Goal: Task Accomplishment & Management: Complete application form

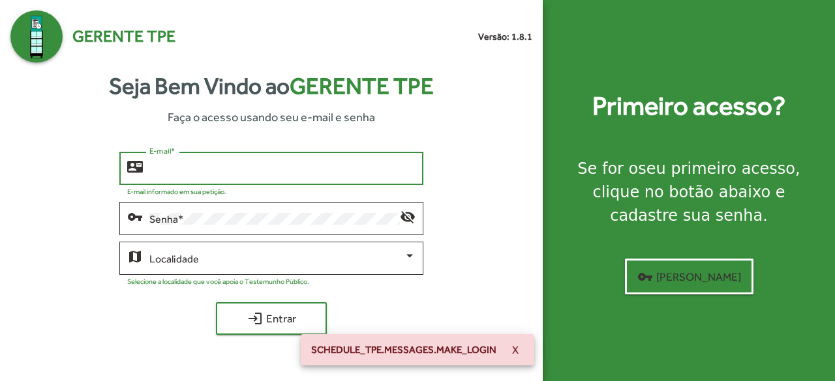
click at [213, 168] on input "E-mail *" at bounding box center [282, 169] width 267 height 12
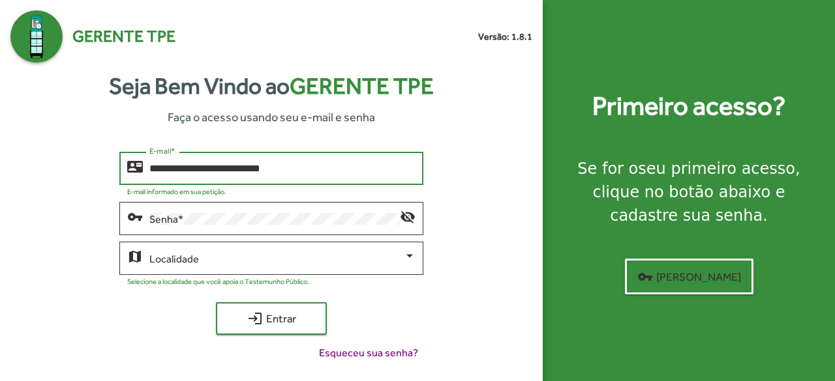
type input "**********"
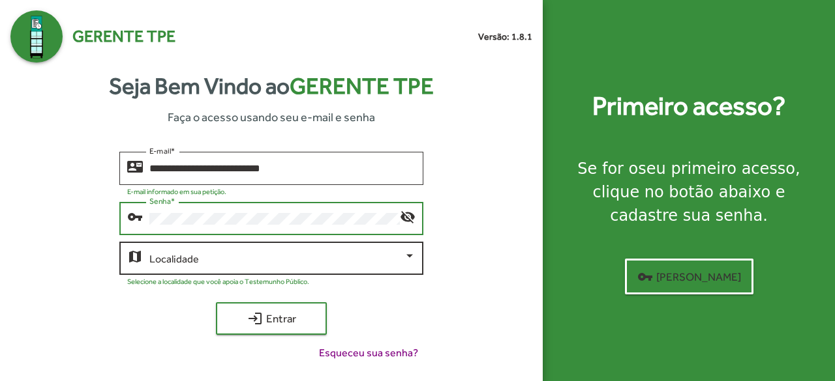
click at [344, 267] on div "Localidade" at bounding box center [282, 257] width 267 height 36
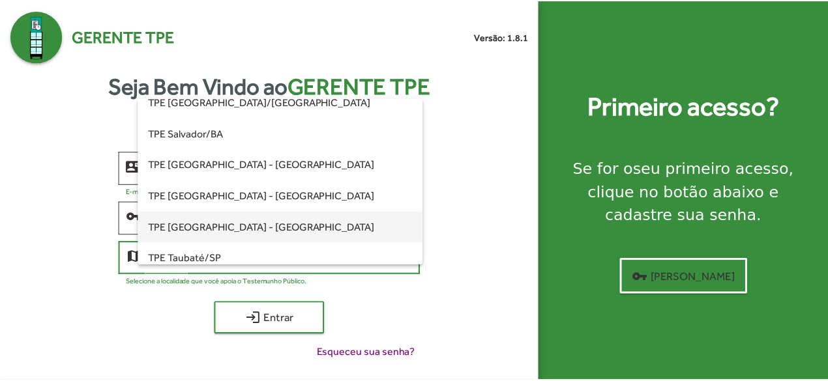
scroll to position [326, 0]
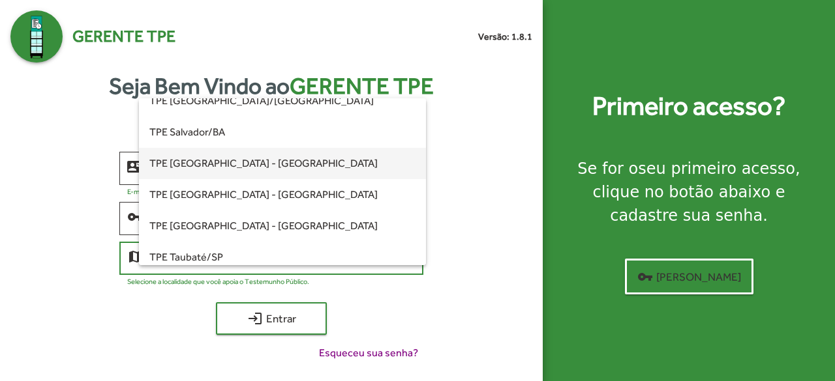
click at [251, 172] on span "TPE [GEOGRAPHIC_DATA] - [GEOGRAPHIC_DATA]" at bounding box center [282, 163] width 267 height 31
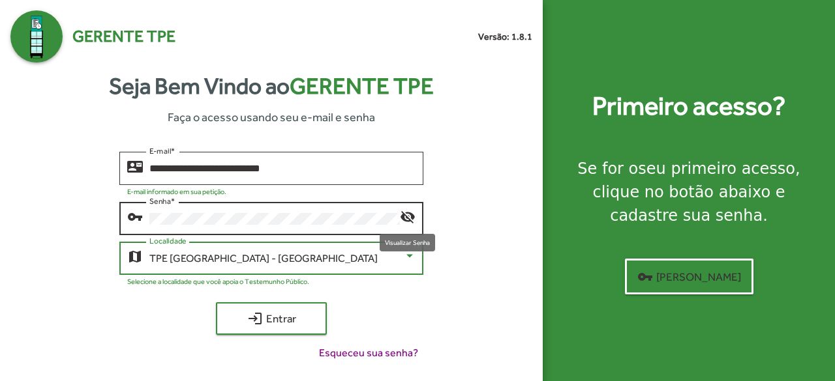
click at [401, 218] on mat-icon "visibility_off" at bounding box center [408, 217] width 16 height 16
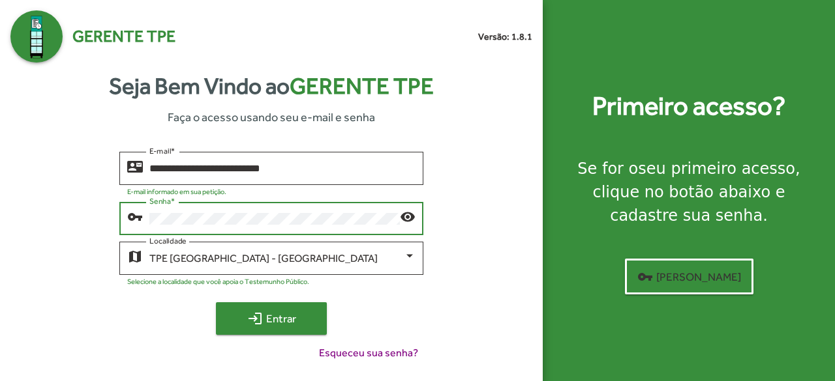
click at [310, 316] on span "login Entrar" at bounding box center [271, 318] width 87 height 23
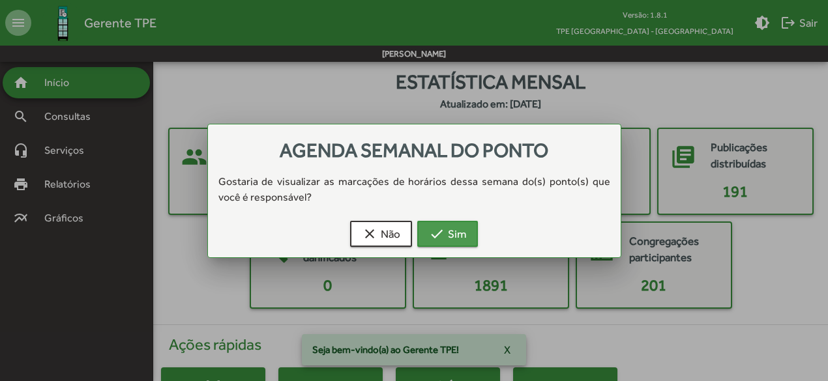
click at [449, 238] on span "check Sim" at bounding box center [447, 233] width 37 height 23
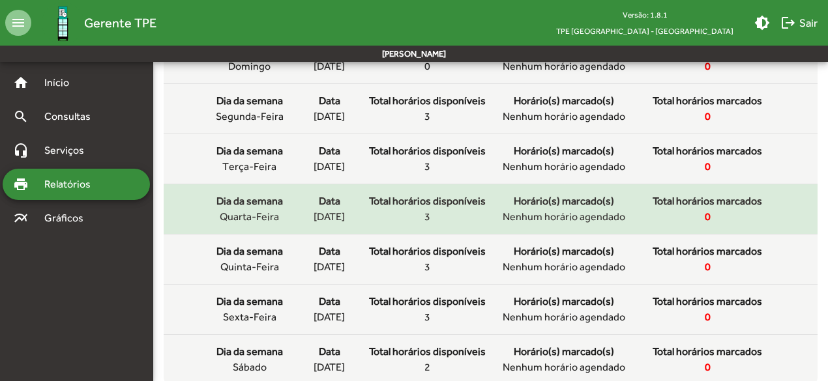
scroll to position [579, 0]
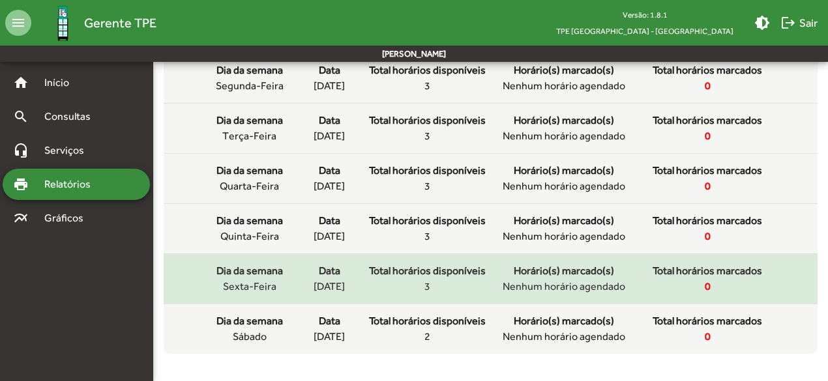
click at [629, 284] on div "Horário(s) marcado(s) Nenhum horário agendado" at bounding box center [564, 278] width 130 height 31
click at [668, 271] on span "Total horários marcados" at bounding box center [708, 271] width 110 height 16
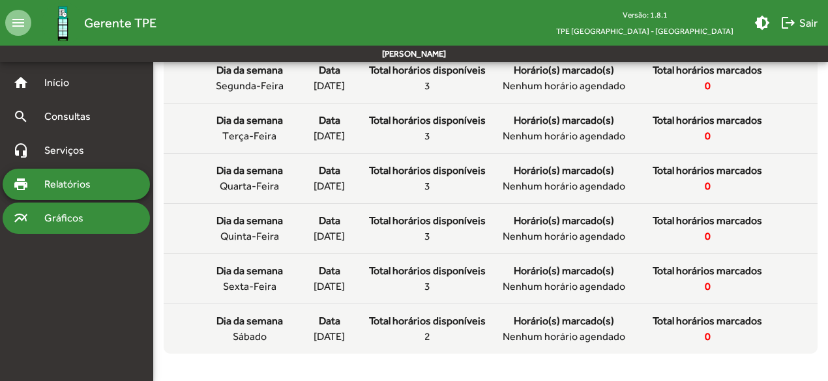
click at [77, 226] on div "multiline_chart Gráficos" at bounding box center [76, 218] width 147 height 31
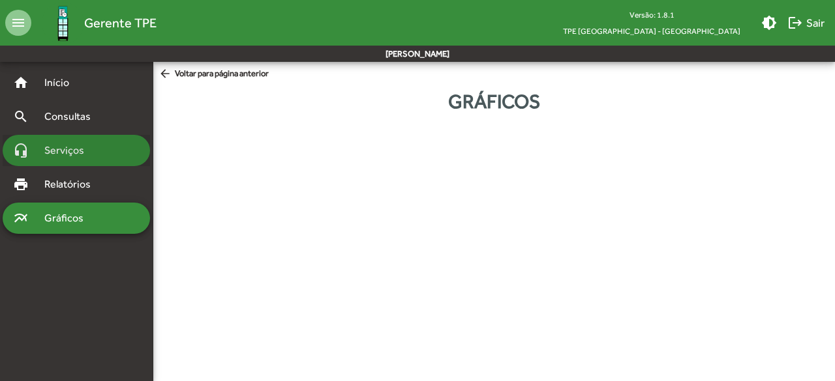
click at [56, 157] on span "Serviços" at bounding box center [69, 151] width 65 height 16
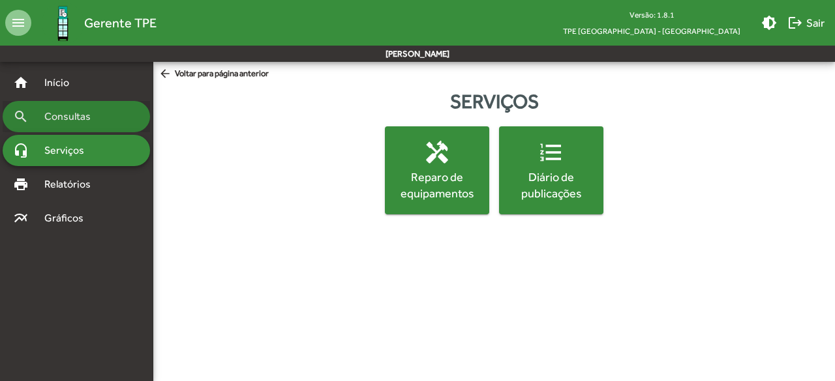
click at [68, 121] on span "Consultas" at bounding box center [72, 117] width 71 height 16
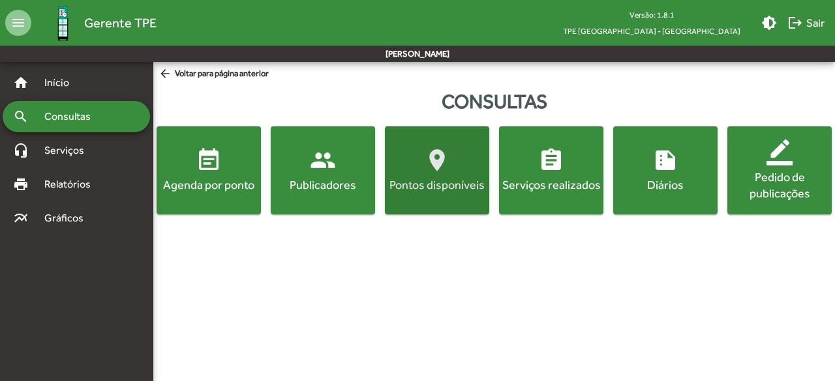
click at [427, 188] on div "Pontos disponíveis" at bounding box center [436, 185] width 99 height 16
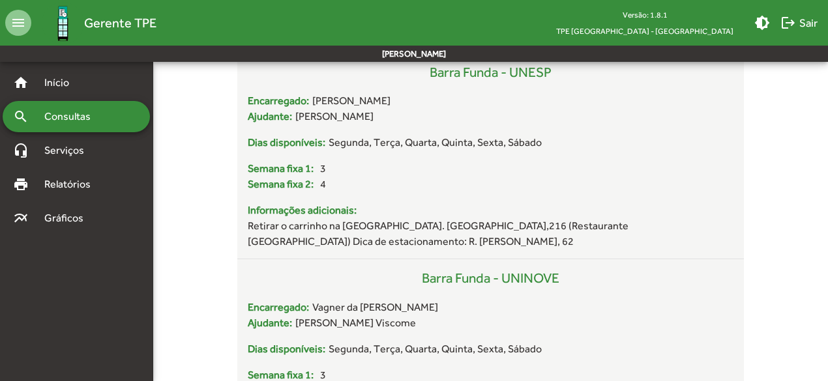
scroll to position [2022, 0]
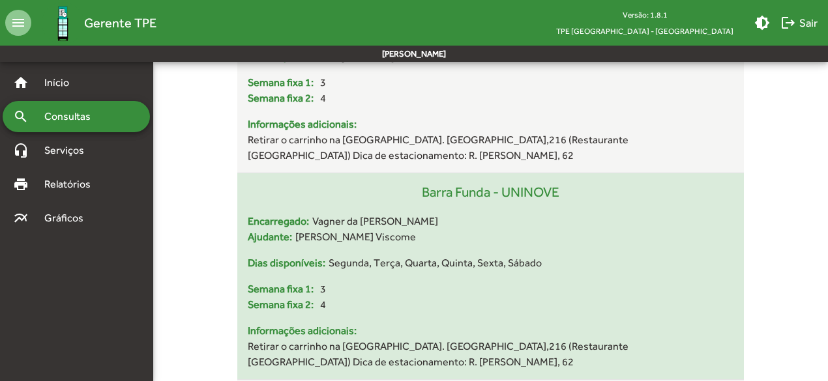
click at [482, 282] on div "Semana fixa 1: 3" at bounding box center [490, 290] width 485 height 16
click at [419, 256] on span "Segunda, Terça, Quarta, Quinta, Sexta, Sábado" at bounding box center [435, 264] width 213 height 16
click at [477, 183] on div "Barra Funda - UNINOVE" at bounding box center [490, 198] width 485 height 31
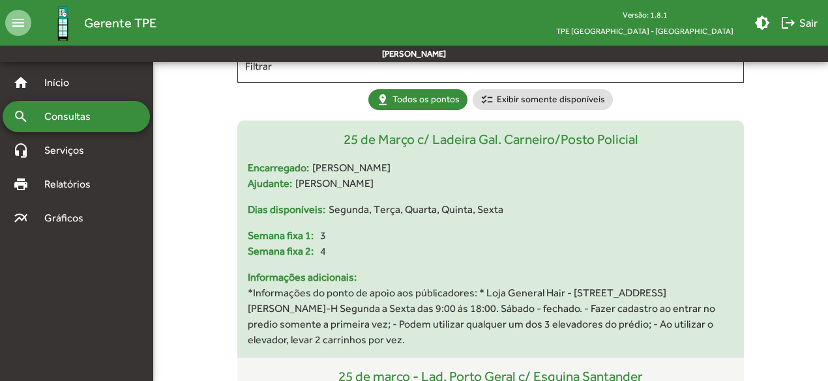
scroll to position [0, 0]
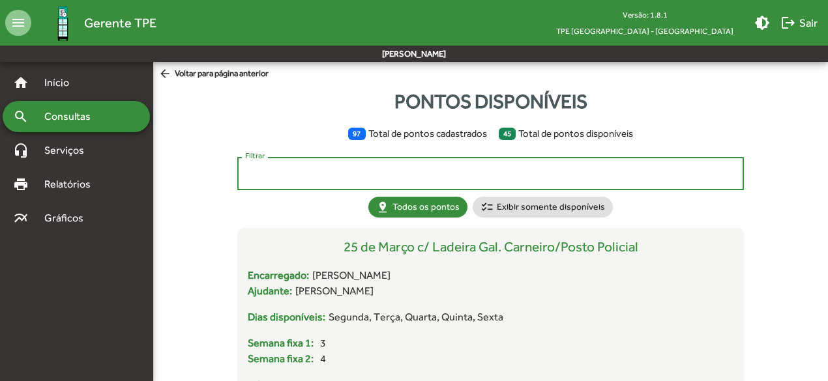
click at [322, 175] on input "Filtrar" at bounding box center [490, 174] width 490 height 12
click at [408, 135] on span "97 Total de pontos cadastrados" at bounding box center [420, 134] width 144 height 15
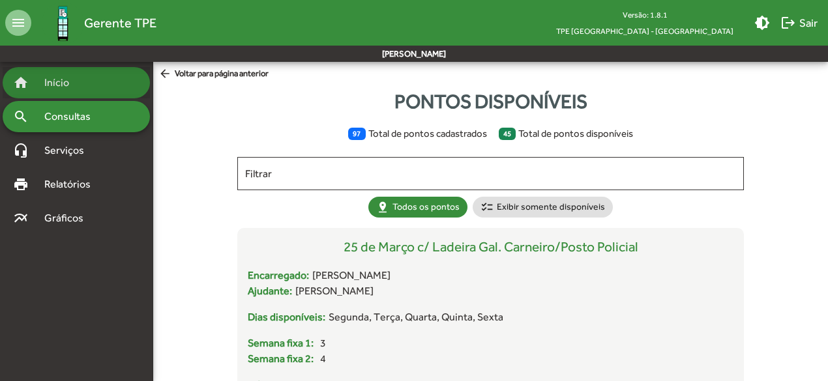
drag, startPoint x: 50, startPoint y: 87, endPoint x: 54, endPoint y: 93, distance: 7.4
click at [50, 87] on span "Início" at bounding box center [63, 83] width 52 height 16
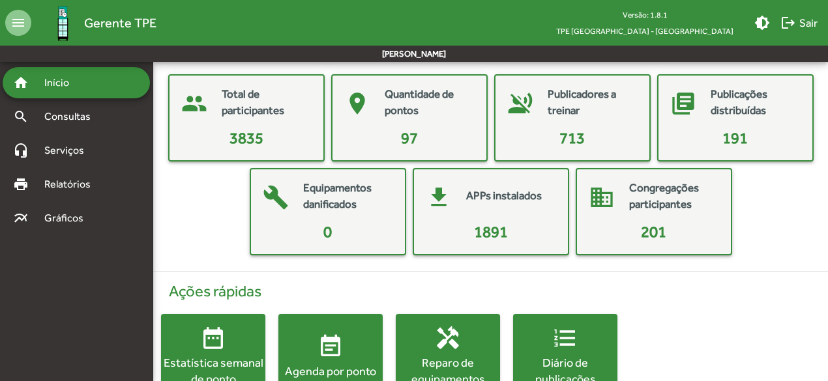
scroll to position [97, 0]
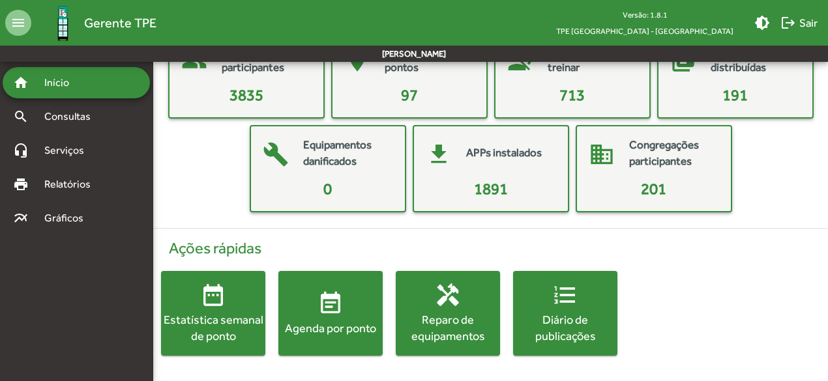
click at [338, 316] on span "event_note Agenda por ponto" at bounding box center [330, 314] width 104 height 46
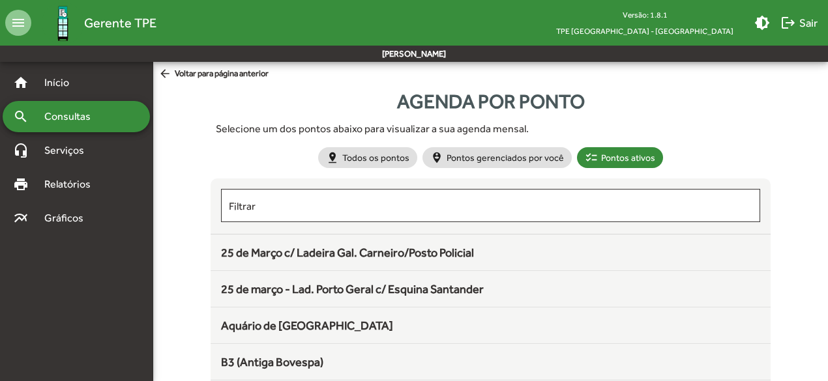
click at [539, 251] on div "25 de Março c/ Ladeira Gal. Carneiro/Posto Policial" at bounding box center [490, 253] width 539 height 18
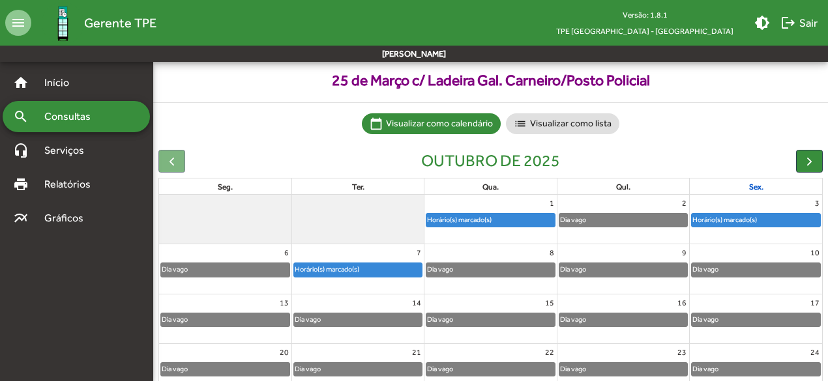
scroll to position [130, 0]
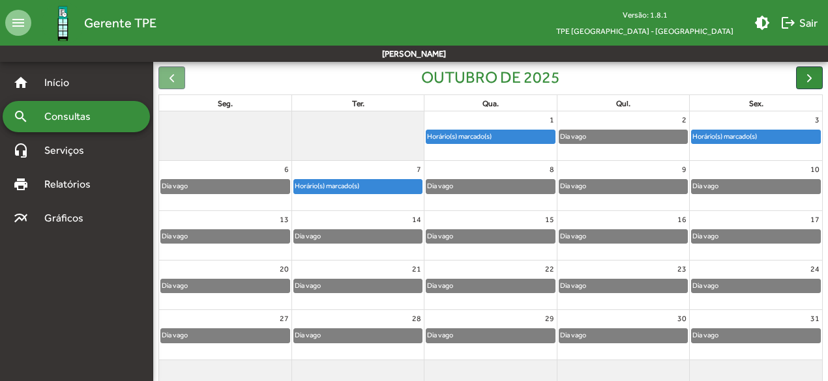
click at [378, 188] on div "Horário(s) marcado(s)" at bounding box center [358, 186] width 128 height 13
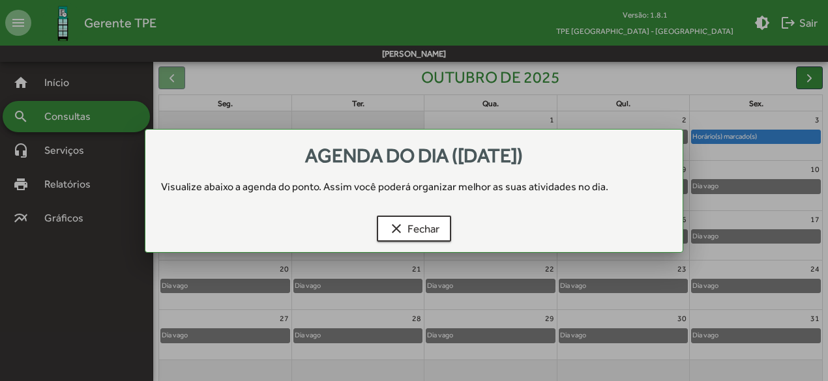
scroll to position [0, 0]
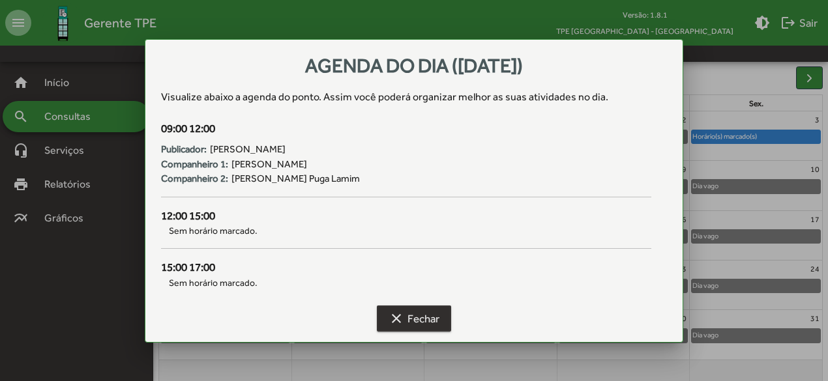
click at [382, 318] on button "clear Fechar" at bounding box center [414, 319] width 74 height 26
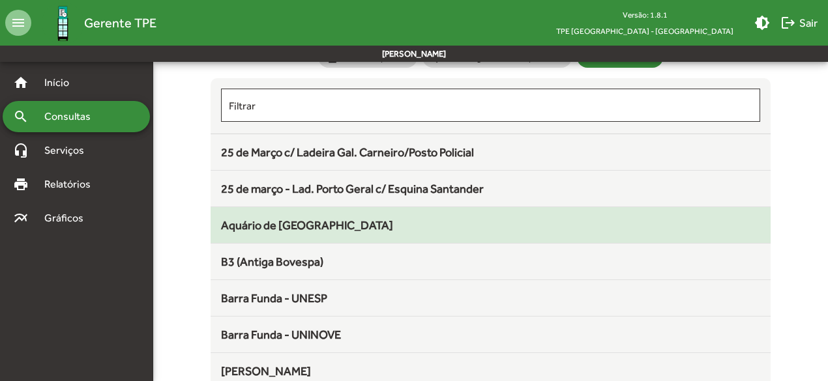
scroll to position [130, 0]
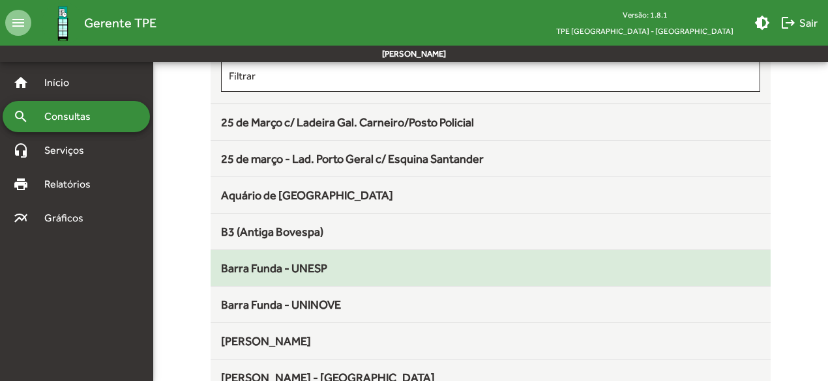
click at [397, 268] on div "Barra Funda - UNESP" at bounding box center [490, 269] width 539 height 18
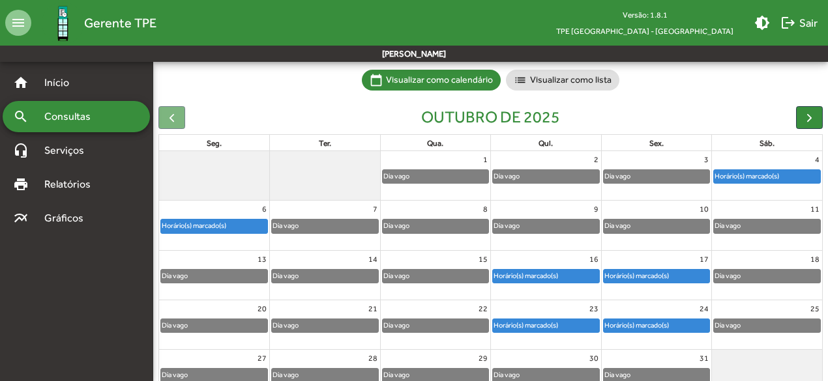
scroll to position [130, 0]
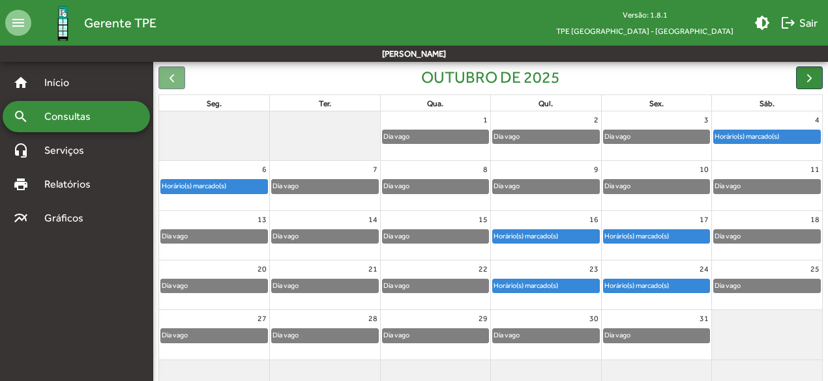
click at [541, 238] on div "Horário(s) marcado(s)" at bounding box center [526, 236] width 66 height 12
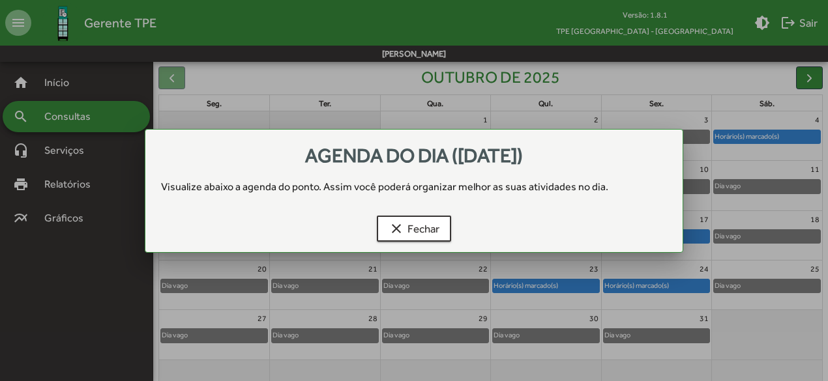
scroll to position [0, 0]
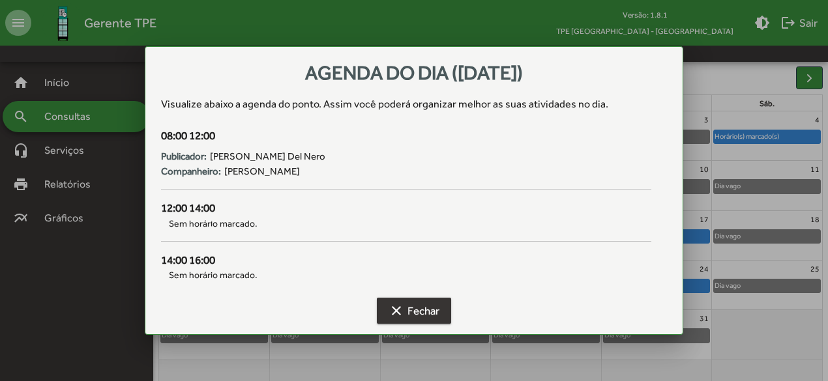
click at [423, 318] on span "clear Fechar" at bounding box center [414, 310] width 51 height 23
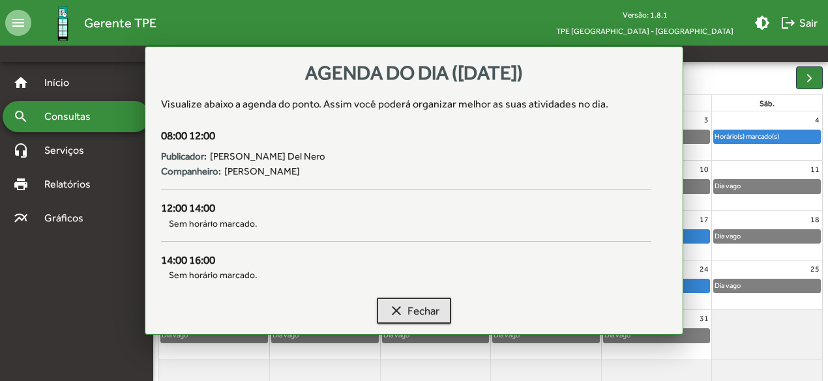
scroll to position [130, 0]
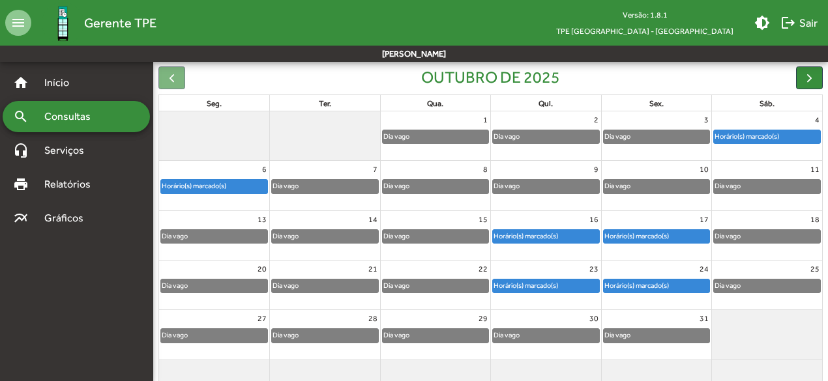
click at [663, 233] on div "Horário(s) marcado(s)" at bounding box center [637, 236] width 66 height 12
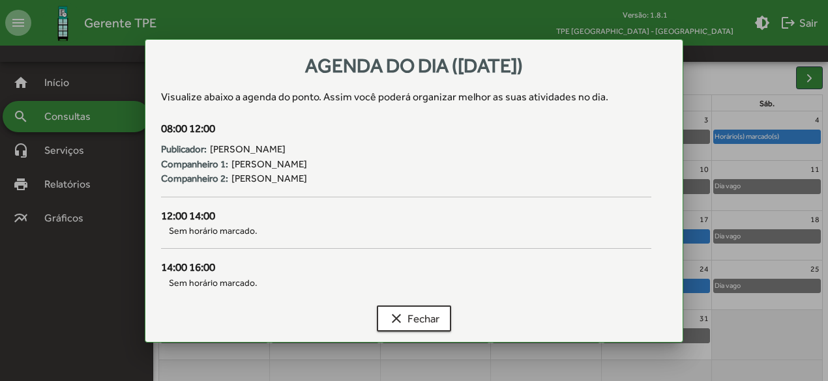
scroll to position [0, 0]
click at [427, 311] on span "clear Fechar" at bounding box center [414, 318] width 51 height 23
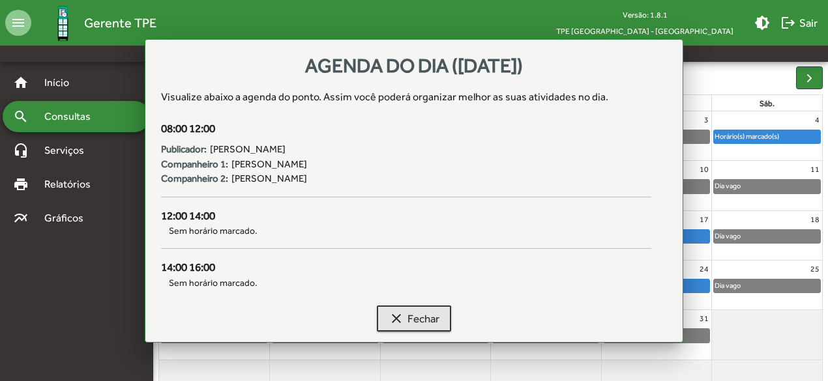
scroll to position [130, 0]
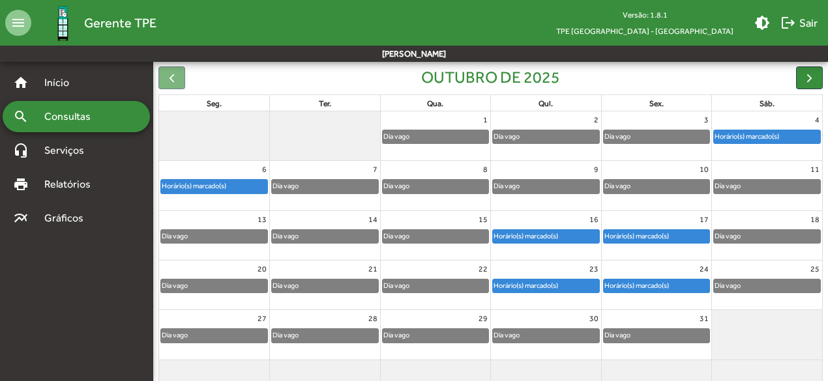
click at [646, 239] on div "Horário(s) marcado(s)" at bounding box center [637, 236] width 66 height 12
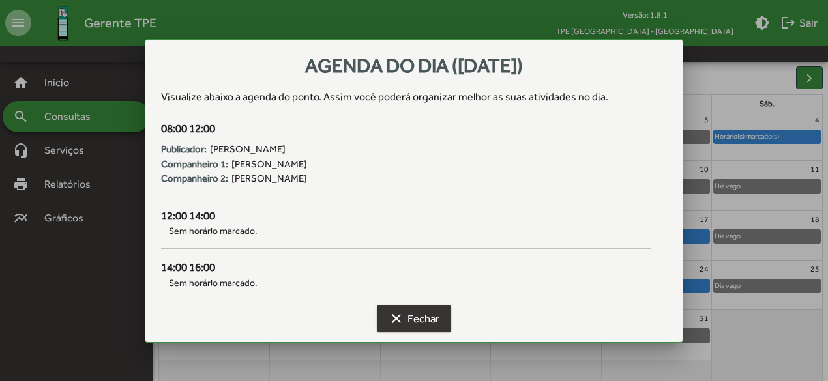
click at [425, 329] on span "clear Fechar" at bounding box center [414, 318] width 51 height 23
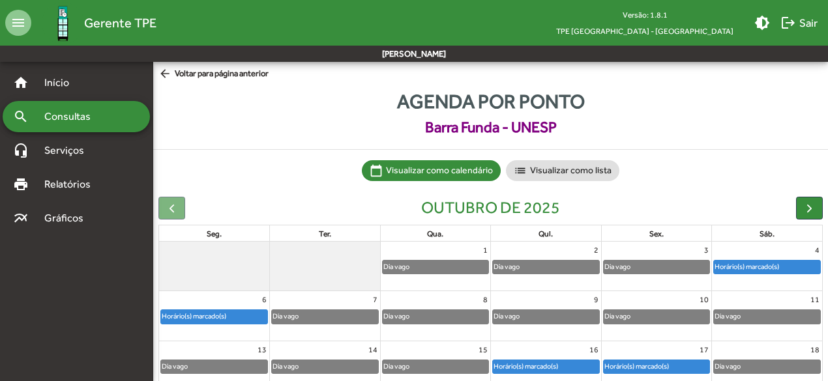
scroll to position [130, 0]
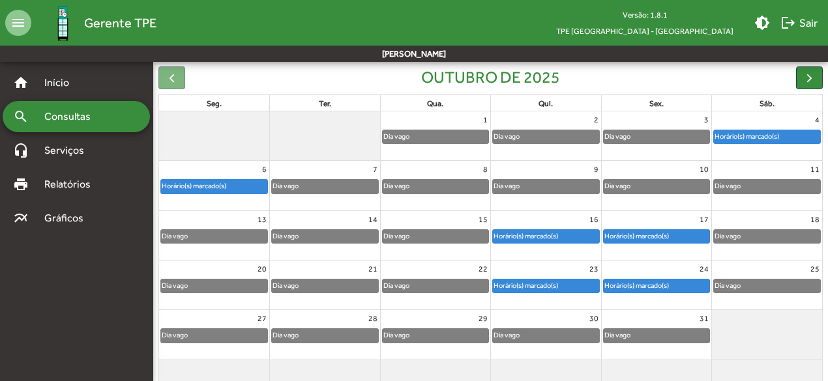
click at [673, 290] on div "Horário(s) marcado(s)" at bounding box center [657, 286] width 106 height 13
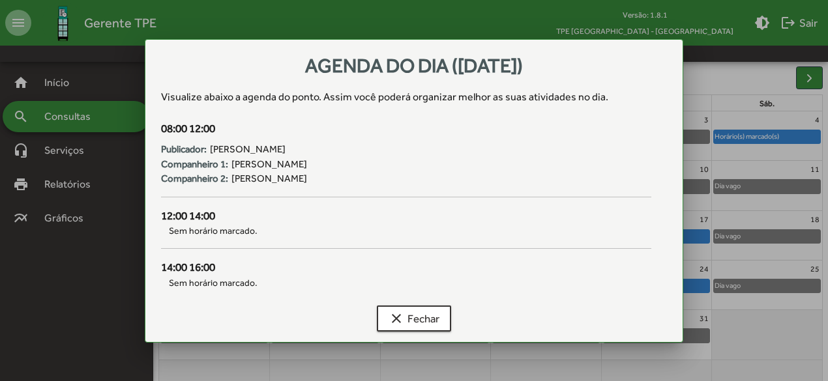
scroll to position [0, 0]
click at [412, 321] on span "clear Fechar" at bounding box center [414, 318] width 51 height 23
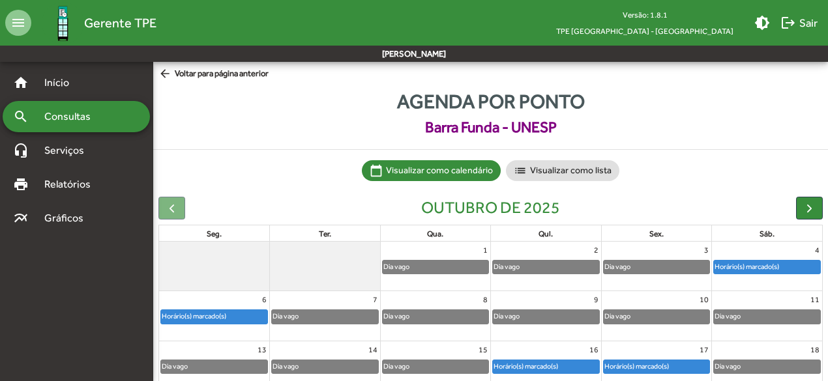
scroll to position [130, 0]
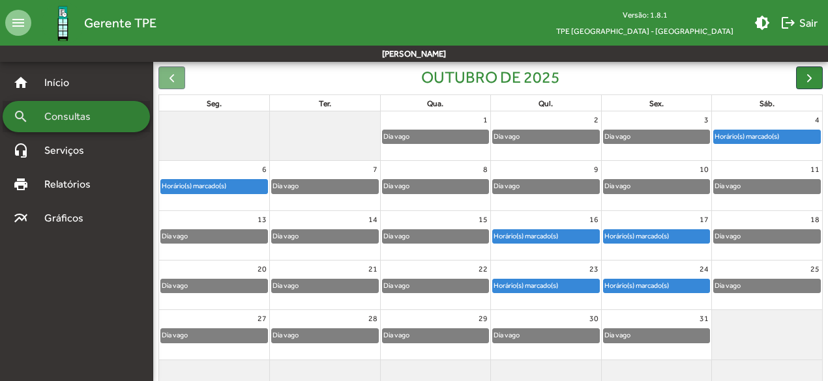
click at [94, 113] on span "Consultas" at bounding box center [72, 117] width 71 height 16
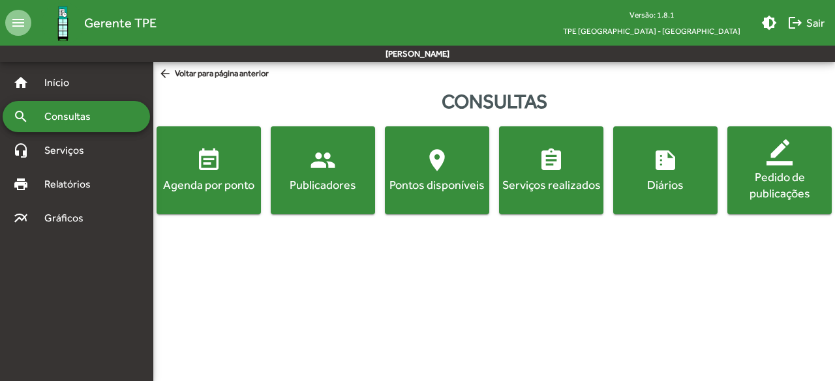
click at [74, 118] on span "Consultas" at bounding box center [72, 117] width 71 height 16
click at [177, 161] on span "event_note Agenda por ponto" at bounding box center [208, 170] width 99 height 46
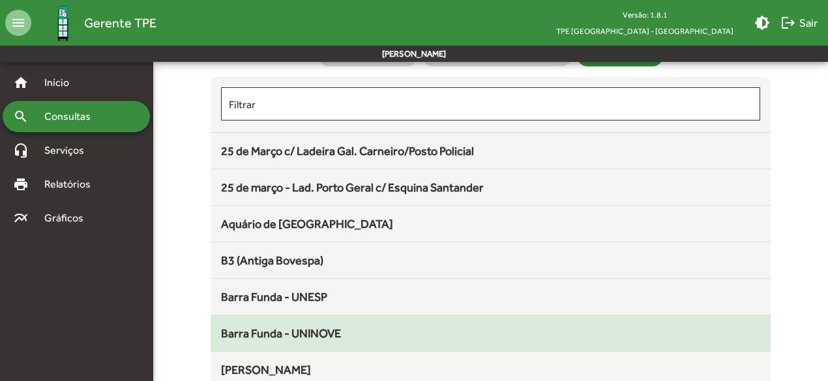
scroll to position [130, 0]
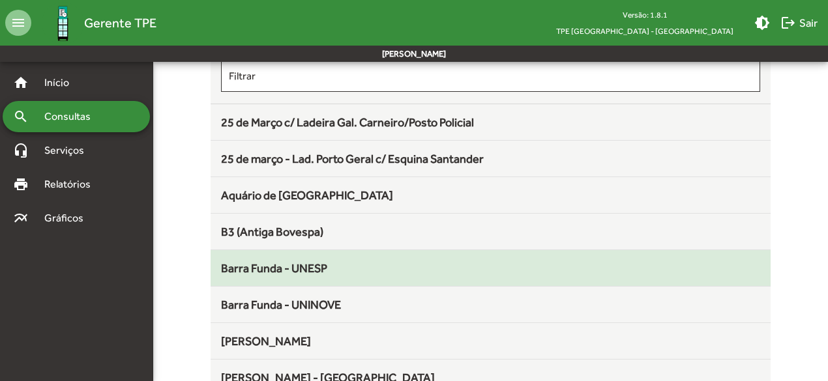
click at [449, 276] on mat-list-item "Barra Funda - UNESP" at bounding box center [491, 268] width 560 height 37
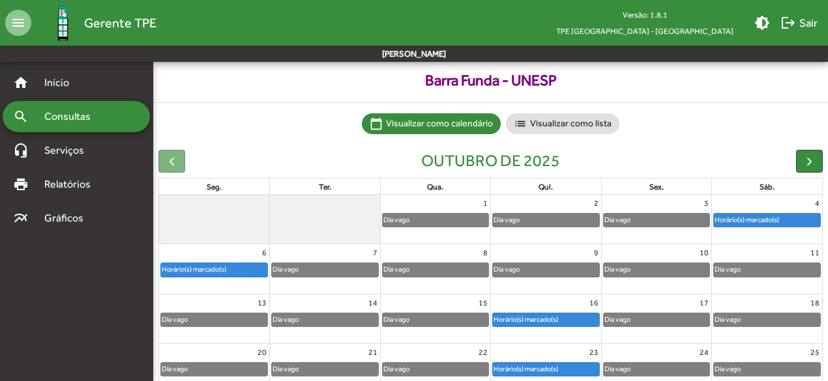
scroll to position [65, 0]
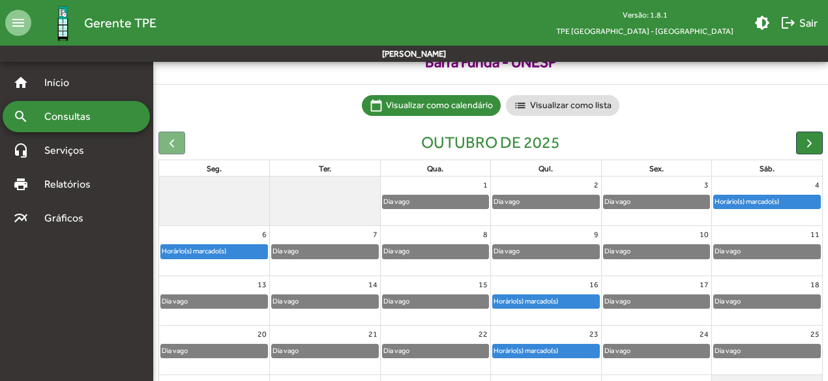
click at [559, 303] on div "Horário(s) marcado(s)" at bounding box center [526, 301] width 66 height 12
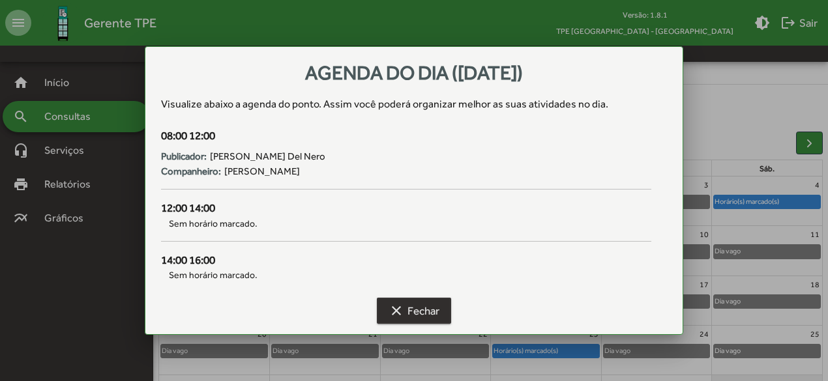
drag, startPoint x: 407, startPoint y: 312, endPoint x: 425, endPoint y: 318, distance: 19.2
click at [408, 312] on span "clear Fechar" at bounding box center [414, 310] width 51 height 23
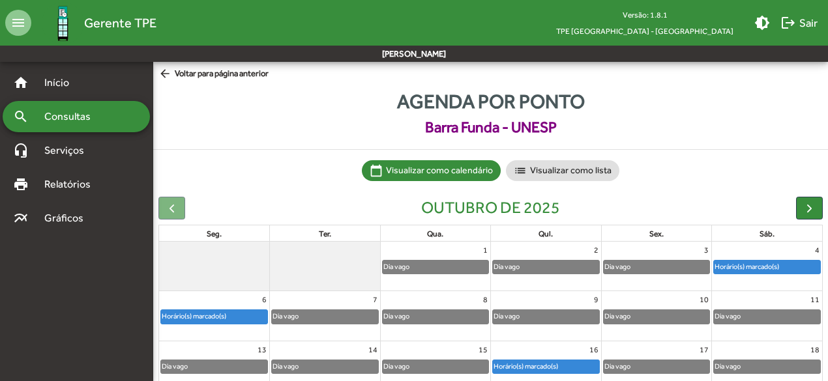
scroll to position [65, 0]
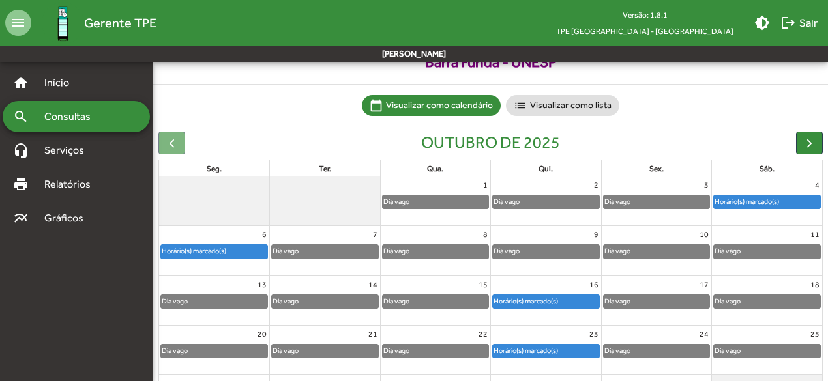
click at [518, 351] on div "Horário(s) marcado(s)" at bounding box center [526, 351] width 66 height 12
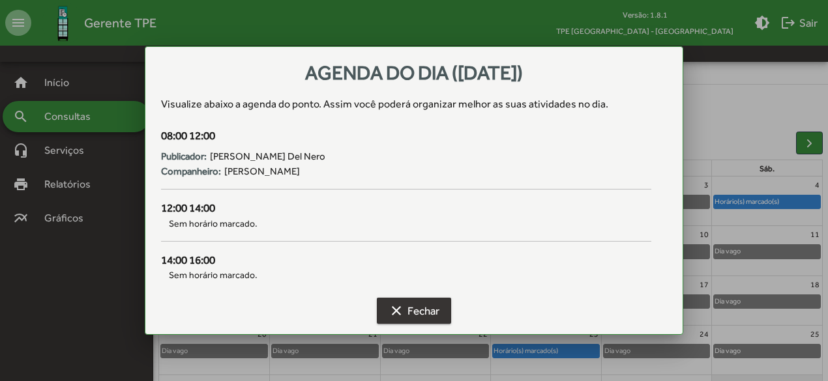
click at [428, 316] on span "clear Fechar" at bounding box center [414, 310] width 51 height 23
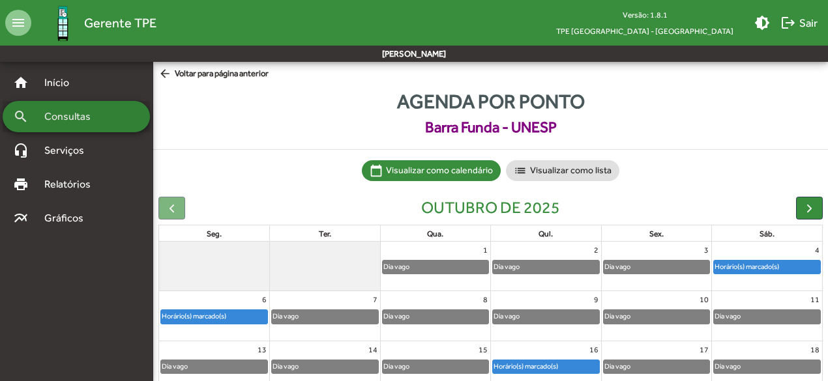
click at [64, 126] on div "search Consultas" at bounding box center [76, 116] width 147 height 31
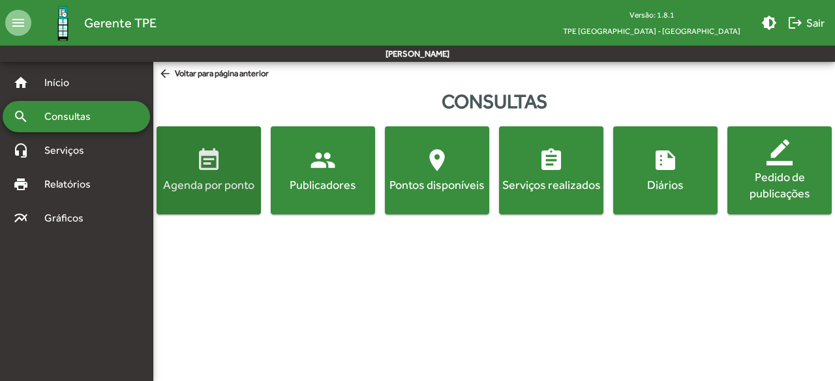
click at [233, 175] on span "event_note Agenda por ponto" at bounding box center [208, 170] width 99 height 46
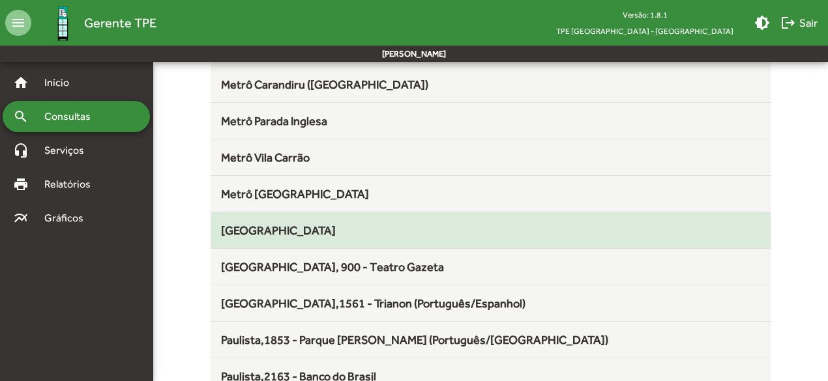
scroll to position [783, 0]
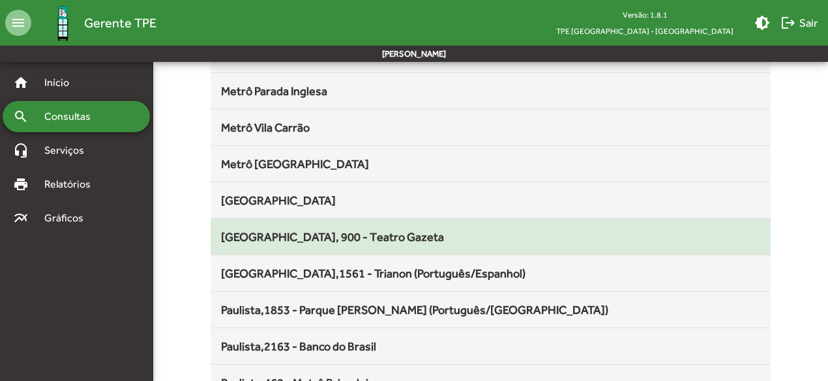
click at [423, 245] on mat-list-item "Paulista, 900 - Teatro Gazeta" at bounding box center [491, 237] width 560 height 37
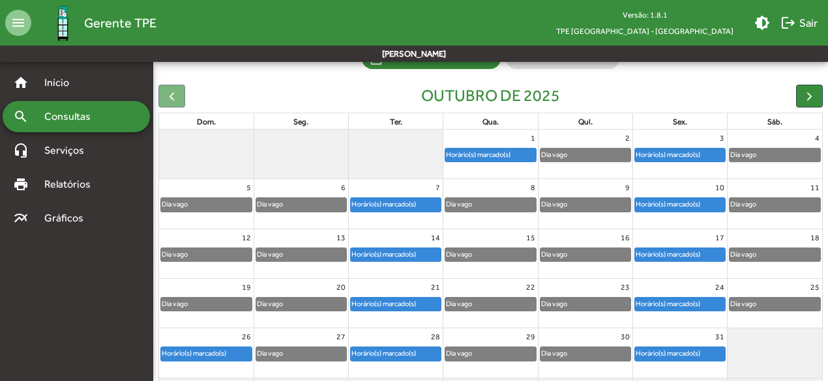
scroll to position [130, 0]
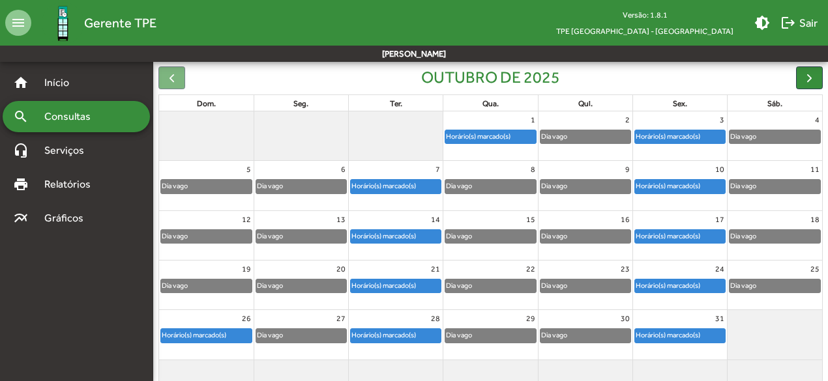
click at [408, 238] on div "Horário(s) marcado(s)" at bounding box center [384, 236] width 66 height 12
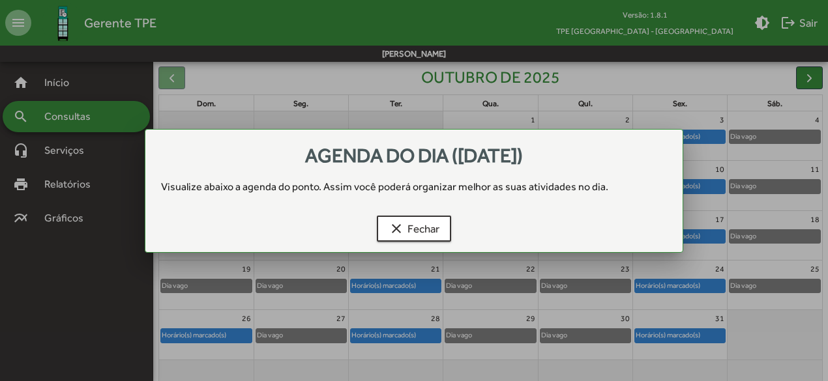
scroll to position [0, 0]
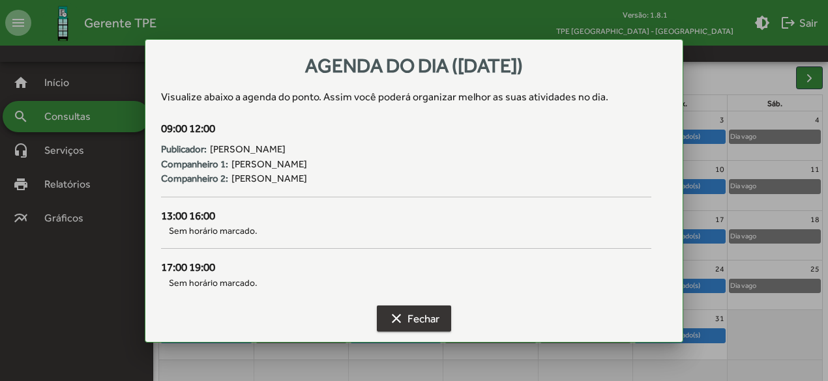
click at [425, 312] on span "clear Fechar" at bounding box center [414, 318] width 51 height 23
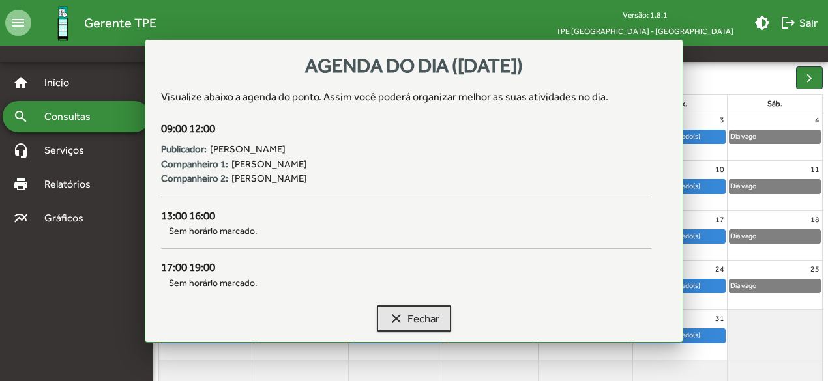
scroll to position [130, 0]
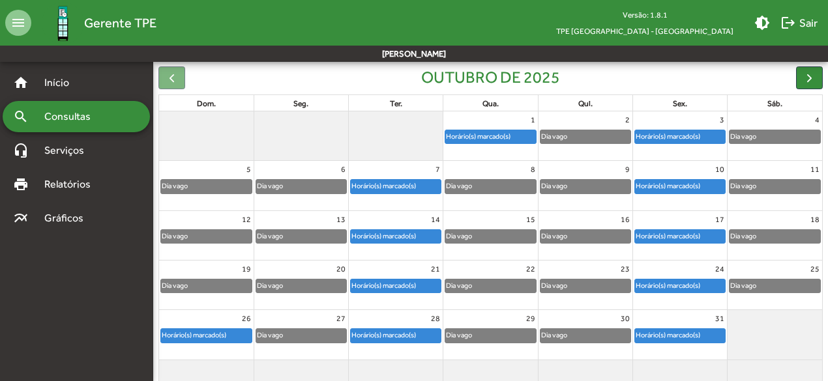
click at [416, 285] on div "Horário(s) marcado(s)" at bounding box center [384, 286] width 66 height 12
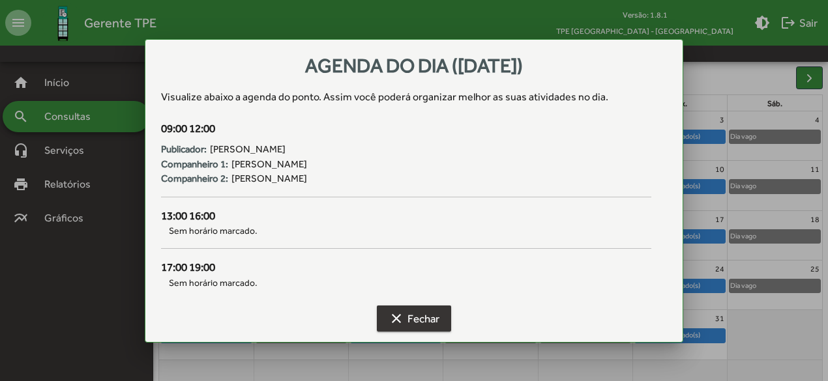
click at [415, 316] on span "clear Fechar" at bounding box center [414, 318] width 51 height 23
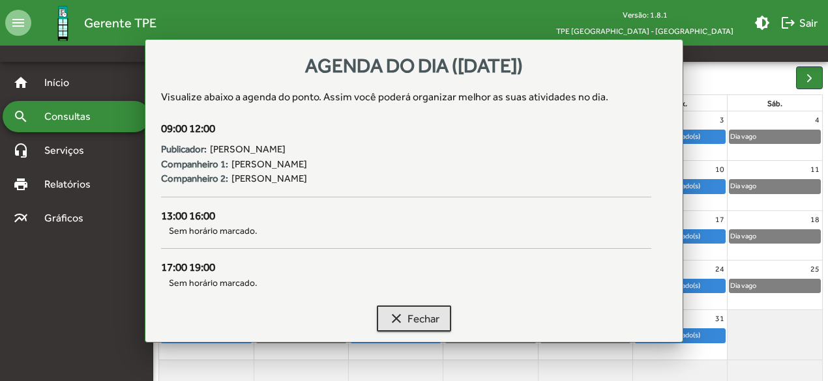
scroll to position [130, 0]
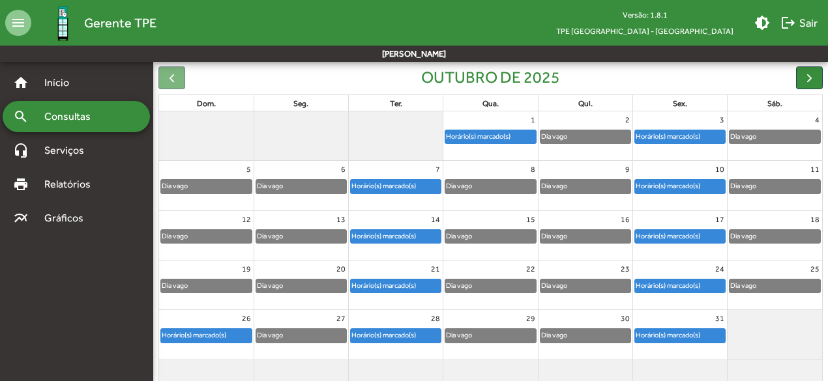
click at [681, 190] on div "Horário(s) marcado(s)" at bounding box center [668, 186] width 66 height 12
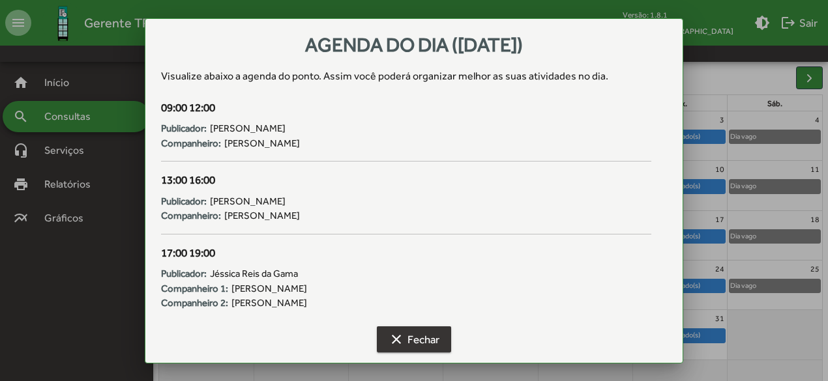
click at [424, 339] on span "clear Fechar" at bounding box center [414, 339] width 51 height 23
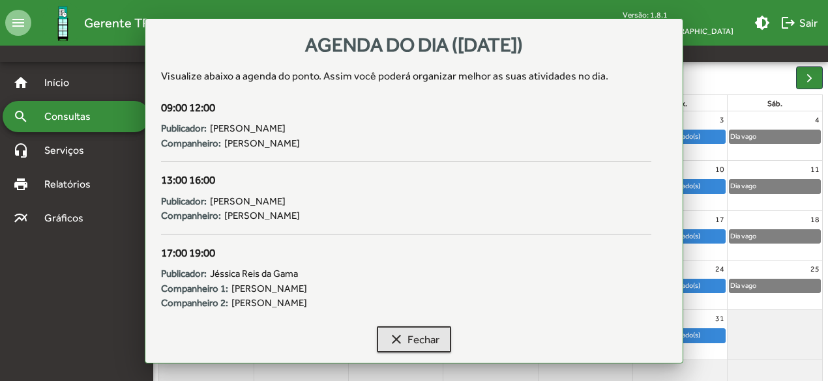
scroll to position [130, 0]
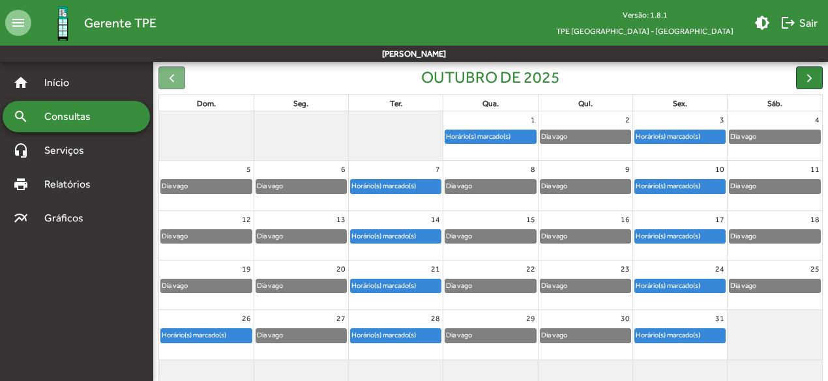
click at [676, 284] on div "Horário(s) marcado(s)" at bounding box center [668, 286] width 66 height 12
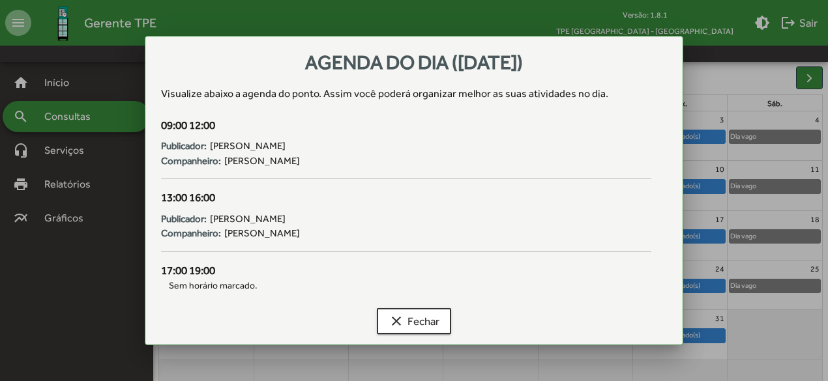
scroll to position [0, 0]
drag, startPoint x: 421, startPoint y: 326, endPoint x: 405, endPoint y: 318, distance: 18.4
click at [422, 326] on span "clear Fechar" at bounding box center [414, 321] width 51 height 23
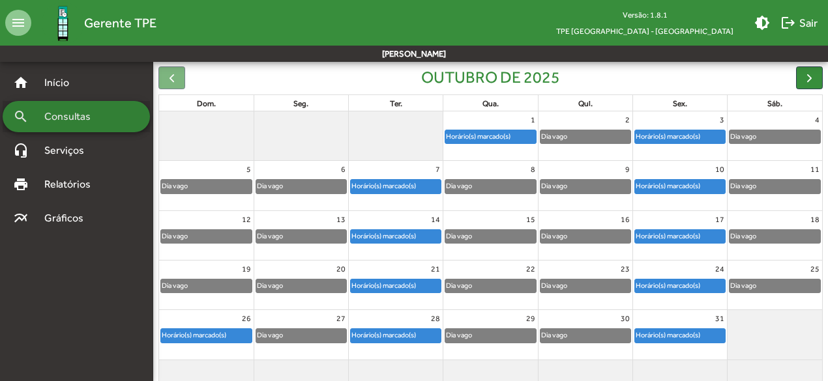
click at [61, 117] on span "Consultas" at bounding box center [72, 117] width 71 height 16
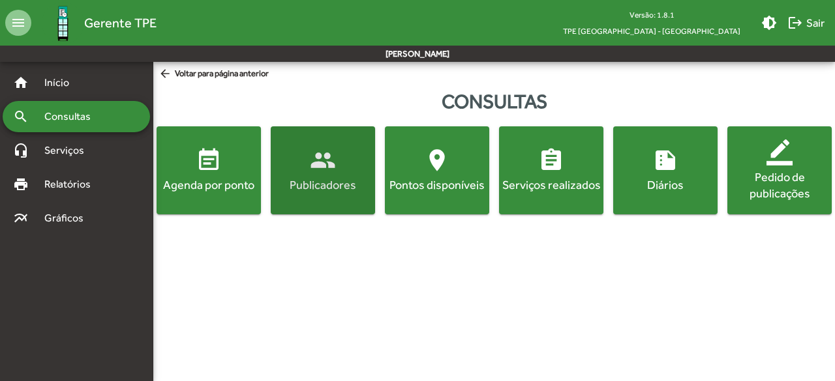
click at [330, 177] on div "Publicadores" at bounding box center [322, 185] width 99 height 16
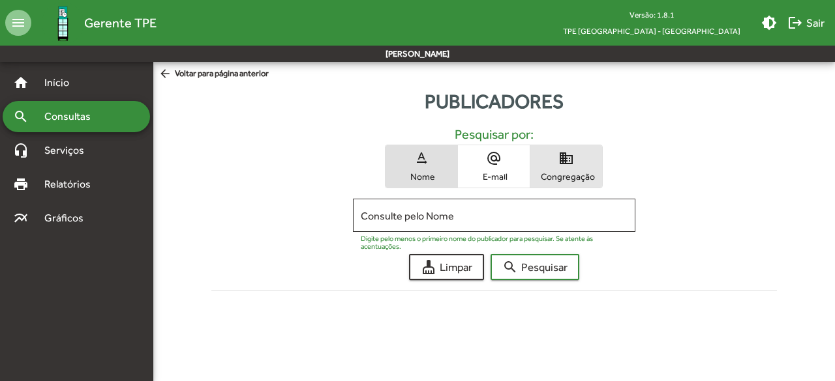
click at [567, 170] on span "domain Congregação" at bounding box center [566, 166] width 72 height 42
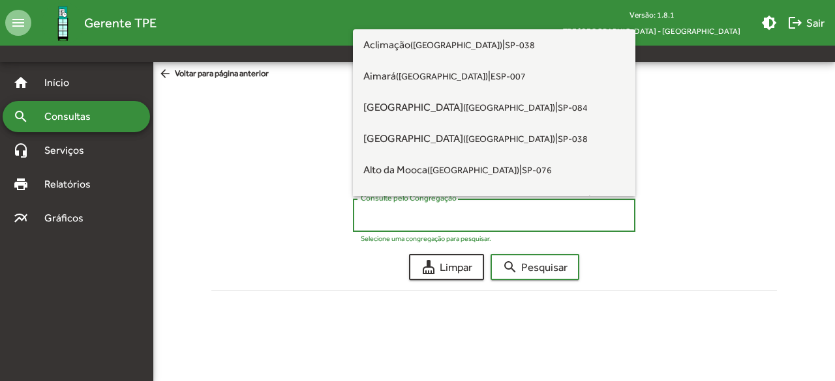
click at [442, 215] on input "Consulte pelo Congregação" at bounding box center [494, 216] width 267 height 12
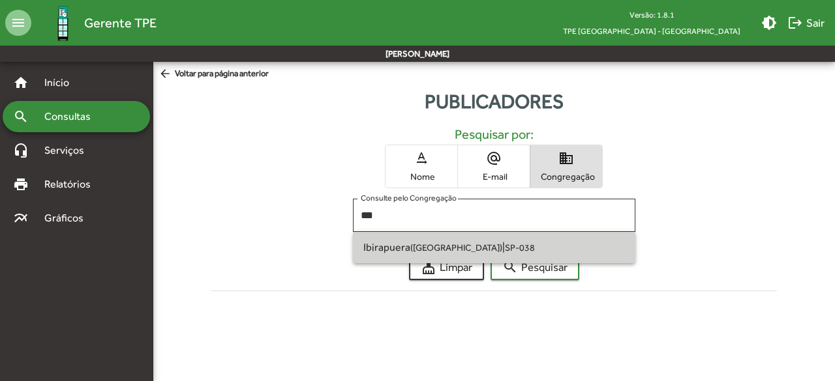
click at [519, 247] on span "Ibirapuera (São Paulo SP) | SP-038" at bounding box center [493, 247] width 261 height 31
type input "**********"
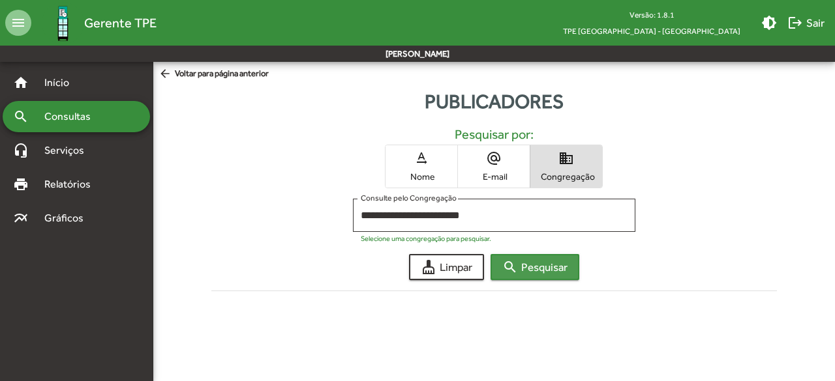
click at [522, 268] on span "search Pesquisar" at bounding box center [534, 267] width 65 height 23
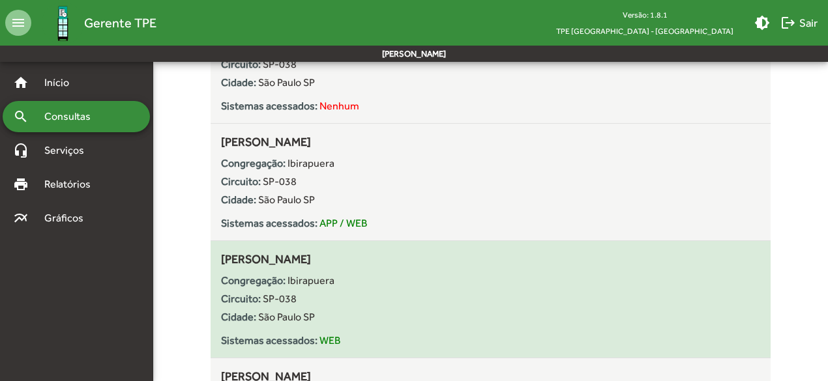
scroll to position [5934, 0]
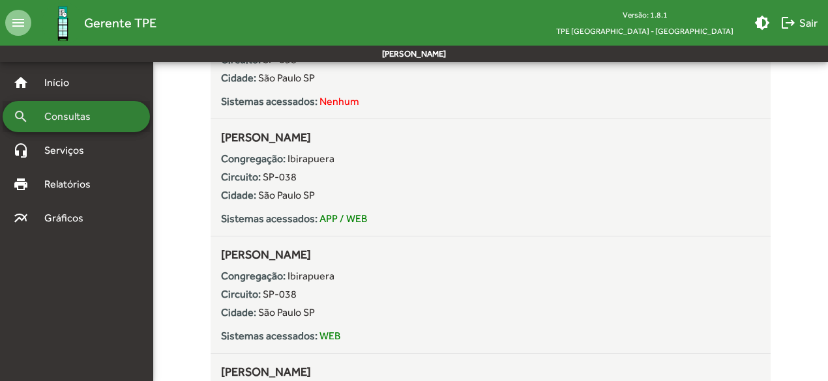
click at [46, 121] on span "Consultas" at bounding box center [72, 117] width 71 height 16
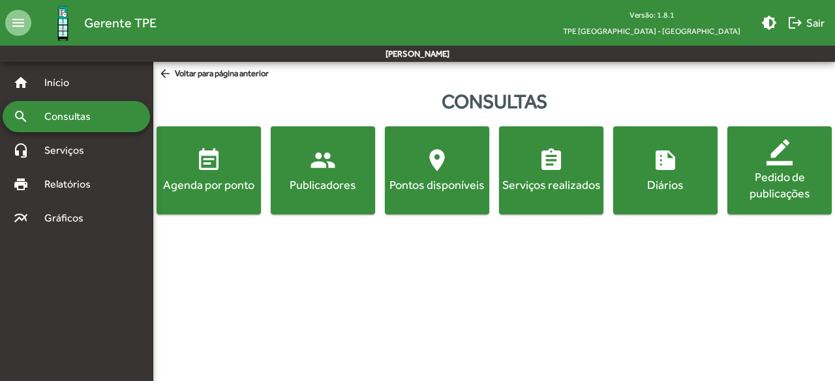
click at [332, 192] on div "Publicadores" at bounding box center [322, 185] width 99 height 16
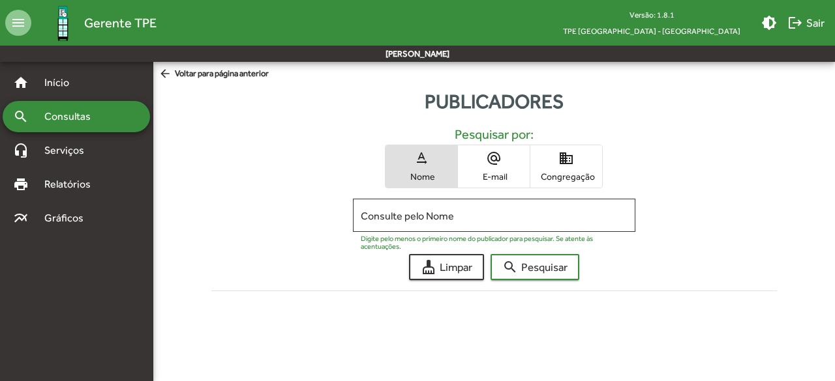
click at [580, 177] on span "Congregação" at bounding box center [565, 177] width 65 height 12
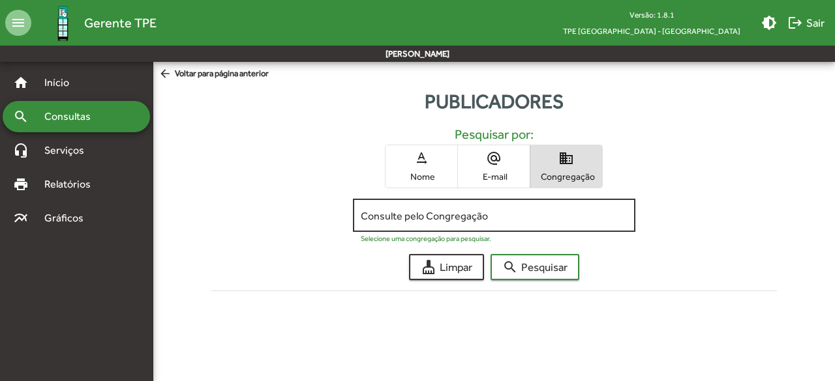
click at [530, 226] on div "Consulte pelo Congregação" at bounding box center [494, 214] width 267 height 36
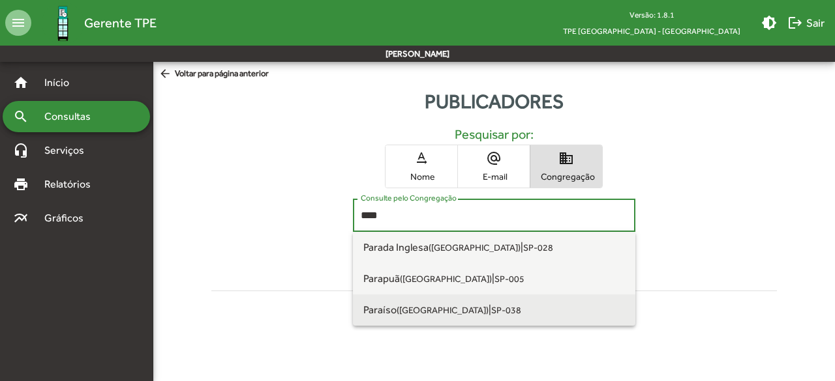
click at [499, 319] on span "Paraíso (São Paulo SP) | SP-038" at bounding box center [493, 310] width 261 height 31
type input "**********"
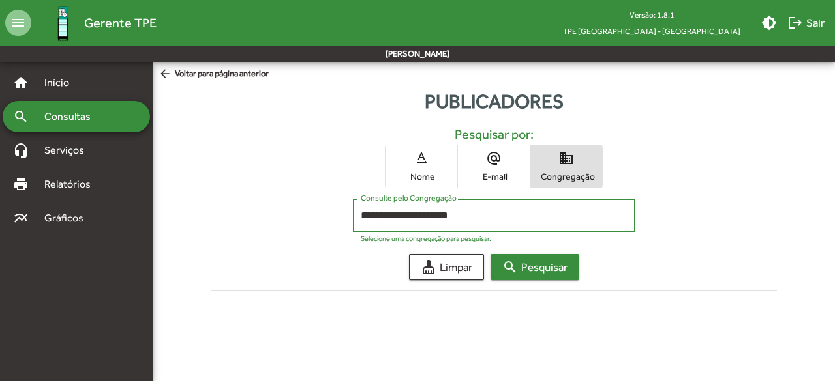
click at [535, 271] on span "search Pesquisar" at bounding box center [534, 267] width 65 height 23
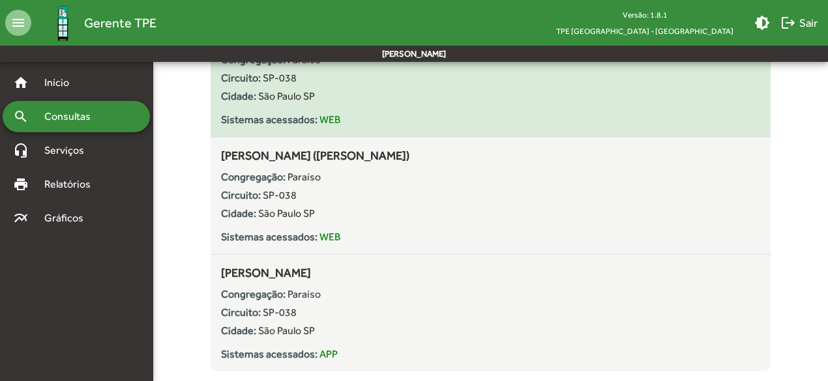
scroll to position [7459, 0]
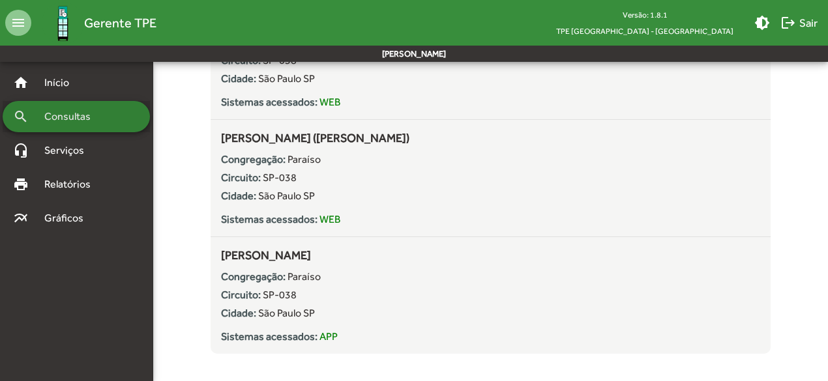
click at [79, 117] on span "Consultas" at bounding box center [72, 117] width 71 height 16
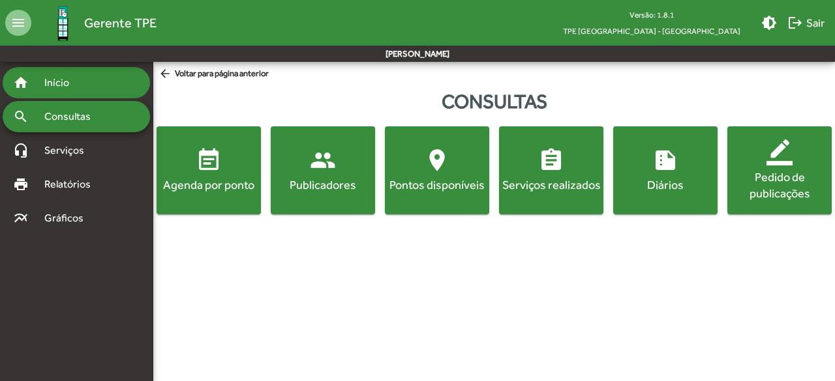
click at [63, 85] on span "Início" at bounding box center [63, 83] width 52 height 16
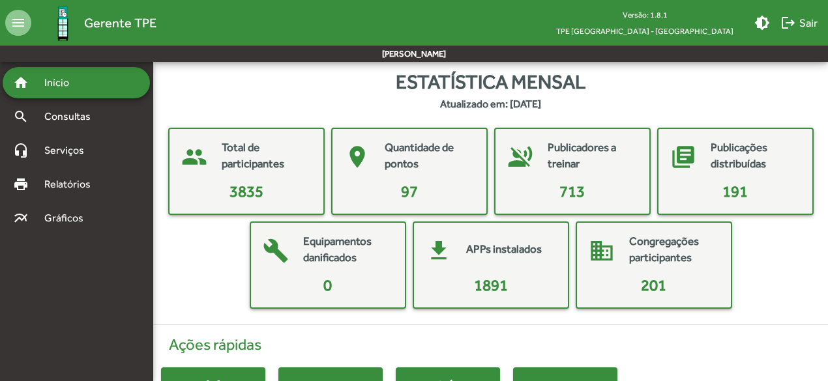
click at [373, 93] on div "Estatística mensal Atualizado em: 11/08/2025" at bounding box center [490, 89] width 675 height 45
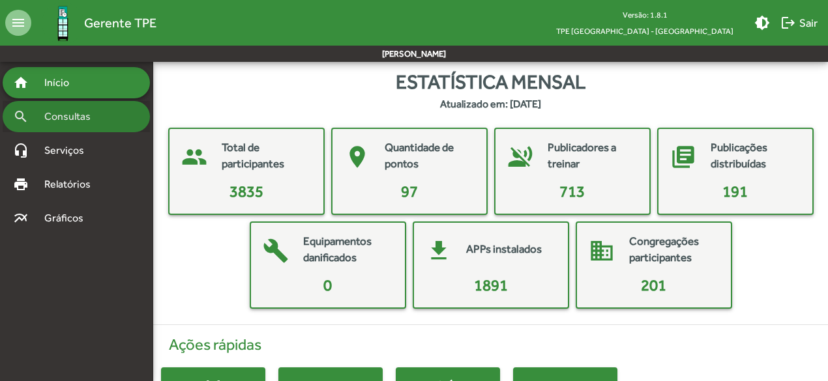
click at [86, 119] on span "Consultas" at bounding box center [72, 117] width 71 height 16
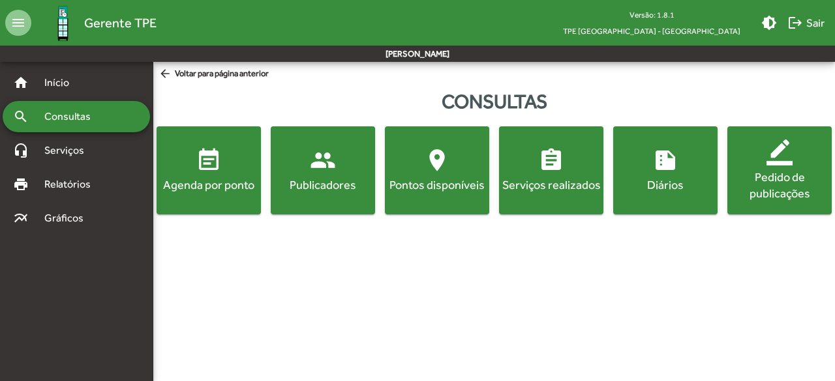
click at [194, 170] on span "event_note Agenda por ponto" at bounding box center [208, 170] width 99 height 46
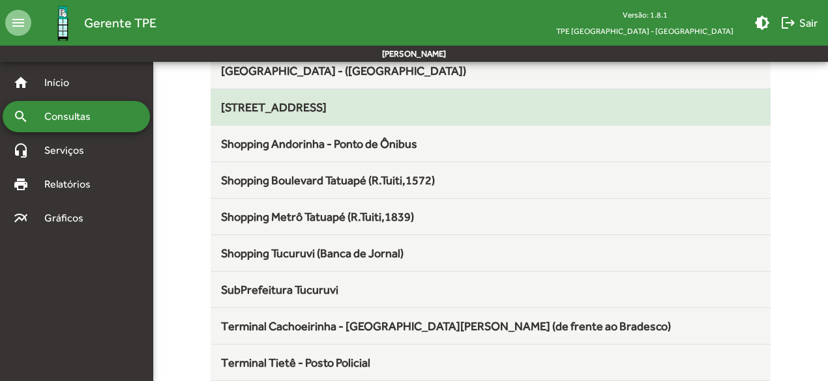
scroll to position [1111, 0]
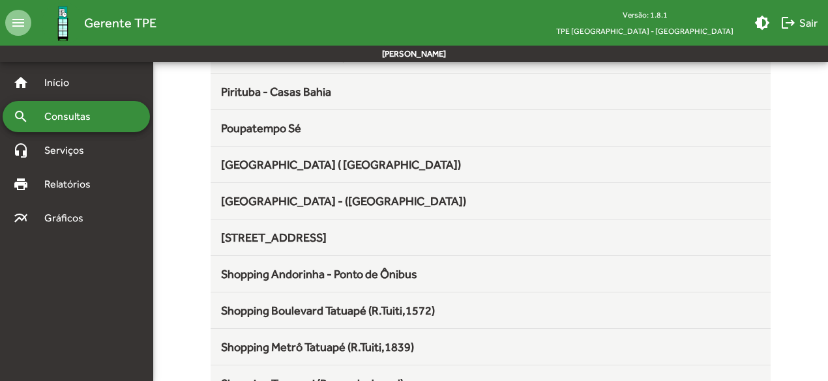
click at [375, 306] on span "Shopping Boulevard Tatuapé (R.Tuiti,1572)" at bounding box center [328, 311] width 214 height 14
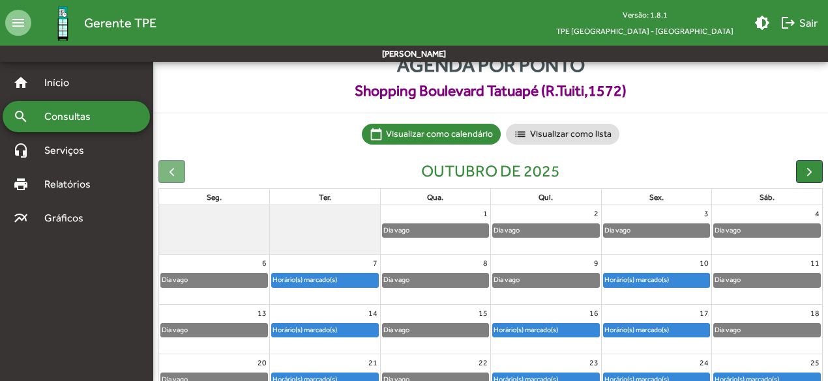
scroll to position [65, 0]
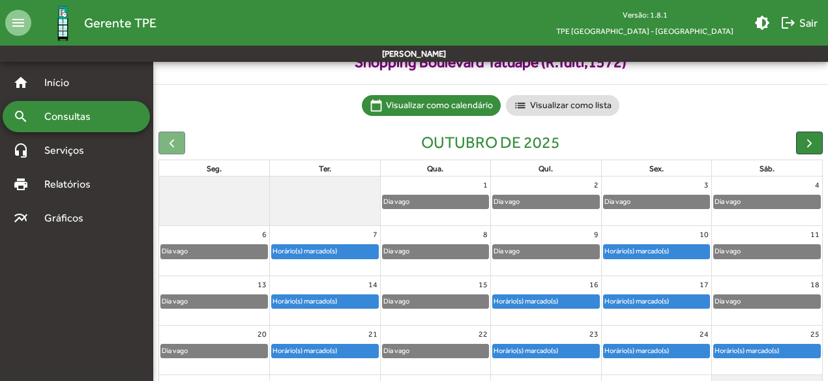
click at [336, 248] on div "Horário(s) marcado(s)" at bounding box center [305, 251] width 66 height 12
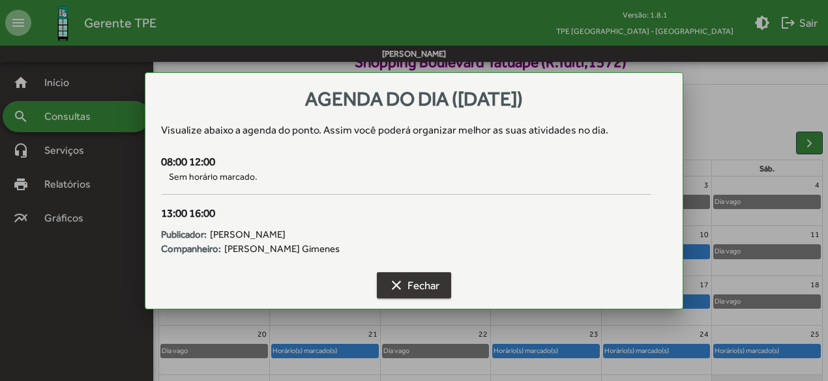
click at [411, 286] on span "clear Fechar" at bounding box center [414, 285] width 51 height 23
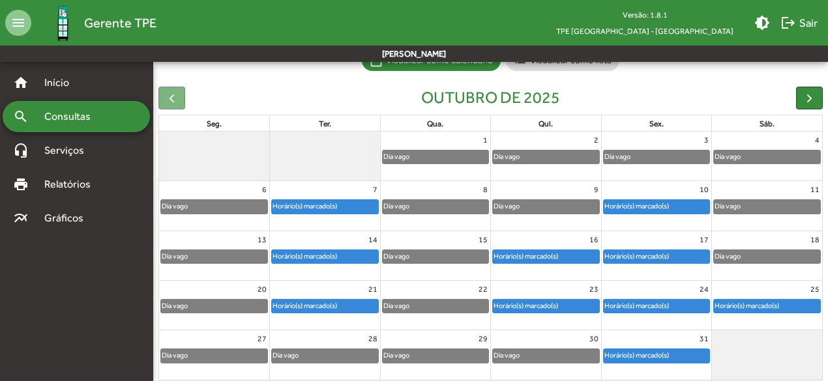
scroll to position [130, 0]
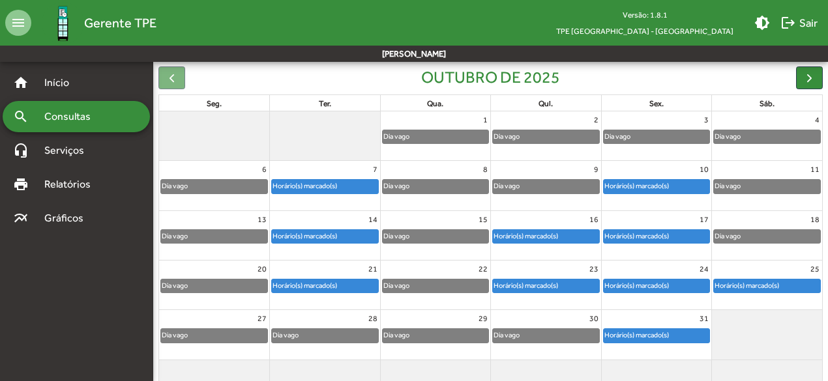
click at [342, 231] on div "Horário(s) marcado(s)" at bounding box center [325, 236] width 106 height 13
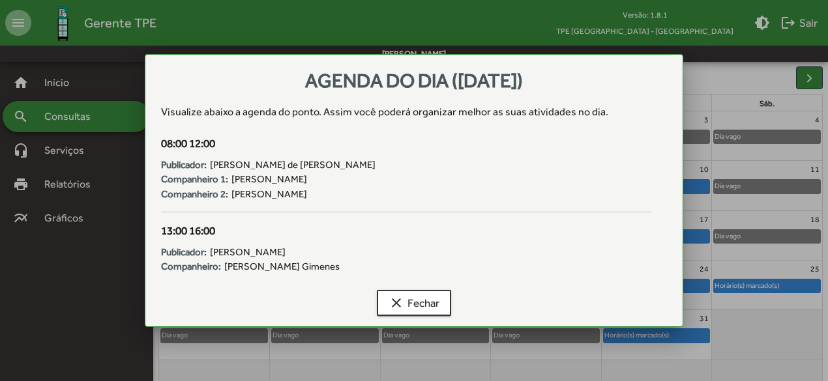
scroll to position [0, 0]
click at [414, 301] on span "clear Fechar" at bounding box center [414, 302] width 51 height 23
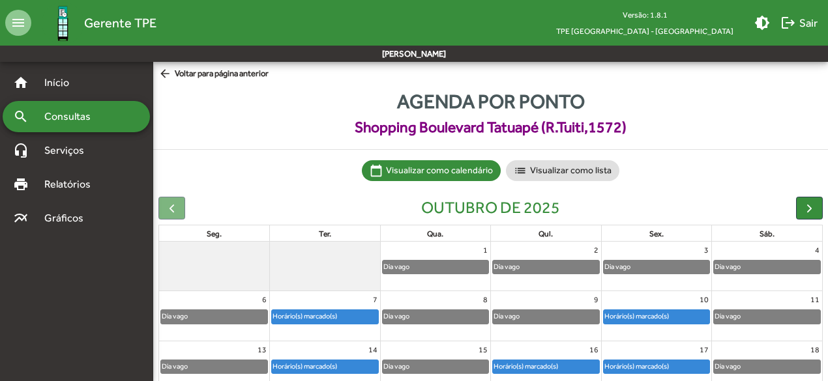
scroll to position [130, 0]
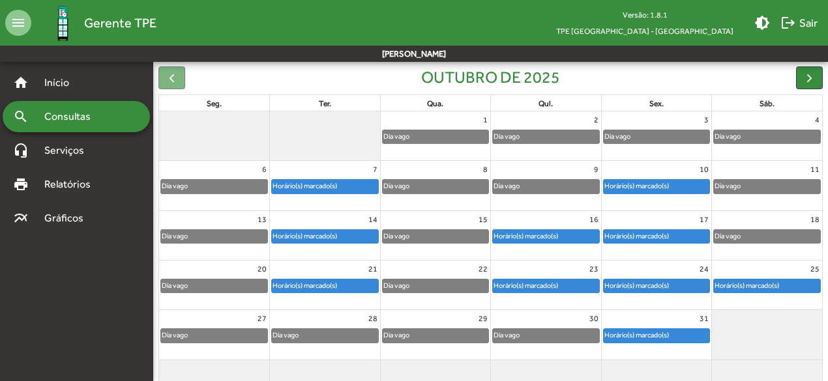
click at [315, 290] on div "Horário(s) marcado(s)" at bounding box center [305, 286] width 66 height 12
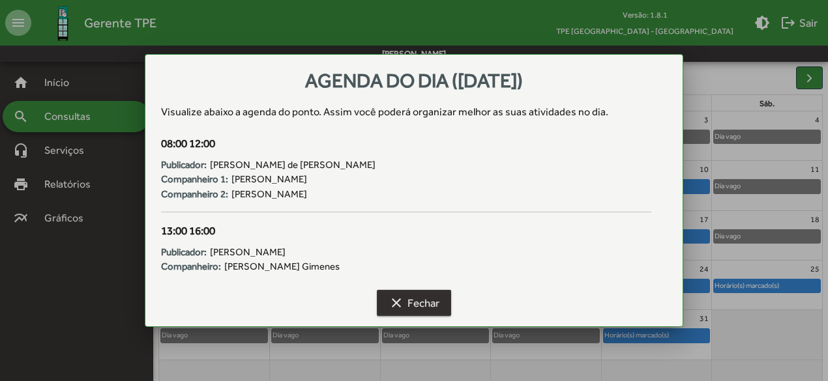
click at [415, 306] on span "clear Fechar" at bounding box center [414, 302] width 51 height 23
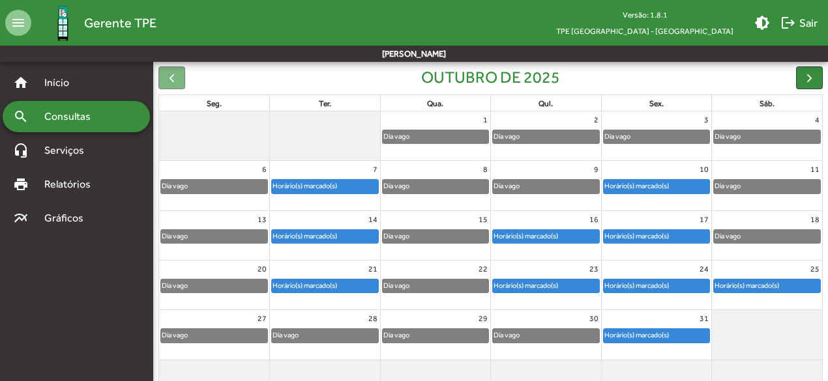
click at [565, 233] on div "Horário(s) marcado(s)" at bounding box center [546, 236] width 106 height 13
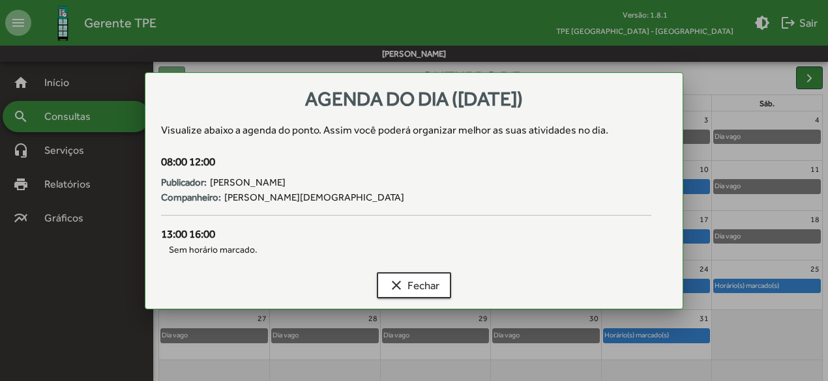
scroll to position [0, 0]
click at [428, 284] on span "clear Fechar" at bounding box center [414, 285] width 51 height 23
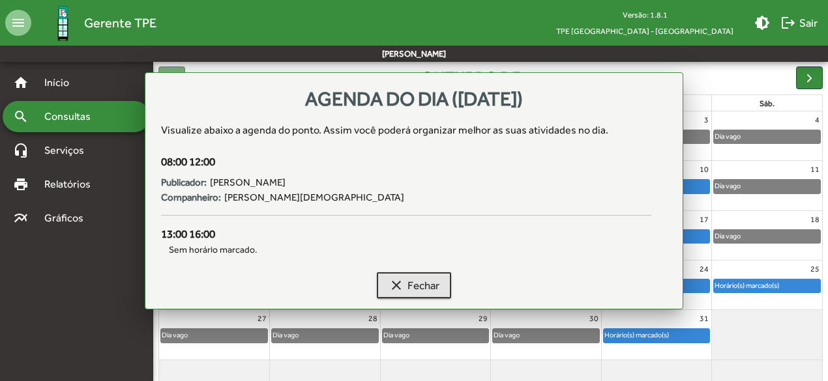
scroll to position [130, 0]
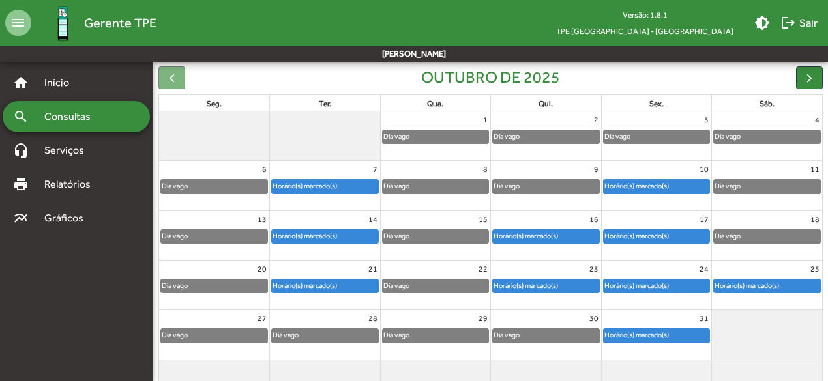
click at [528, 288] on div "Horário(s) marcado(s)" at bounding box center [526, 286] width 66 height 12
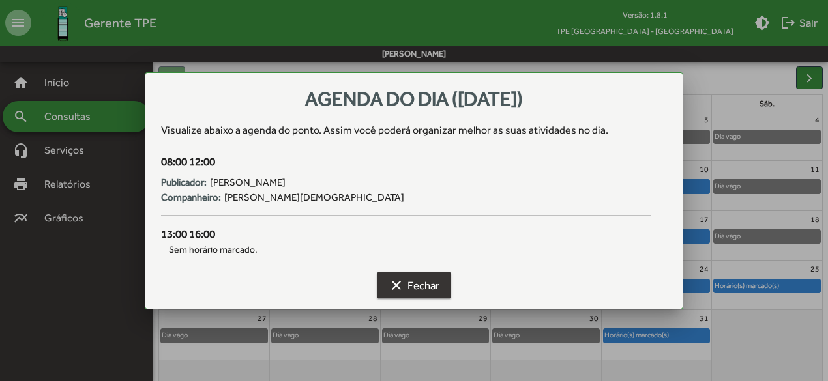
click at [443, 285] on button "clear Fechar" at bounding box center [414, 286] width 74 height 26
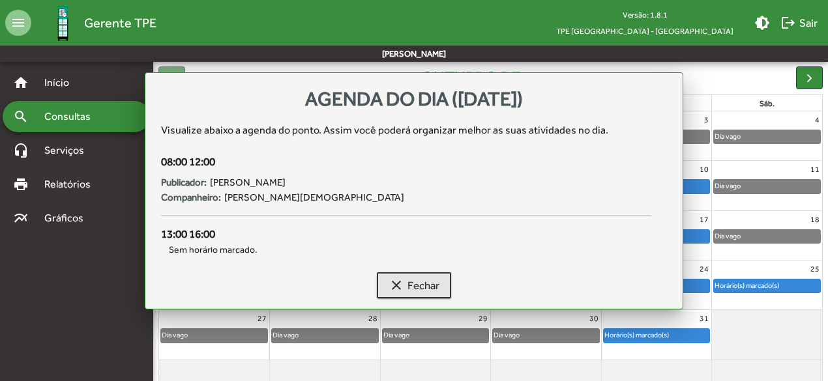
scroll to position [130, 0]
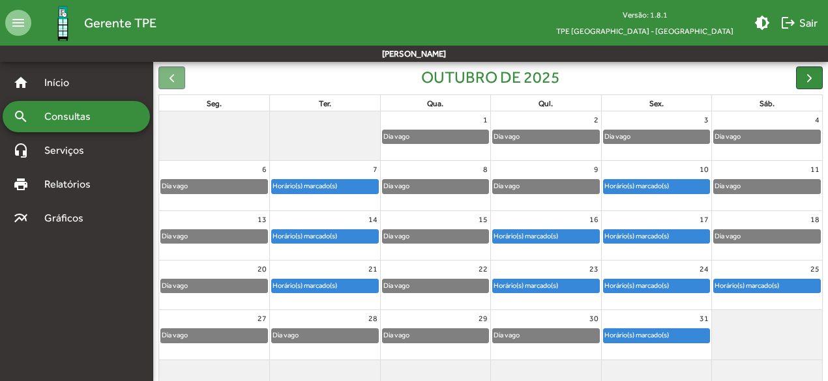
click at [664, 190] on div "Horário(s) marcado(s)" at bounding box center [637, 186] width 66 height 12
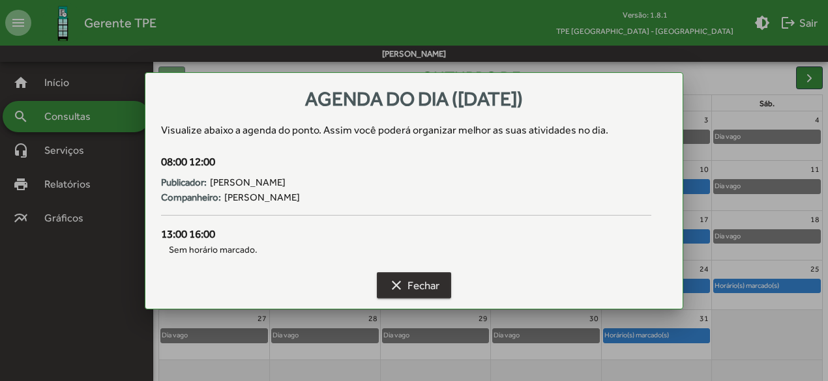
click at [430, 283] on span "clear Fechar" at bounding box center [414, 285] width 51 height 23
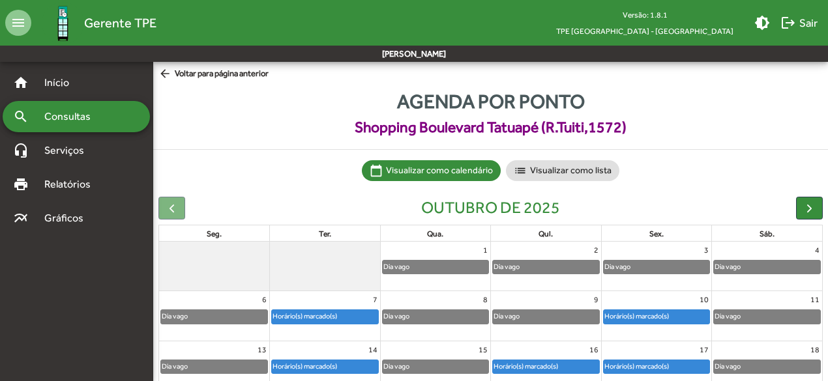
scroll to position [130, 0]
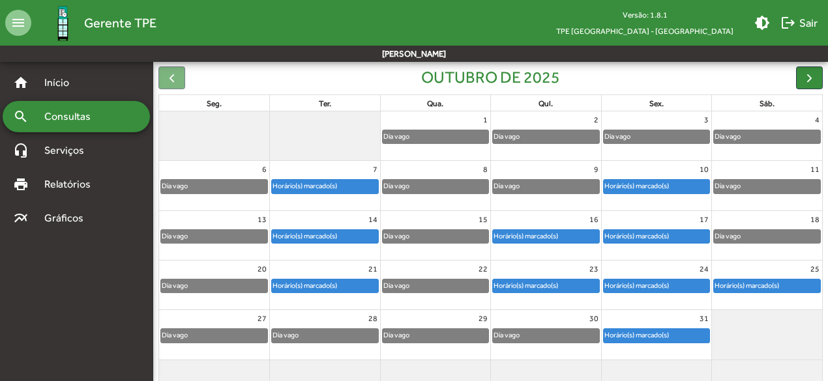
click at [642, 233] on div "Horário(s) marcado(s)" at bounding box center [637, 236] width 66 height 12
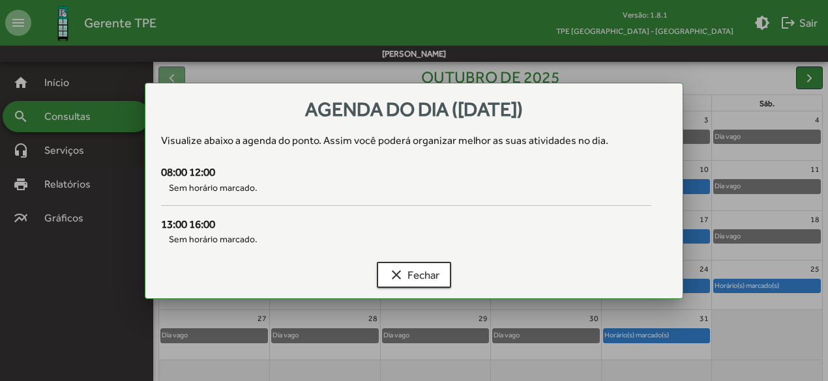
scroll to position [0, 0]
drag, startPoint x: 437, startPoint y: 271, endPoint x: 446, endPoint y: 266, distance: 10.2
click at [445, 267] on button "clear Fechar" at bounding box center [414, 275] width 74 height 26
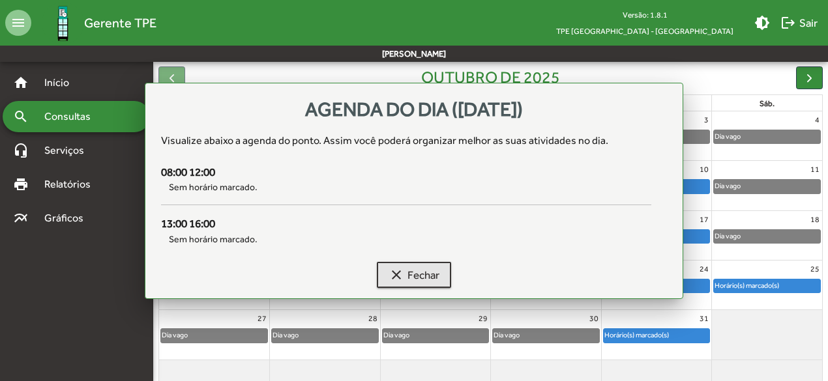
scroll to position [130, 0]
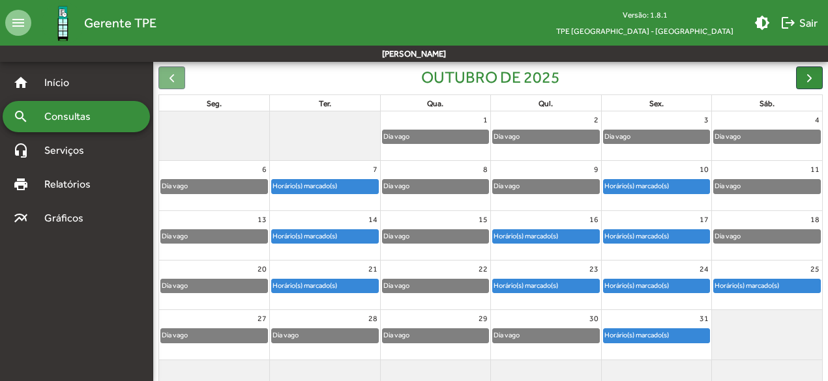
click at [651, 289] on div "Horário(s) marcado(s)" at bounding box center [637, 286] width 66 height 12
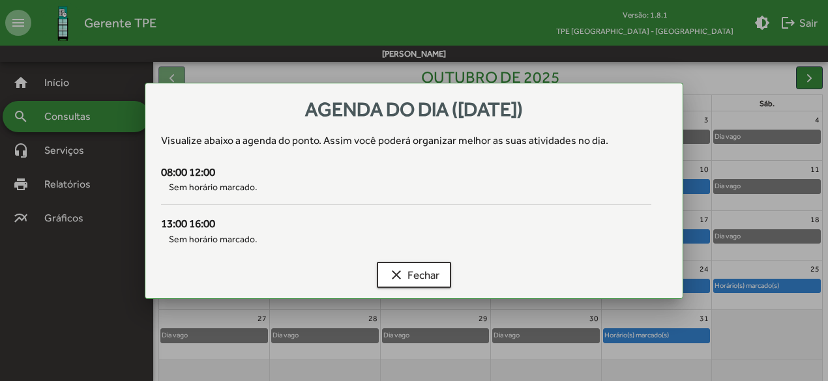
click at [646, 286] on div "clear Fechar" at bounding box center [414, 278] width 506 height 42
drag, startPoint x: 423, startPoint y: 276, endPoint x: 434, endPoint y: 272, distance: 12.4
click at [425, 276] on span "clear Fechar" at bounding box center [414, 274] width 51 height 23
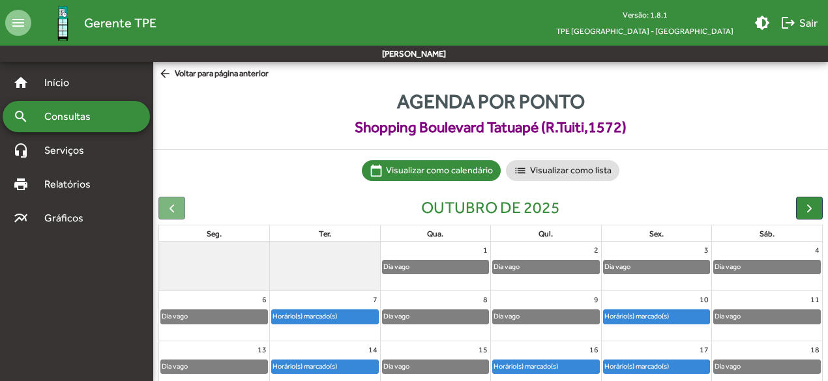
scroll to position [130, 0]
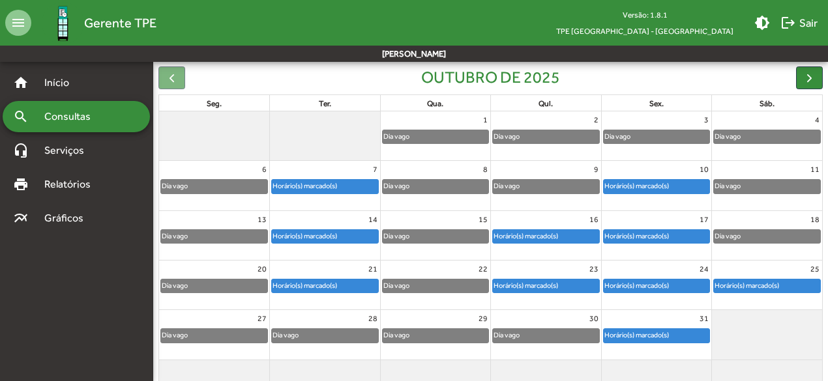
click at [630, 333] on div "Horário(s) marcado(s)" at bounding box center [637, 335] width 66 height 12
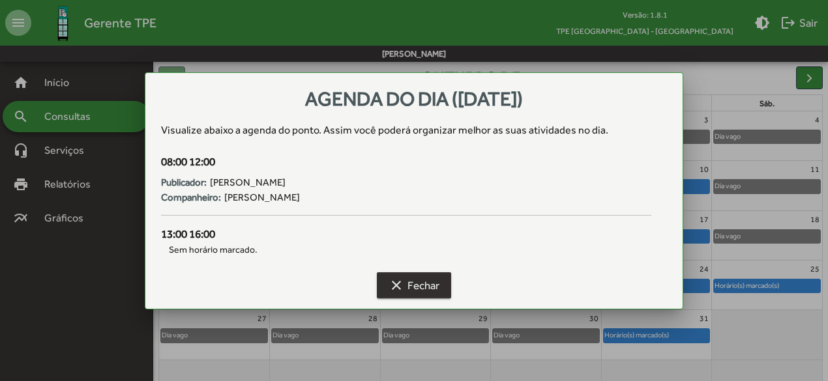
click at [419, 284] on span "clear Fechar" at bounding box center [414, 285] width 51 height 23
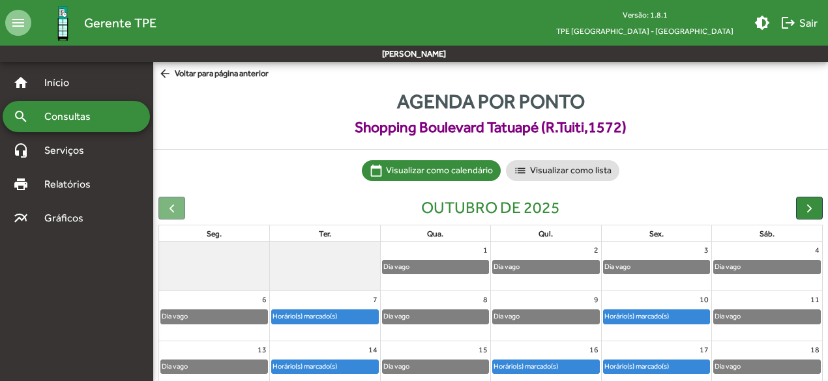
scroll to position [130, 0]
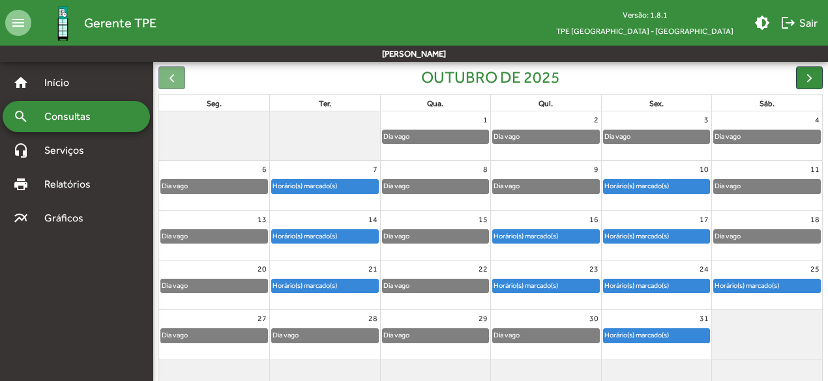
click at [749, 286] on div "Horário(s) marcado(s)" at bounding box center [747, 286] width 66 height 12
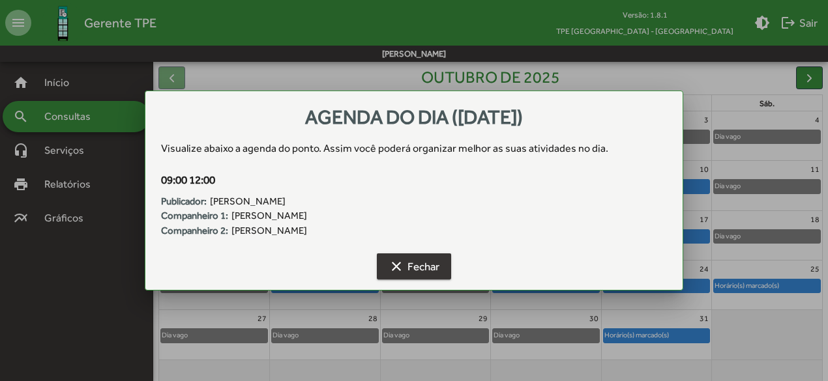
click at [437, 267] on span "clear Fechar" at bounding box center [414, 266] width 51 height 23
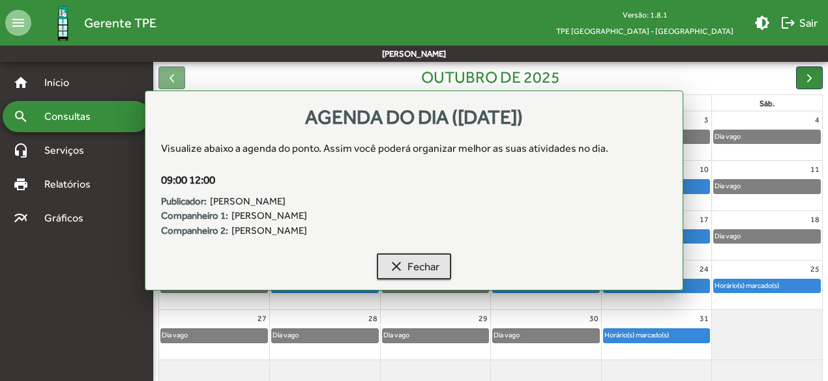
scroll to position [130, 0]
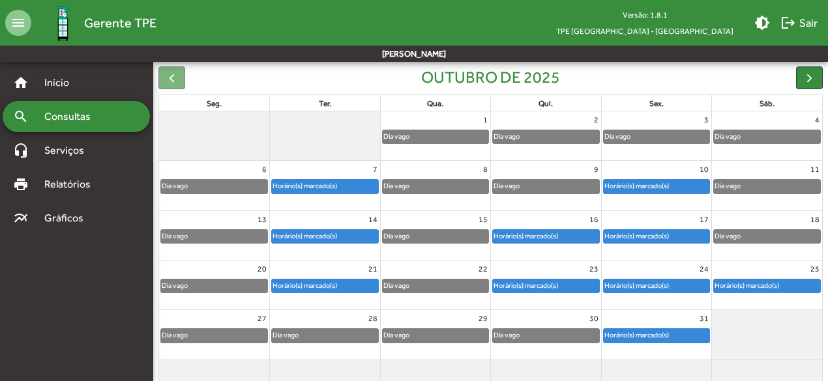
click at [728, 287] on div "Horário(s) marcado(s)" at bounding box center [747, 286] width 66 height 12
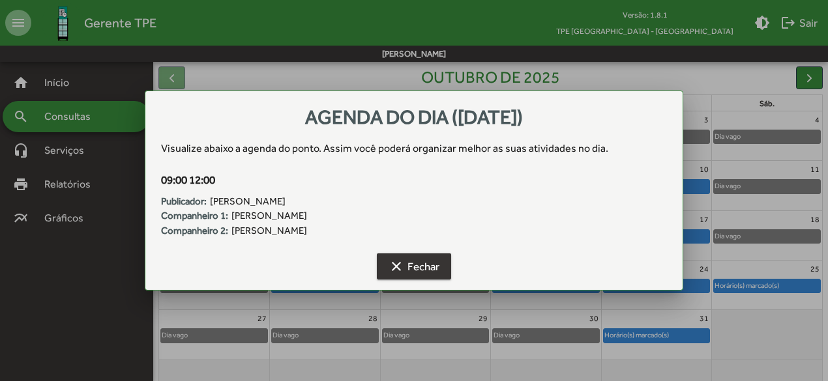
click at [436, 273] on span "clear Fechar" at bounding box center [414, 266] width 51 height 23
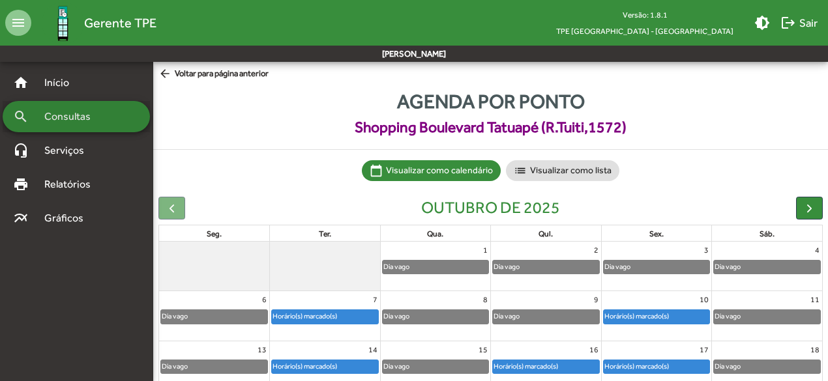
click at [53, 114] on span "Consultas" at bounding box center [72, 117] width 71 height 16
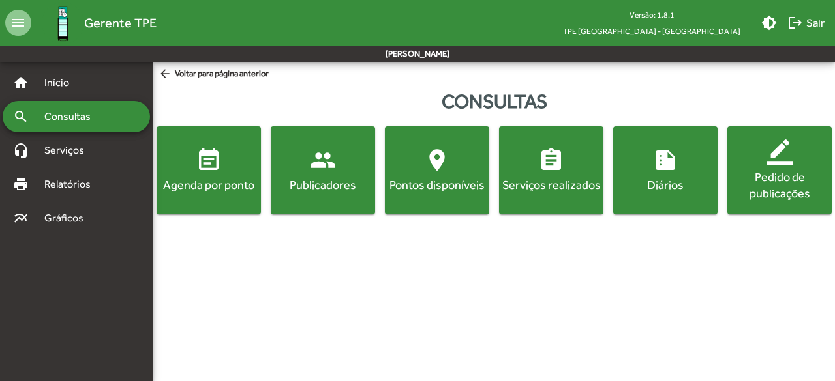
click at [451, 188] on div "Pontos disponíveis" at bounding box center [436, 185] width 99 height 16
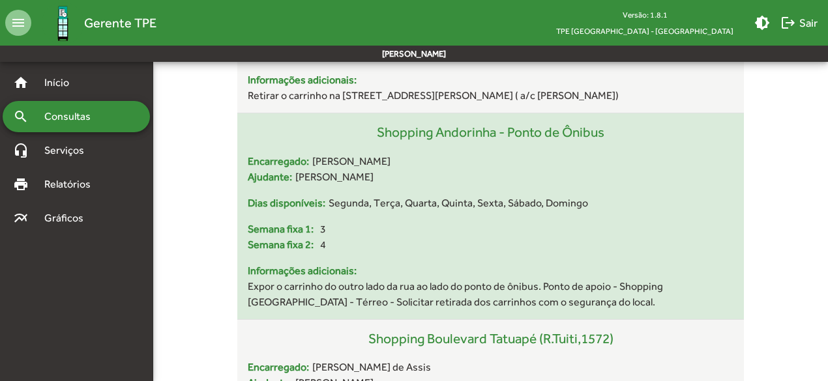
scroll to position [15133, 0]
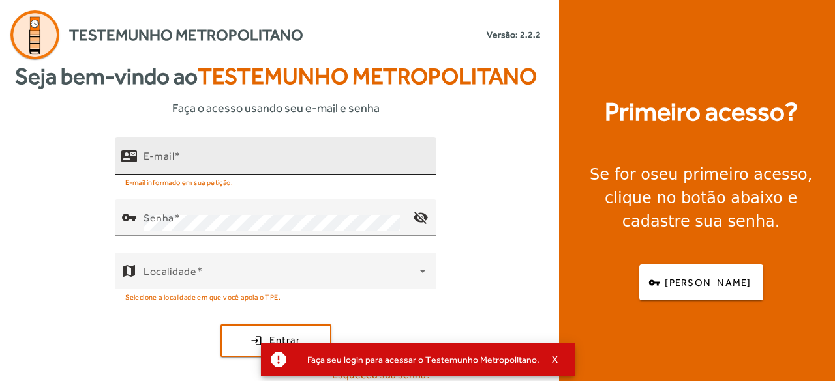
click at [302, 161] on input "E-mail" at bounding box center [284, 162] width 282 height 16
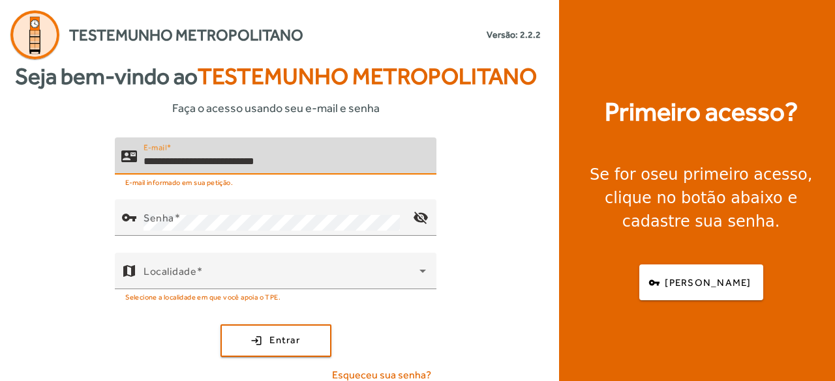
type input "**********"
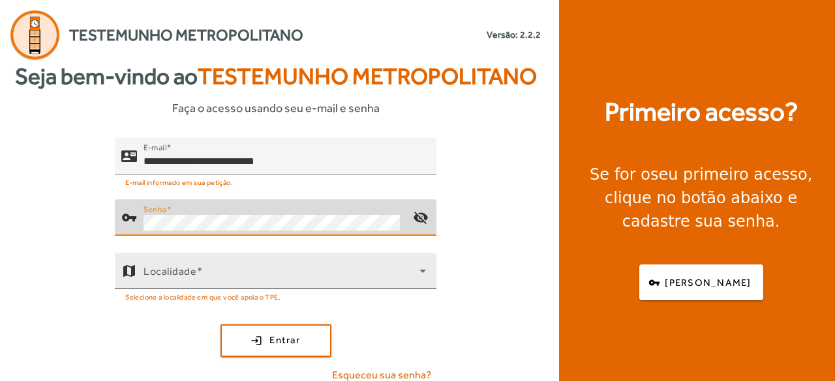
click at [175, 280] on span at bounding box center [281, 277] width 276 height 16
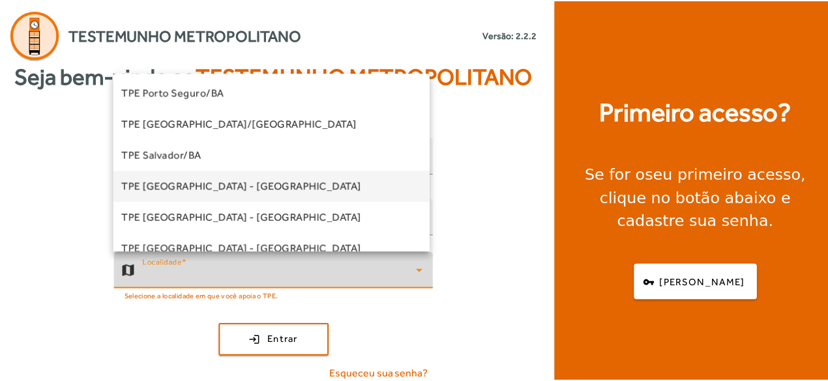
scroll to position [263, 0]
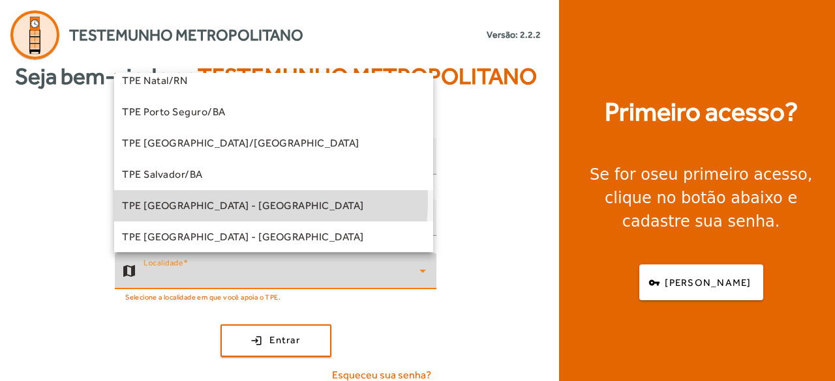
click at [210, 200] on span "TPE [GEOGRAPHIC_DATA] - [GEOGRAPHIC_DATA]" at bounding box center [243, 206] width 242 height 16
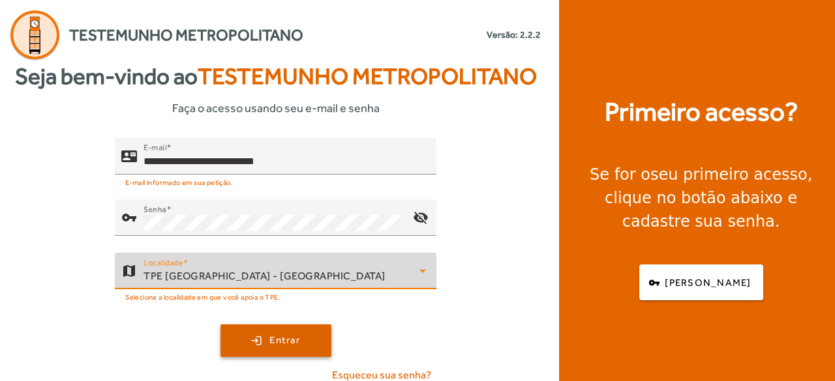
click at [246, 334] on span "submit" at bounding box center [276, 340] width 108 height 31
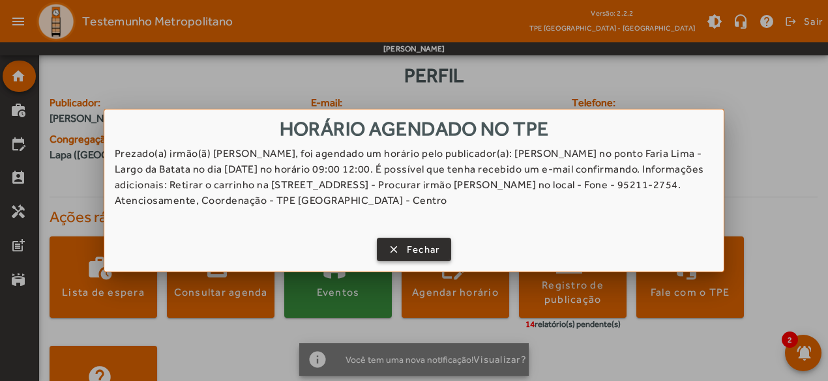
click at [407, 251] on span "Fechar" at bounding box center [423, 250] width 33 height 15
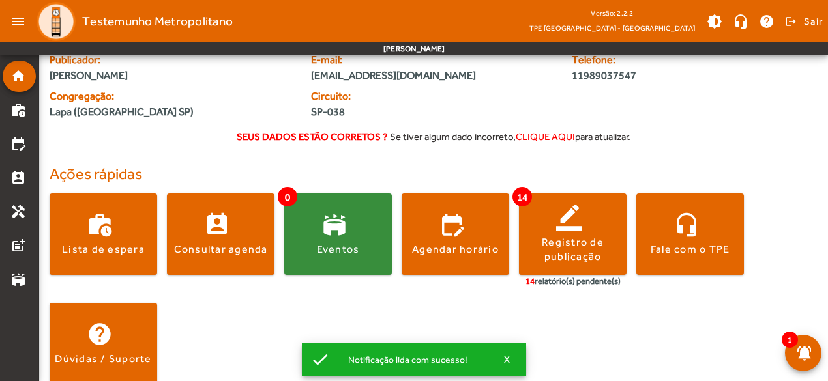
scroll to position [61, 0]
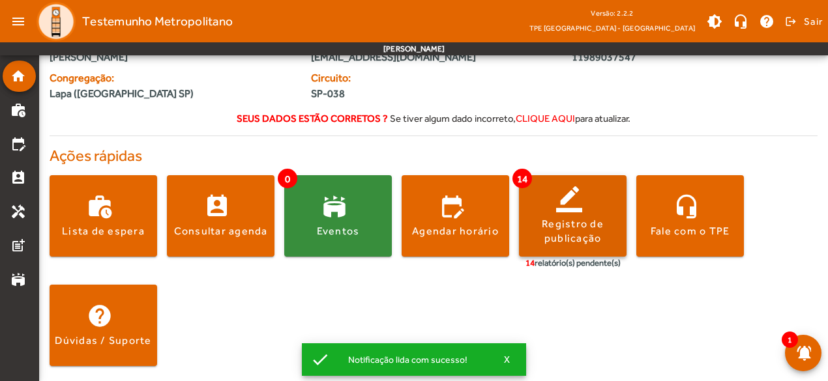
click at [559, 236] on div "Registro de publicação" at bounding box center [573, 231] width 108 height 29
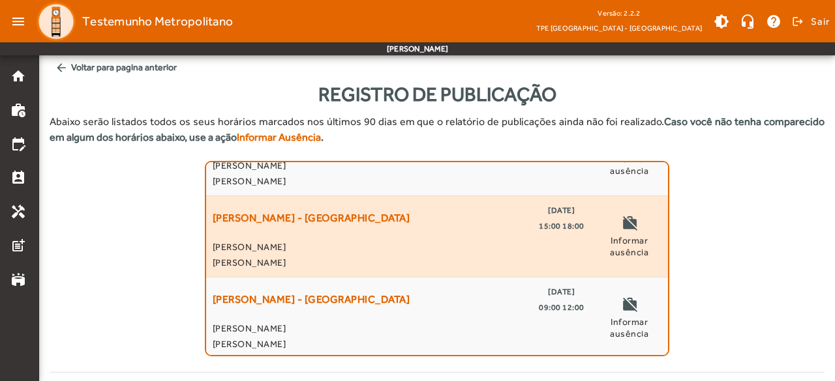
scroll to position [1032, 0]
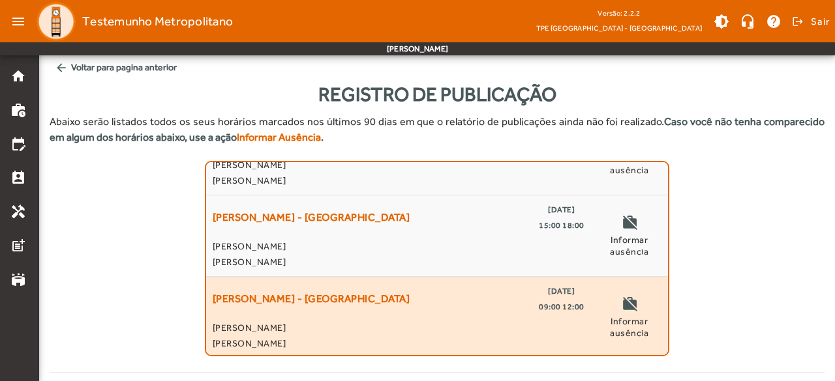
click at [434, 302] on div "[PERSON_NAME] - [GEOGRAPHIC_DATA] [DATE] 09:00 12:00" at bounding box center [399, 299] width 372 height 31
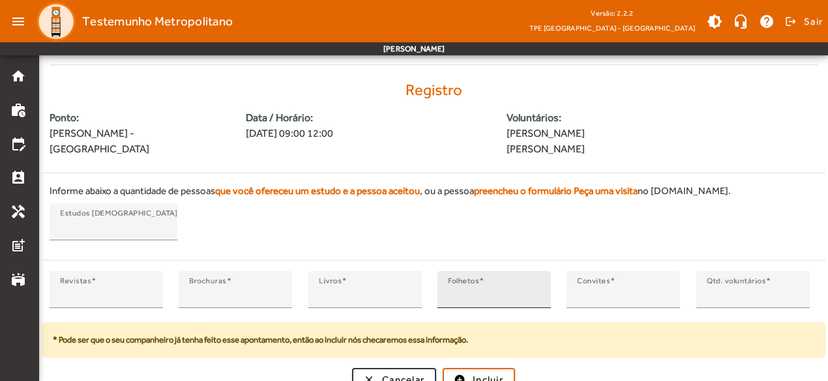
scroll to position [321, 0]
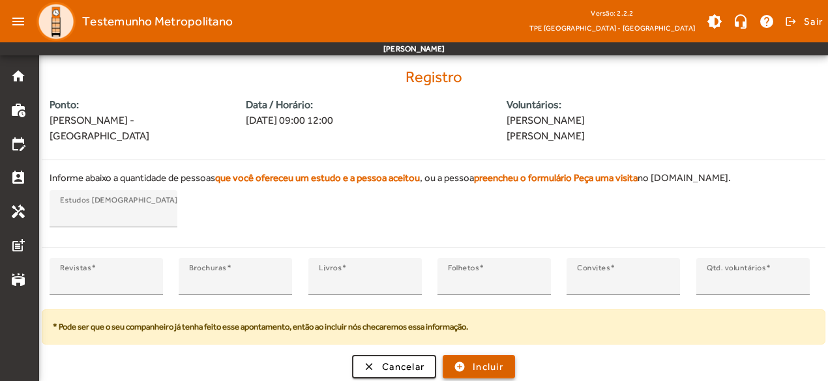
click at [463, 361] on span "submit" at bounding box center [479, 366] width 70 height 31
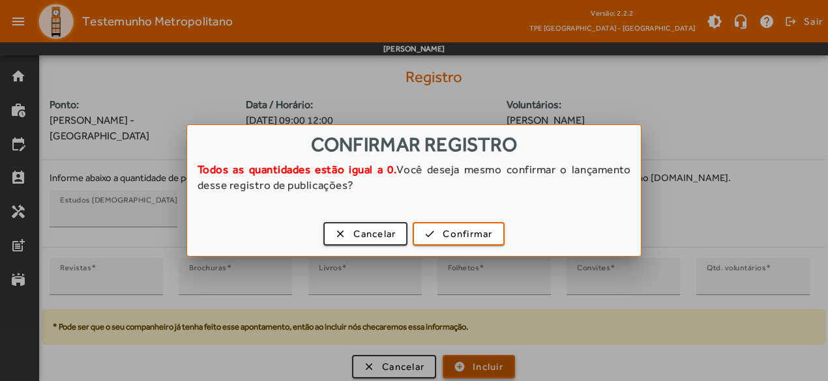
scroll to position [0, 0]
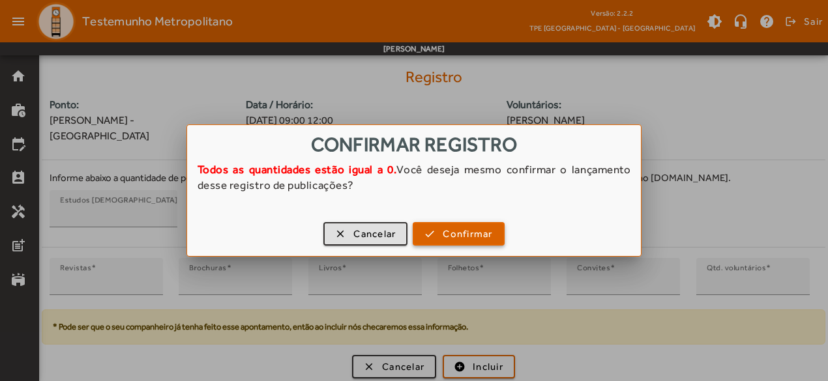
click at [437, 234] on span "button" at bounding box center [458, 233] width 89 height 31
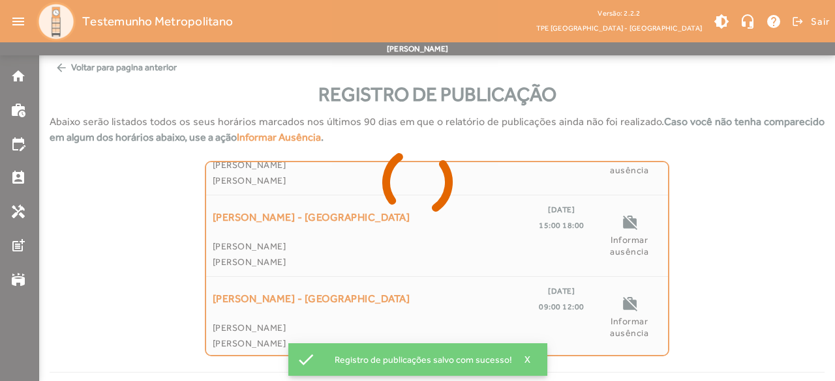
scroll to position [951, 0]
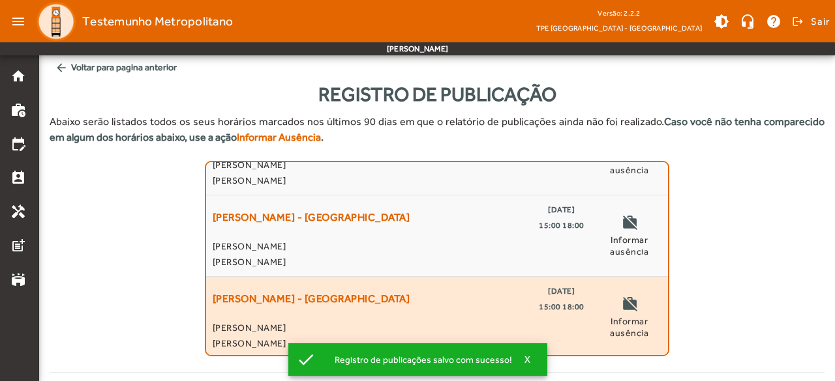
click at [560, 312] on div "[PERSON_NAME] - [GEOGRAPHIC_DATA] [DATE] 15:00 18:00 [PERSON_NAME]" at bounding box center [399, 318] width 372 height 68
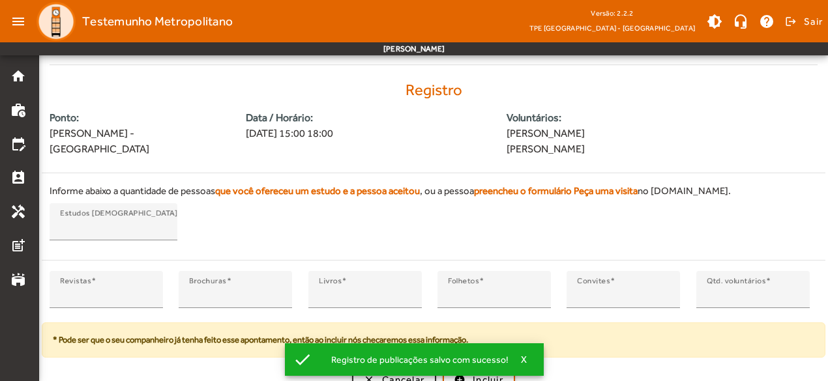
scroll to position [321, 0]
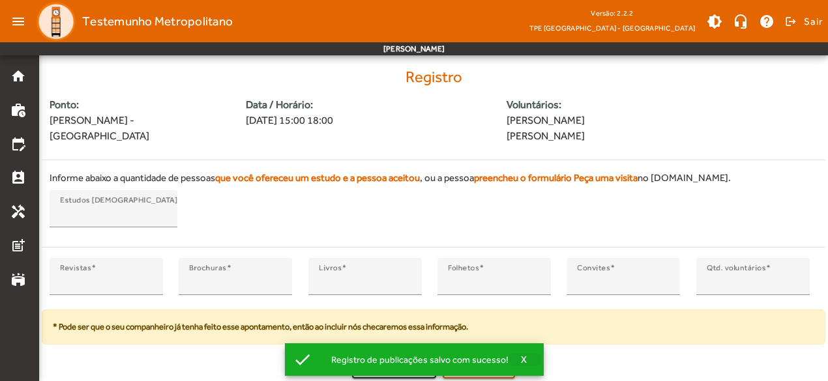
click at [524, 363] on span "X" at bounding box center [524, 360] width 7 height 12
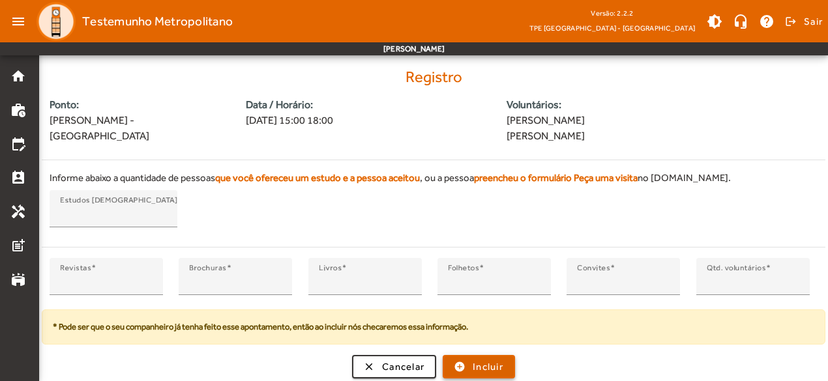
click at [494, 367] on span "Incluir" at bounding box center [488, 367] width 31 height 15
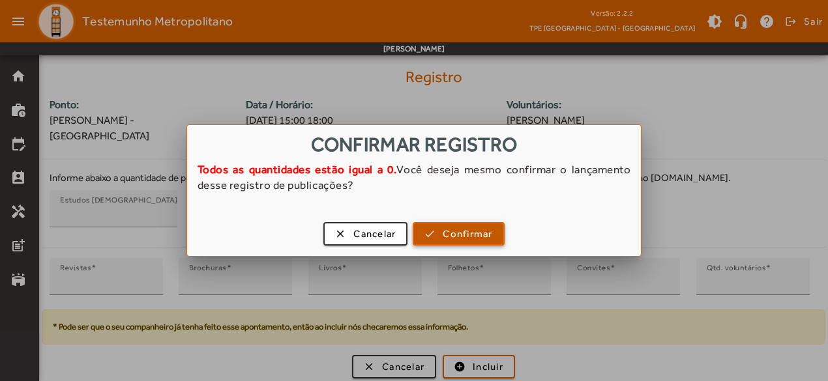
click at [437, 232] on span "button" at bounding box center [458, 233] width 89 height 31
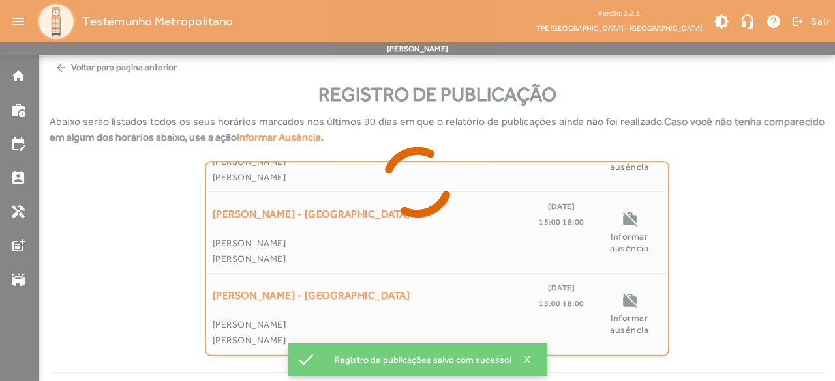
scroll to position [870, 0]
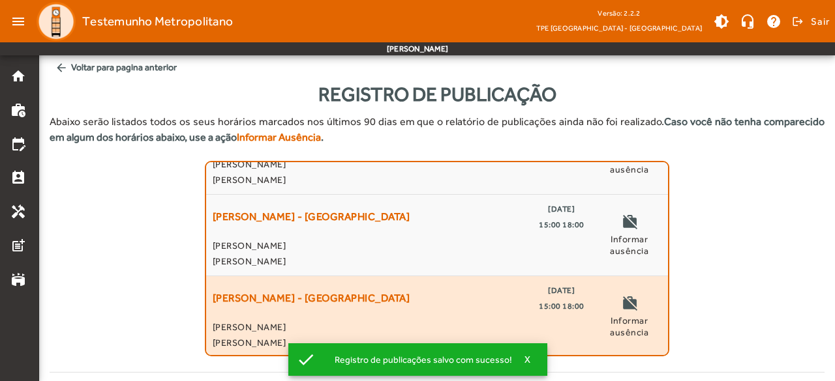
click at [541, 299] on span "15:00 18:00" at bounding box center [562, 307] width 46 height 16
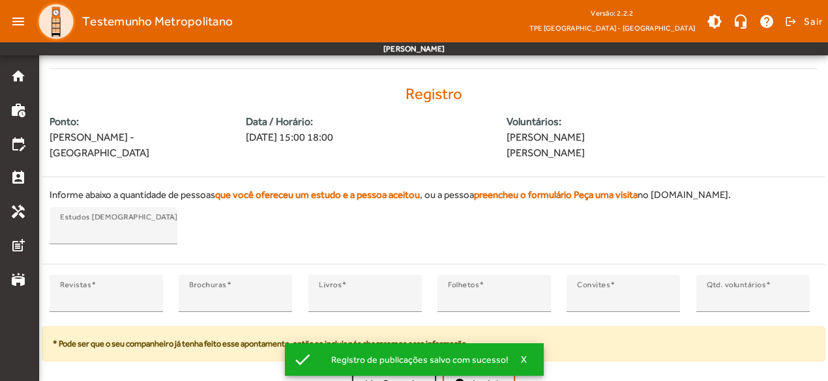
scroll to position [321, 0]
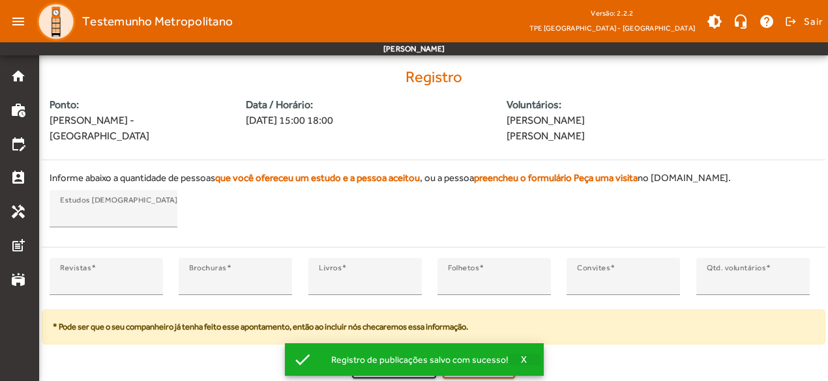
click at [522, 363] on span "X" at bounding box center [524, 360] width 7 height 12
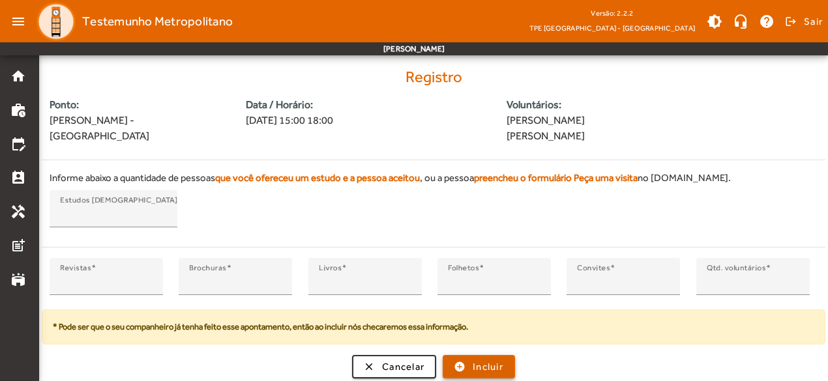
click at [505, 366] on span "submit" at bounding box center [479, 366] width 70 height 31
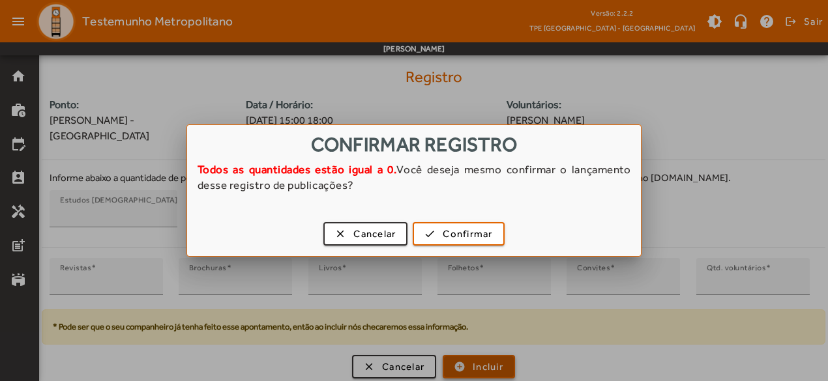
scroll to position [0, 0]
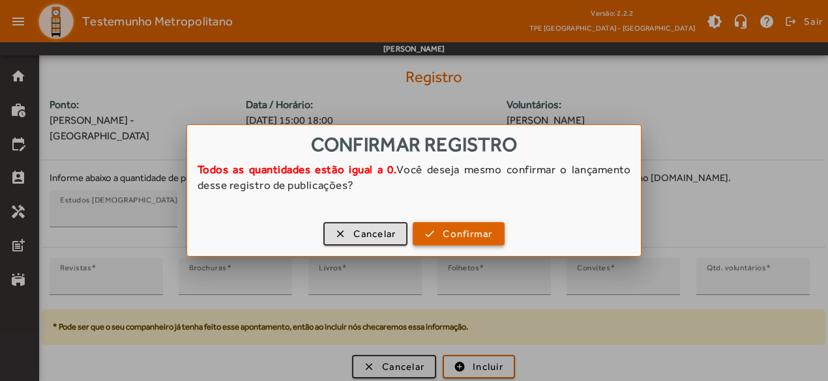
click at [435, 233] on span "button" at bounding box center [458, 233] width 89 height 31
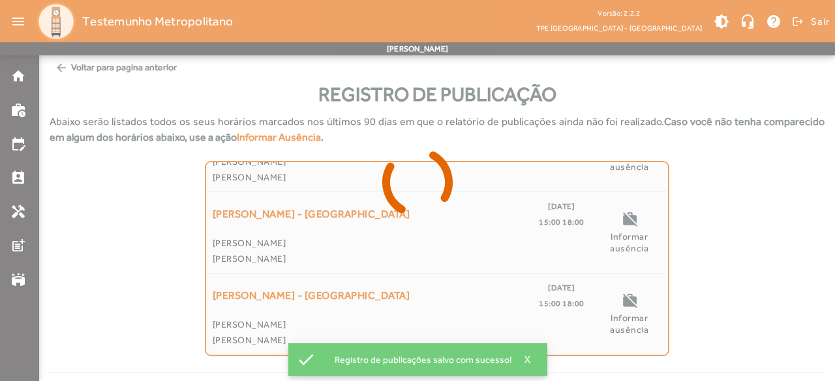
scroll to position [788, 0]
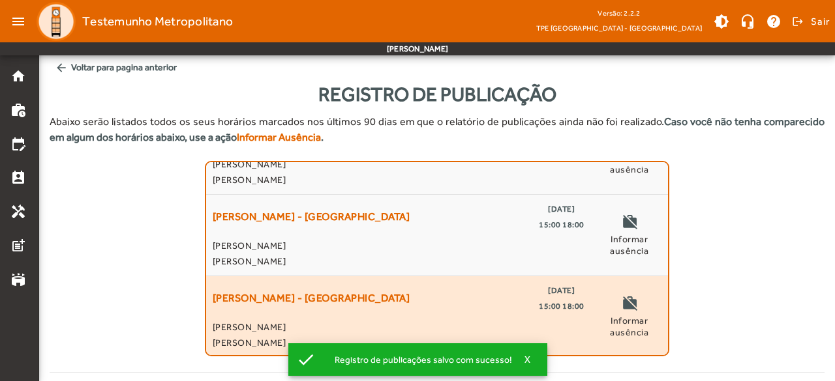
click at [539, 301] on span "15:00 18:00" at bounding box center [562, 307] width 46 height 16
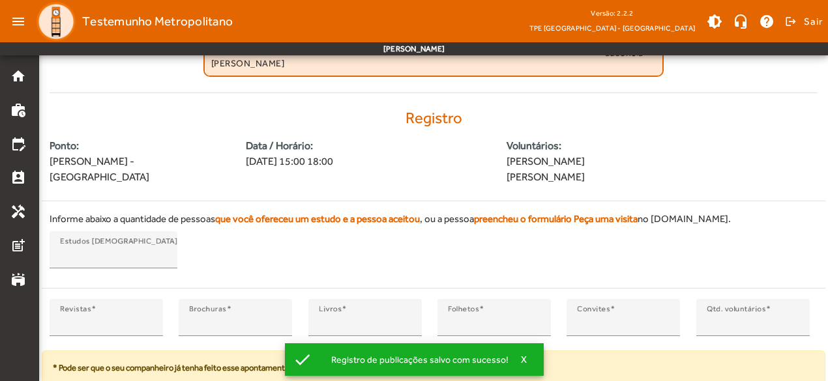
scroll to position [321, 0]
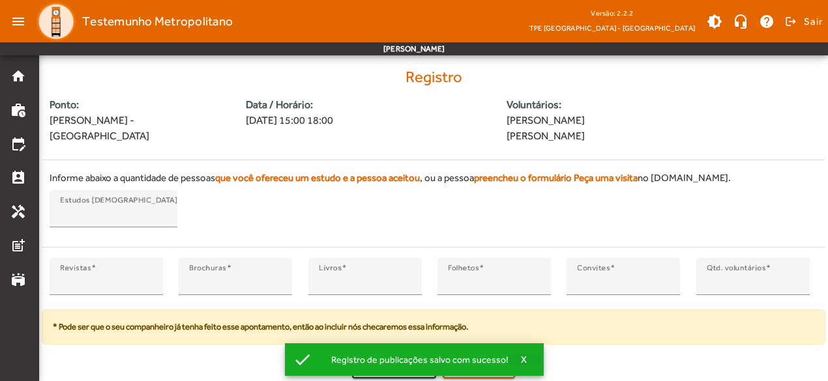
click at [523, 361] on span "X" at bounding box center [524, 360] width 7 height 12
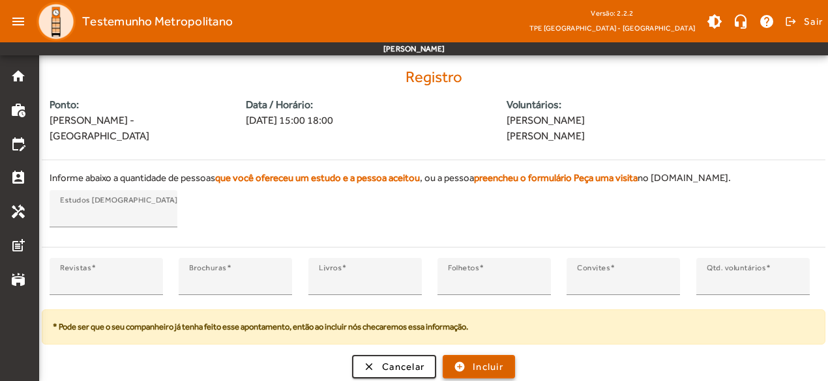
click at [498, 368] on span "Incluir" at bounding box center [488, 367] width 31 height 15
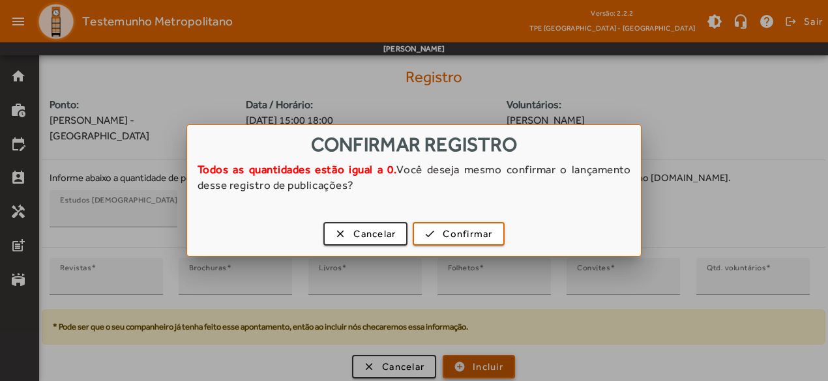
scroll to position [0, 0]
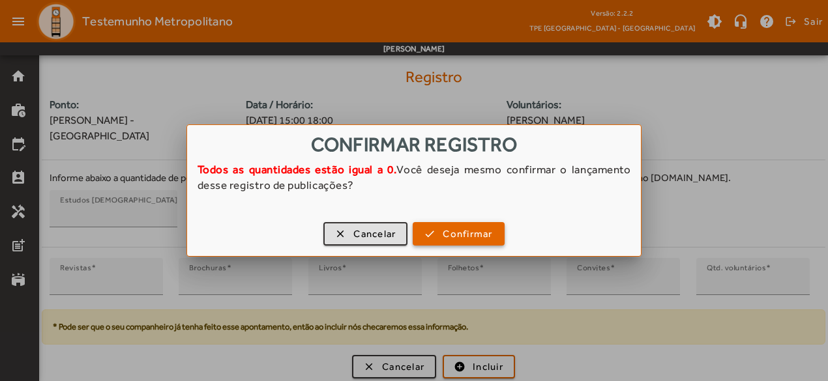
click at [434, 239] on span "button" at bounding box center [458, 233] width 89 height 31
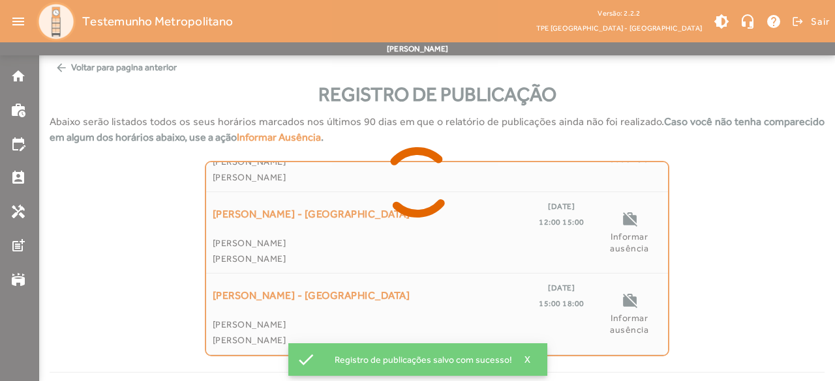
scroll to position [707, 0]
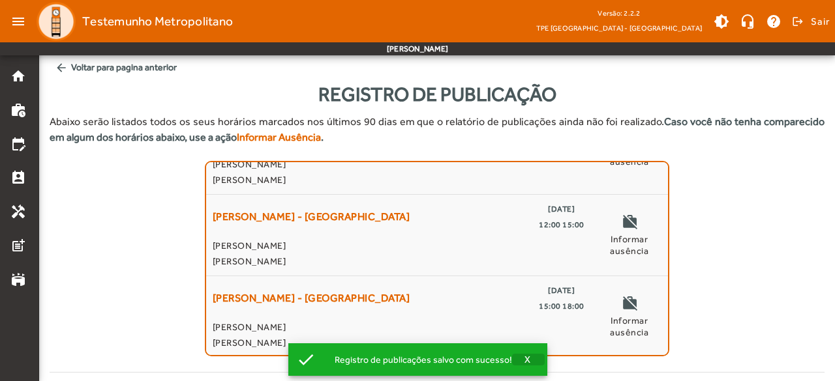
click at [524, 363] on span "X" at bounding box center [527, 360] width 7 height 12
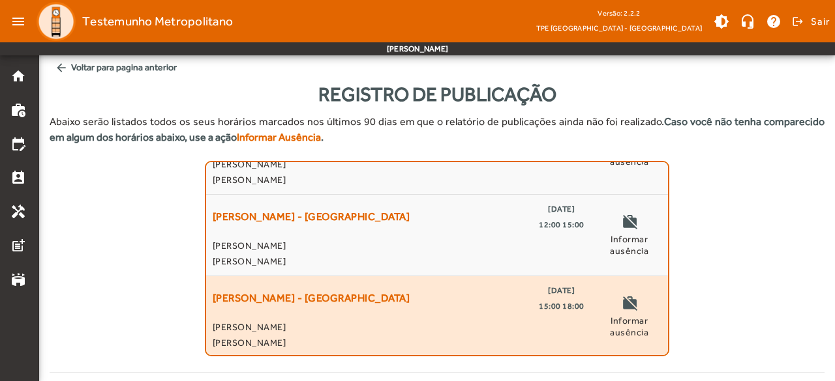
click at [520, 326] on span "[PERSON_NAME]" at bounding box center [399, 328] width 372 height 16
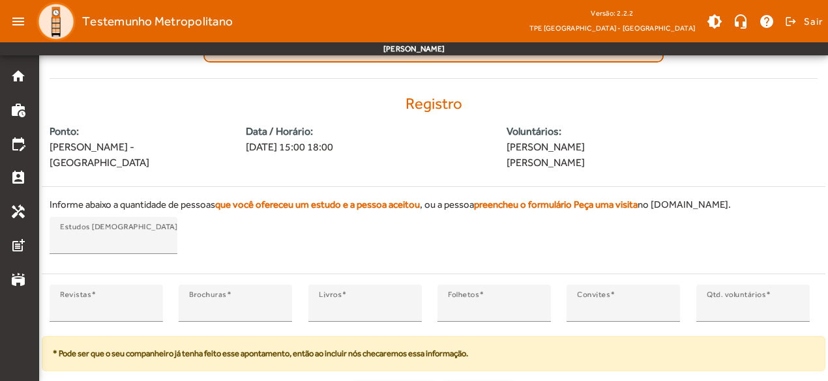
scroll to position [321, 0]
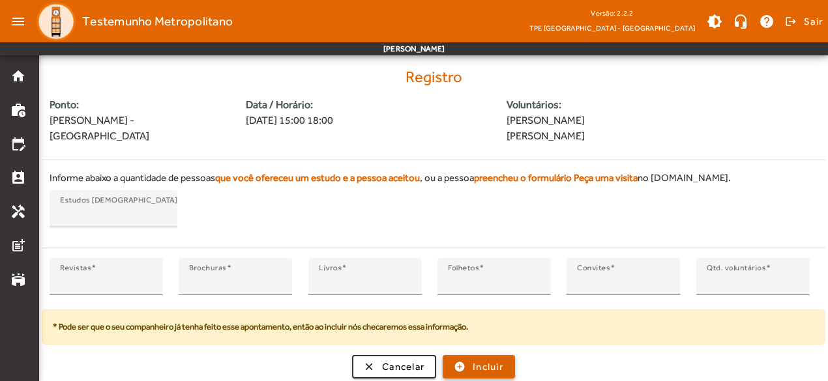
click at [482, 370] on span "Incluir" at bounding box center [488, 367] width 31 height 15
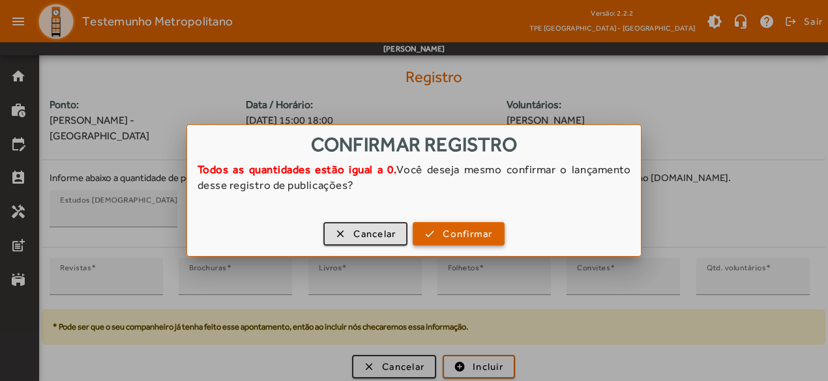
click at [461, 230] on span "Confirmar" at bounding box center [468, 234] width 50 height 15
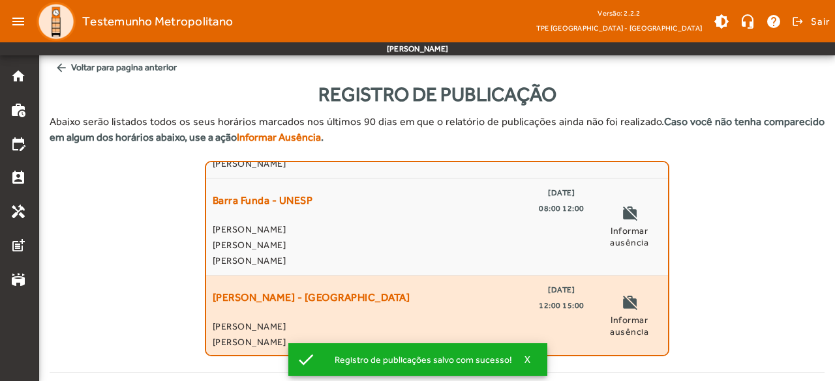
click at [553, 302] on span "12:00 15:00" at bounding box center [562, 306] width 46 height 16
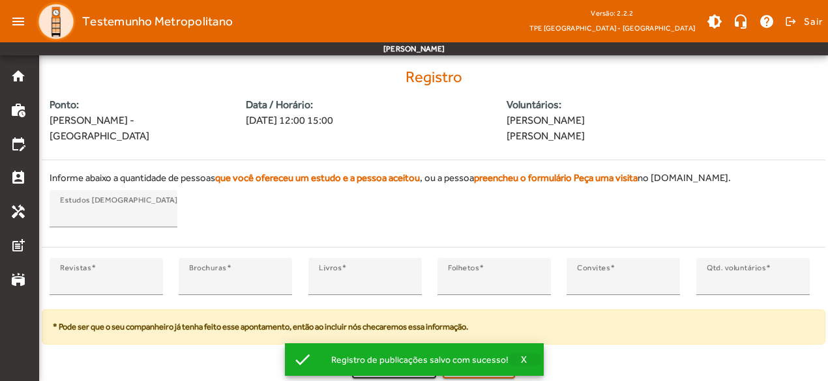
click at [521, 359] on span "X" at bounding box center [524, 360] width 7 height 12
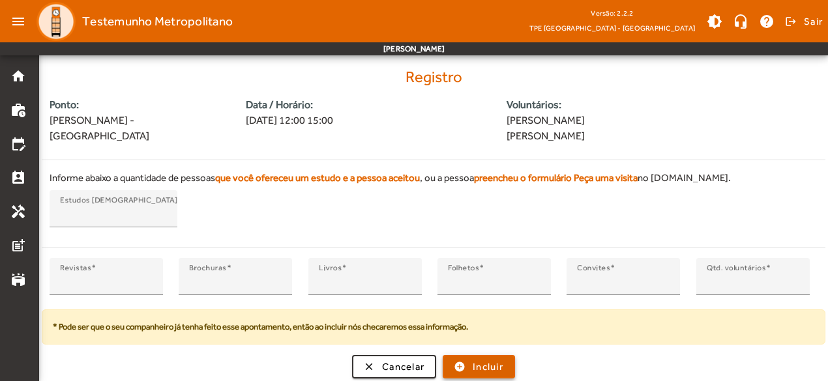
click at [507, 367] on span "submit" at bounding box center [479, 366] width 70 height 31
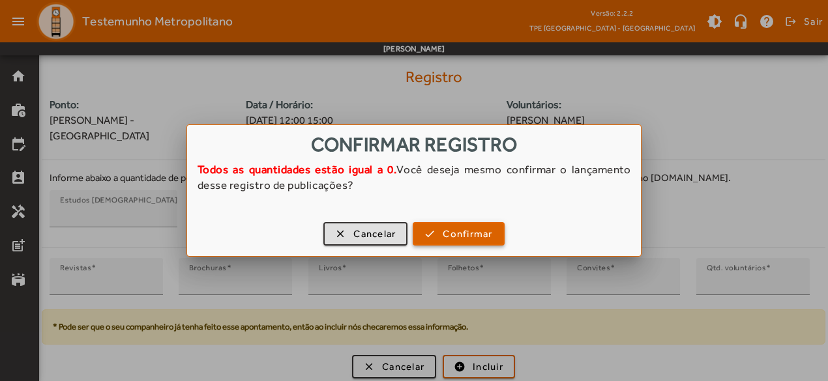
click at [480, 229] on span "Confirmar" at bounding box center [468, 234] width 50 height 15
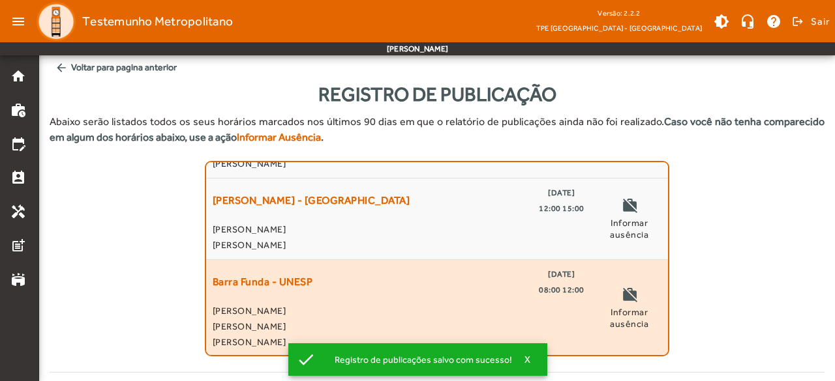
click at [549, 295] on span "08:00 12:00" at bounding box center [562, 290] width 46 height 16
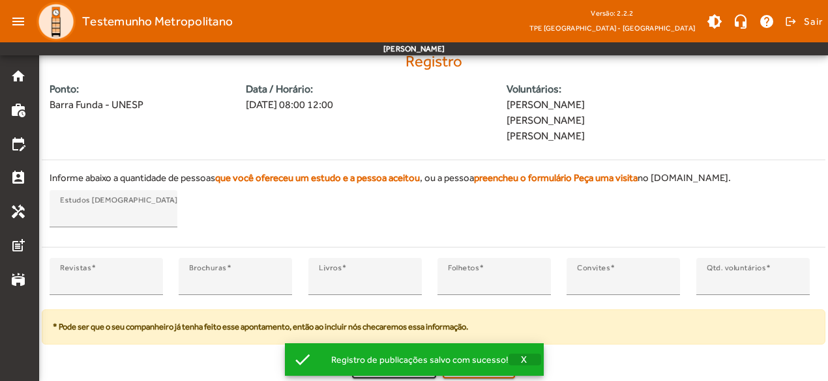
click at [521, 358] on span "X" at bounding box center [524, 360] width 7 height 12
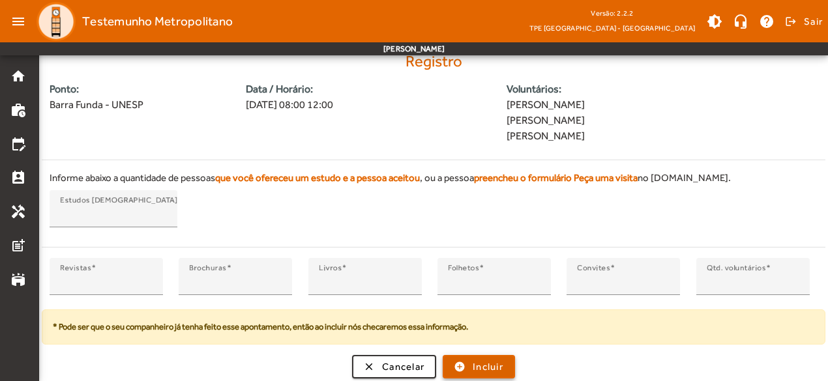
click at [505, 361] on span "submit" at bounding box center [479, 366] width 70 height 31
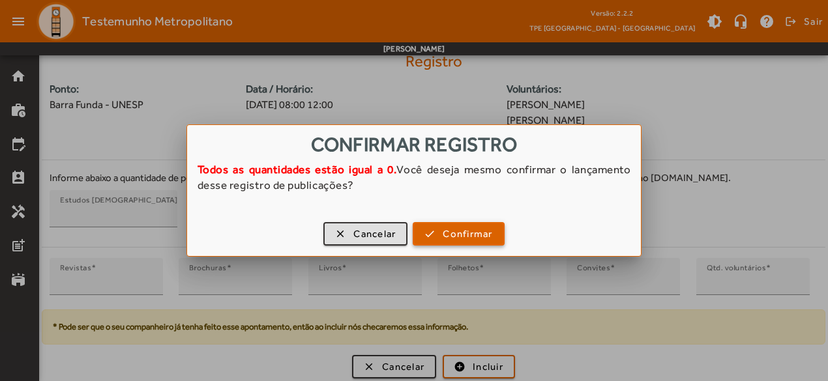
click at [481, 233] on span "Confirmar" at bounding box center [468, 234] width 50 height 15
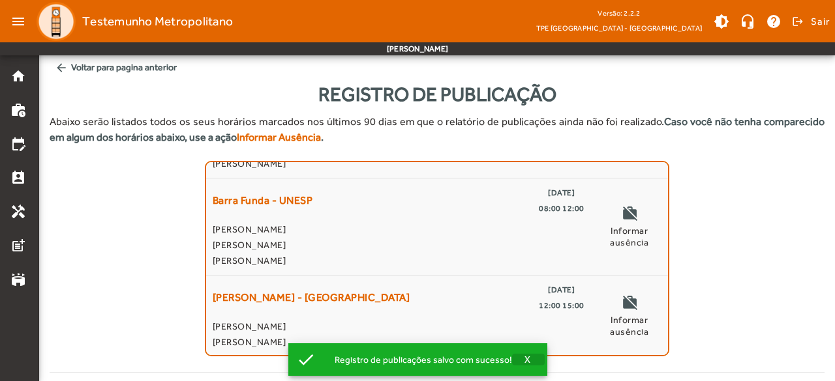
click at [524, 363] on span "X" at bounding box center [527, 360] width 7 height 12
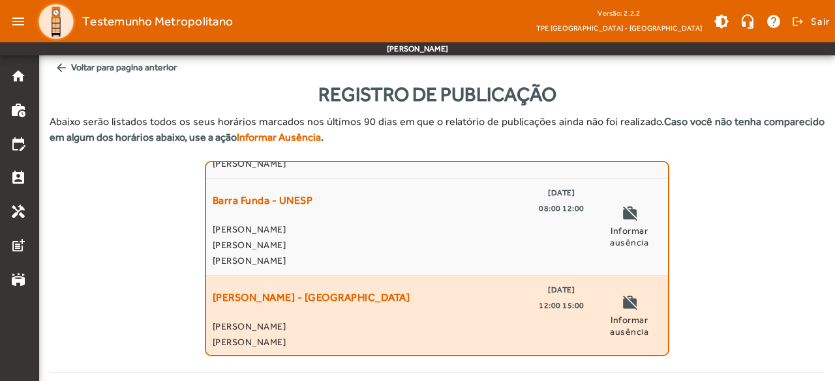
click at [535, 320] on span "[PERSON_NAME]" at bounding box center [399, 327] width 372 height 16
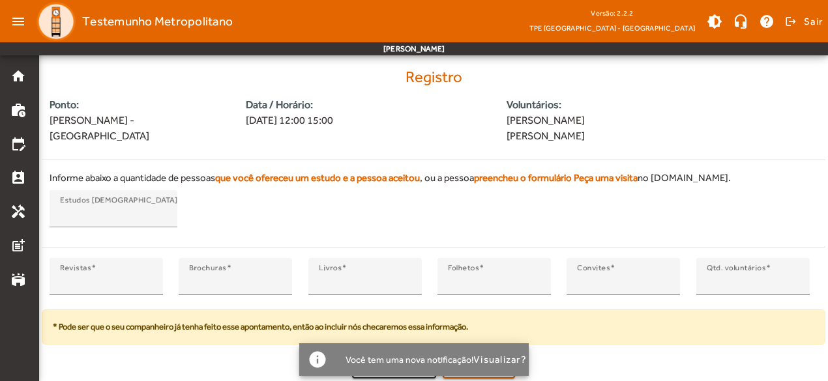
click at [604, 347] on div "Registro Ponto: [PERSON_NAME] - Largo da Batata Data / Horário: [DATE] 12:00 15…" at bounding box center [434, 223] width 784 height 311
click at [505, 375] on div "info Você tem uma nova notificação! Visualizar?" at bounding box center [414, 360] width 230 height 33
click at [634, 362] on div "clear Cancelar add_circle Incluir" at bounding box center [434, 366] width 784 height 23
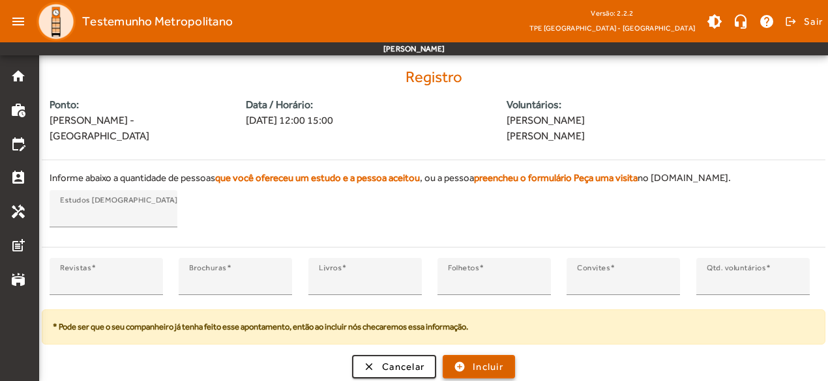
click at [470, 372] on span "submit" at bounding box center [479, 366] width 70 height 31
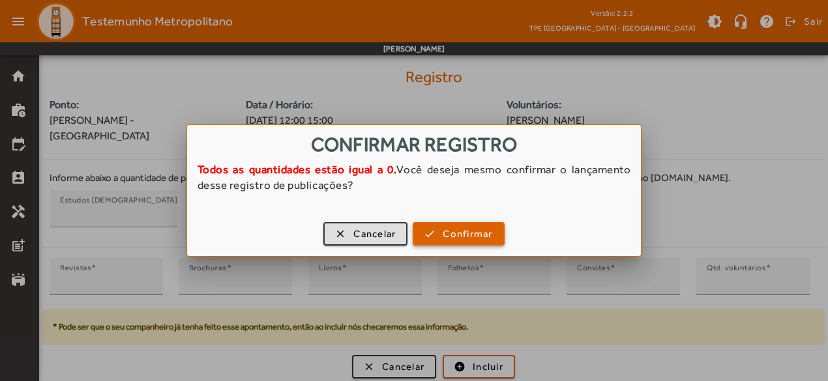
click at [467, 228] on span "Confirmar" at bounding box center [468, 234] width 50 height 15
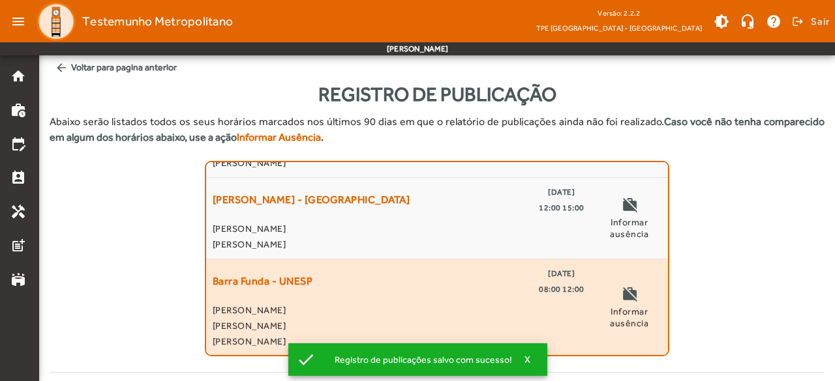
click at [539, 290] on span "08:00 12:00" at bounding box center [562, 290] width 46 height 16
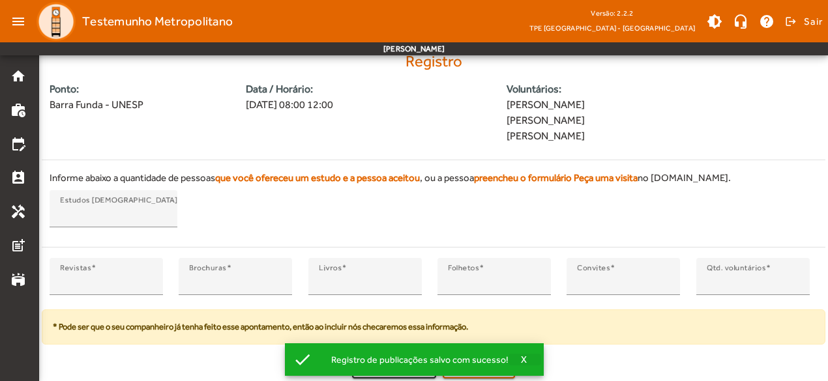
click at [521, 358] on span "X" at bounding box center [524, 360] width 7 height 12
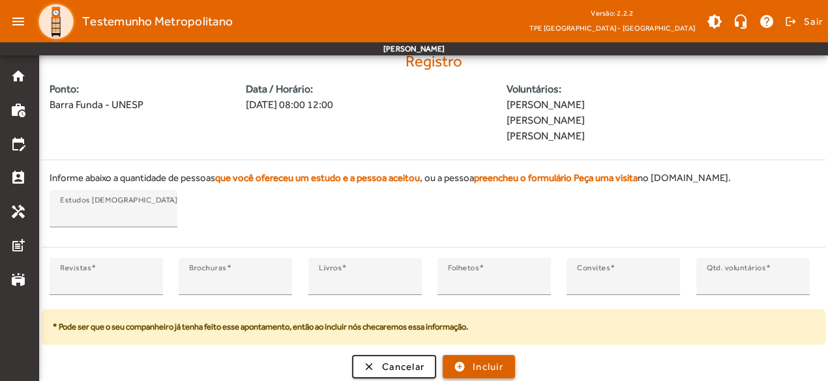
click at [498, 365] on span "Incluir" at bounding box center [488, 367] width 31 height 15
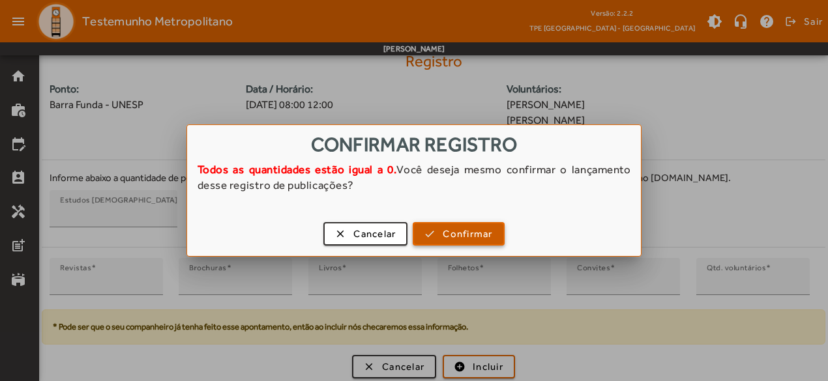
click at [473, 235] on span "Confirmar" at bounding box center [468, 234] width 50 height 15
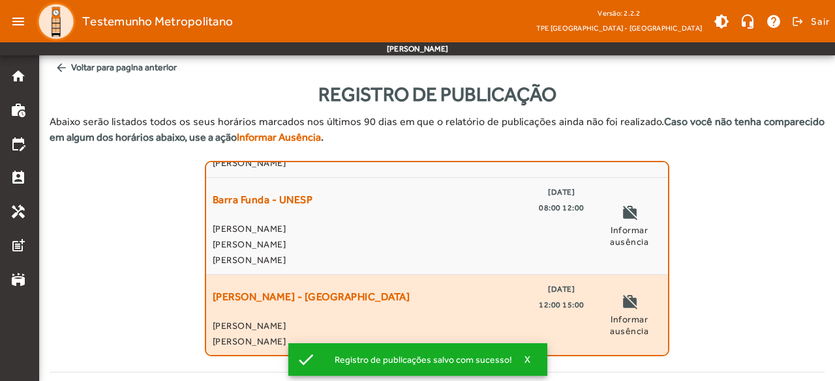
click at [526, 300] on div "[PERSON_NAME] - [GEOGRAPHIC_DATA] [DATE] 12:00 15:00" at bounding box center [399, 297] width 372 height 31
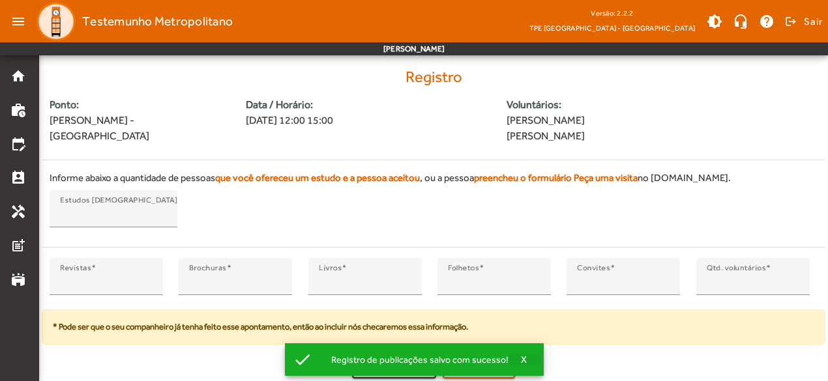
click at [521, 358] on span "X" at bounding box center [524, 360] width 7 height 12
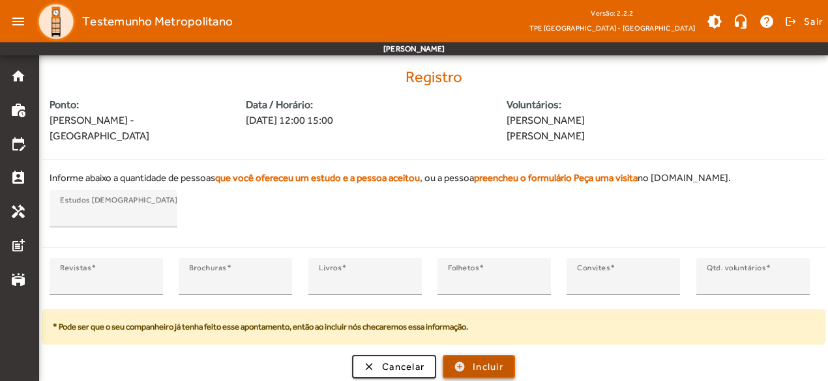
click at [503, 361] on span "Incluir" at bounding box center [488, 367] width 31 height 15
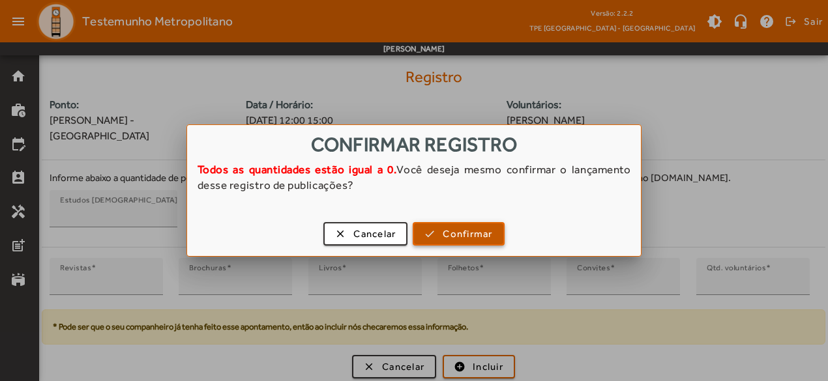
click at [483, 237] on span "Confirmar" at bounding box center [468, 234] width 50 height 15
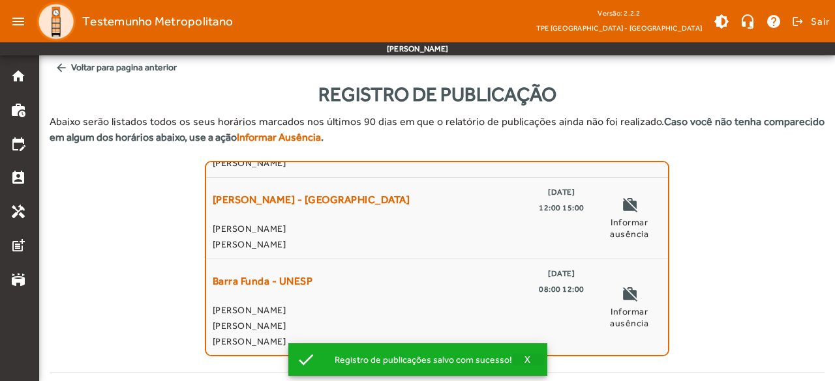
click at [528, 359] on span "X" at bounding box center [527, 360] width 7 height 12
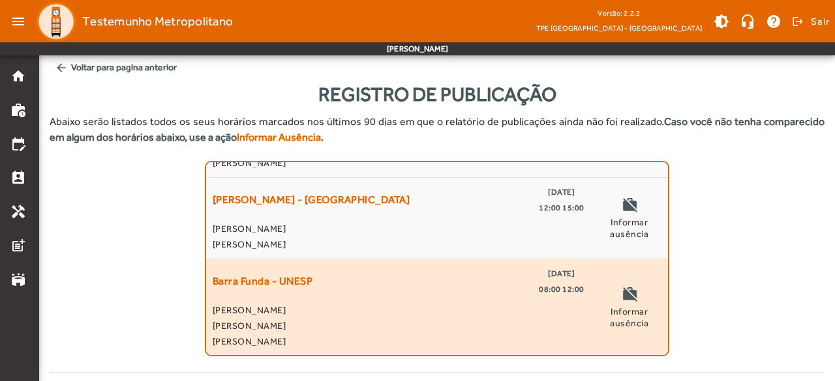
click at [526, 316] on span "[PERSON_NAME]" at bounding box center [399, 311] width 372 height 16
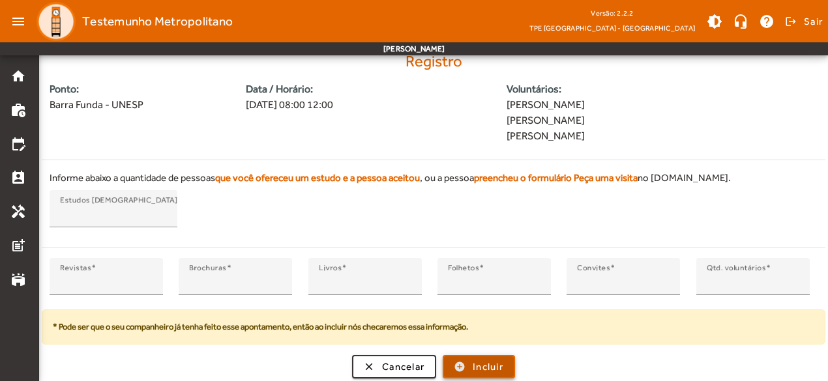
click at [498, 360] on span "Incluir" at bounding box center [488, 367] width 31 height 15
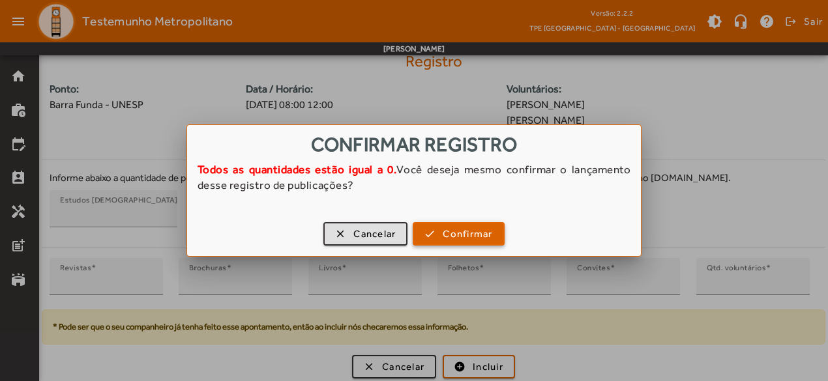
click at [479, 228] on span "Confirmar" at bounding box center [468, 234] width 50 height 15
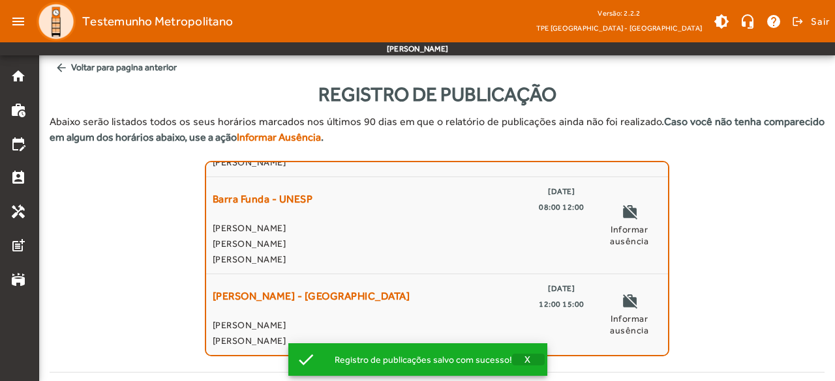
click at [524, 360] on span "X" at bounding box center [527, 360] width 7 height 12
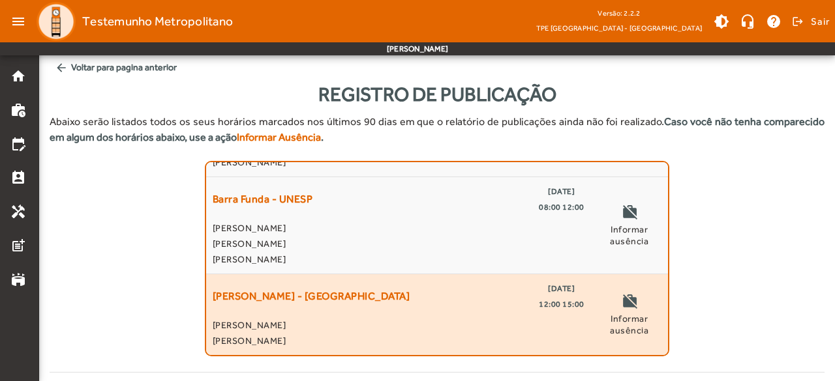
click at [526, 321] on span "[PERSON_NAME]" at bounding box center [399, 326] width 372 height 16
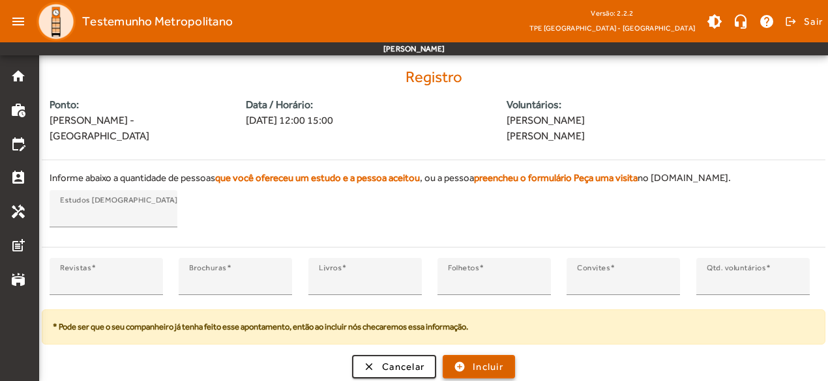
click at [505, 362] on span "submit" at bounding box center [479, 366] width 70 height 31
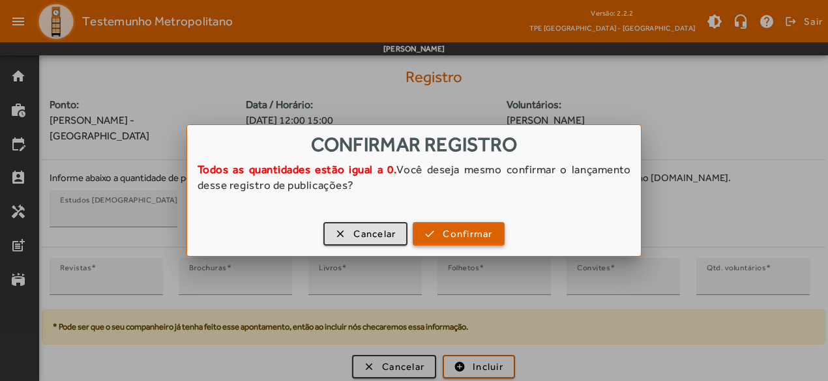
click at [486, 237] on span "Confirmar" at bounding box center [468, 234] width 50 height 15
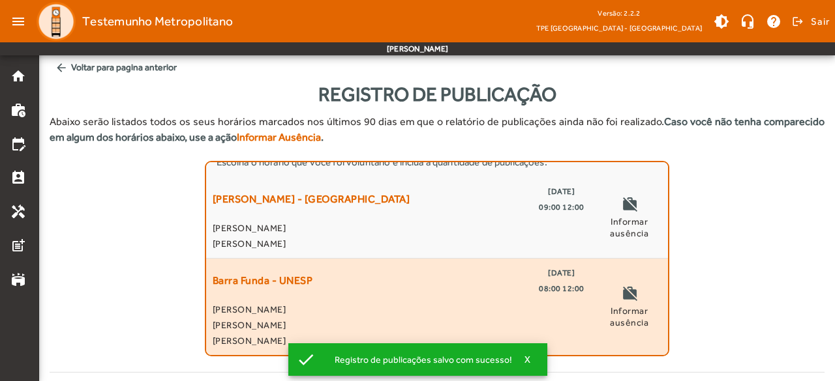
click at [543, 294] on span "08:00 12:00" at bounding box center [562, 289] width 46 height 16
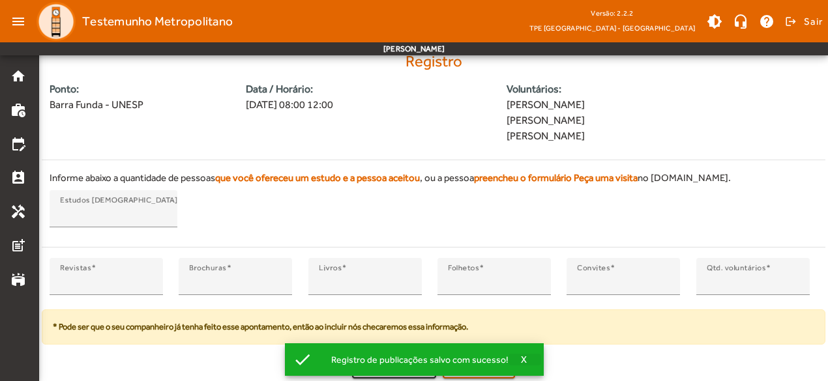
click at [523, 357] on span "X" at bounding box center [524, 360] width 7 height 12
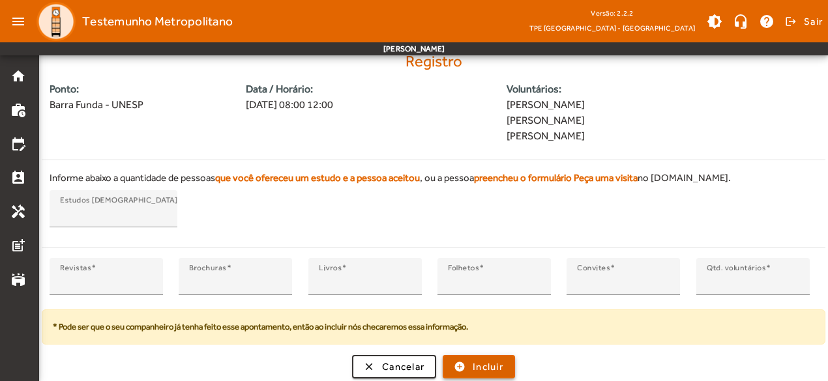
click at [505, 362] on span "submit" at bounding box center [479, 366] width 70 height 31
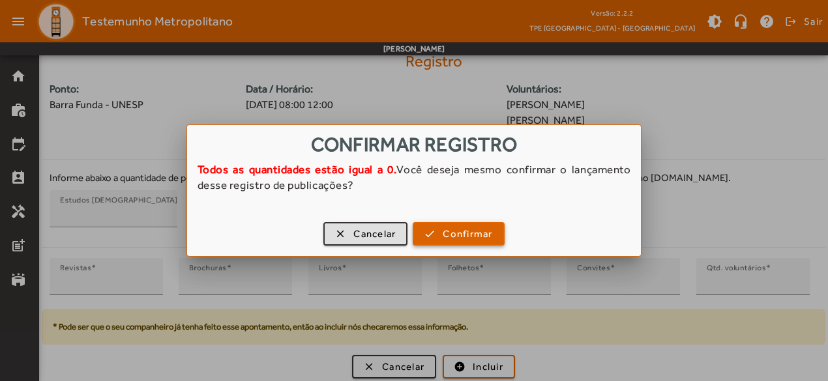
click at [485, 238] on span "Confirmar" at bounding box center [468, 234] width 50 height 15
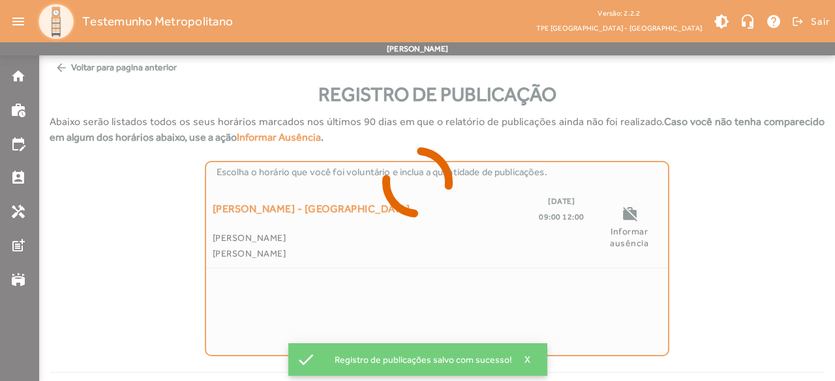
click at [560, 299] on mat-list "Escolha o horário que você foi voluntário e inclua a quantidade de publicações.…" at bounding box center [437, 259] width 465 height 196
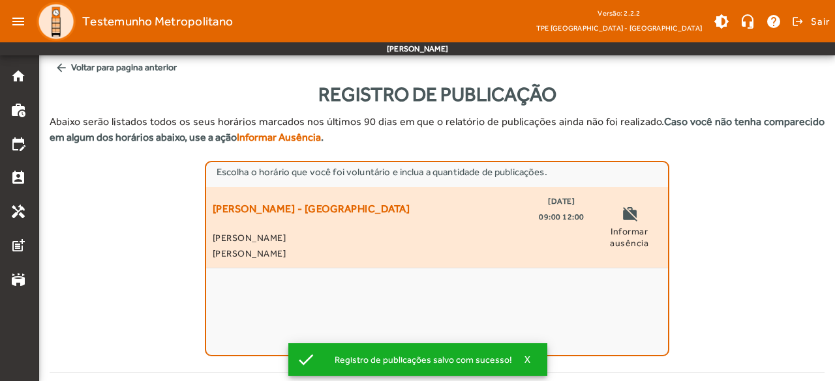
click at [540, 231] on span "[PERSON_NAME]" at bounding box center [399, 238] width 372 height 16
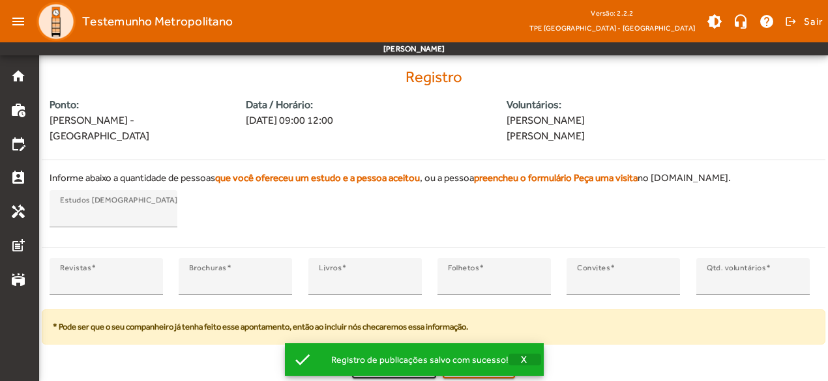
click at [522, 361] on span "X" at bounding box center [524, 360] width 7 height 12
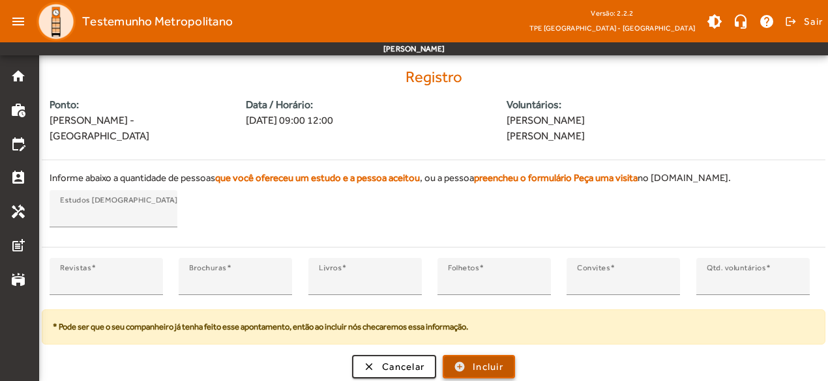
click at [514, 366] on span "submit" at bounding box center [479, 366] width 70 height 31
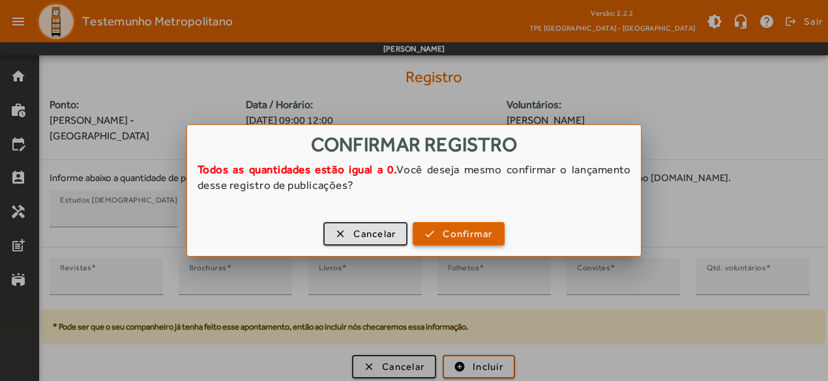
click at [492, 237] on span "Confirmar" at bounding box center [468, 234] width 50 height 15
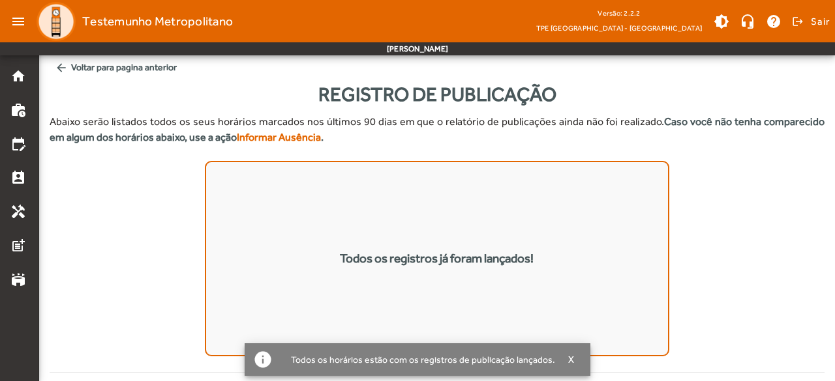
click at [138, 258] on div "Todos os registros já foram lançados!" at bounding box center [437, 259] width 775 height 196
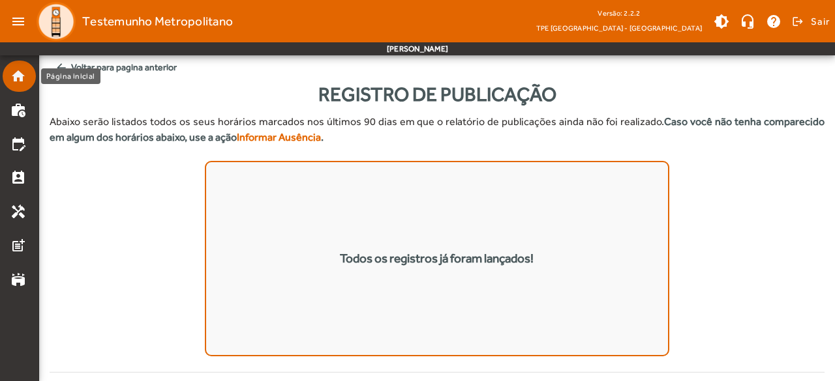
click at [18, 83] on mat-icon "home" at bounding box center [18, 76] width 16 height 16
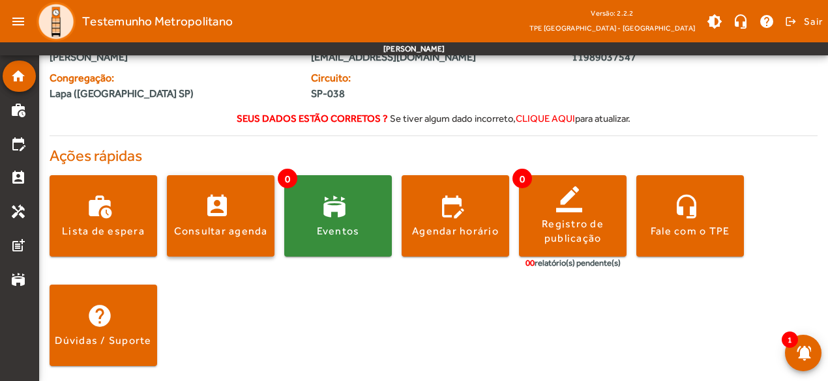
click at [216, 207] on span at bounding box center [221, 216] width 108 height 31
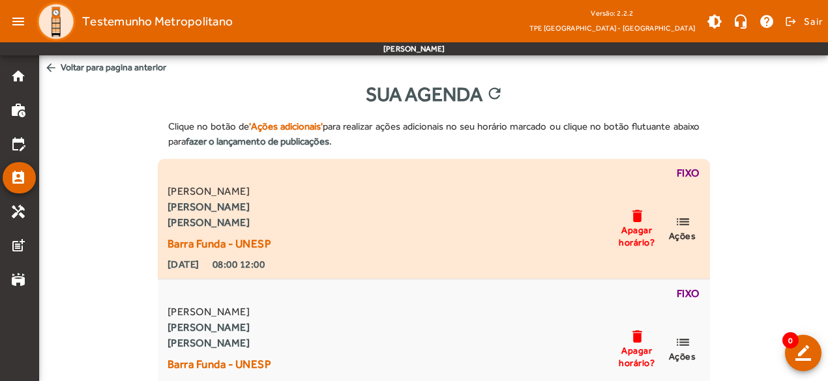
click at [638, 233] on span "Apagar horário?" at bounding box center [637, 235] width 39 height 23
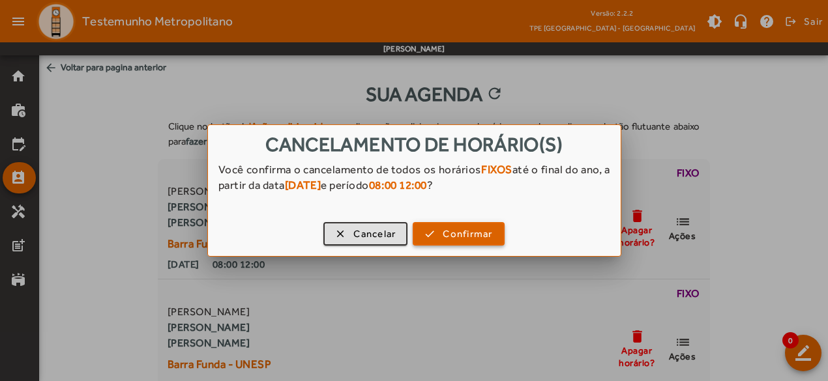
click at [437, 235] on span "button" at bounding box center [458, 233] width 89 height 31
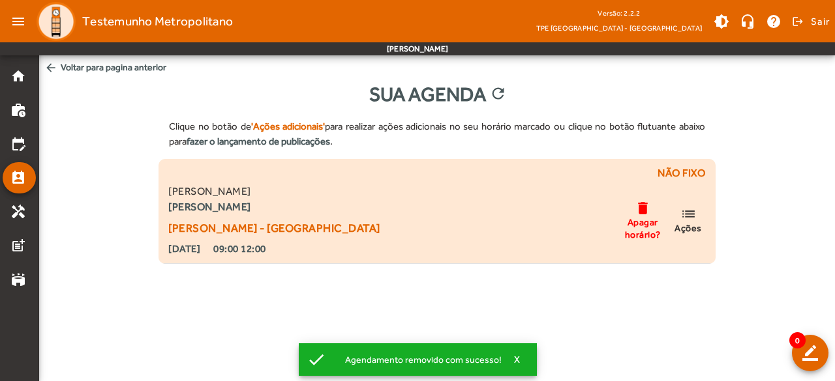
click at [646, 228] on span "Apagar horário?" at bounding box center [642, 227] width 39 height 23
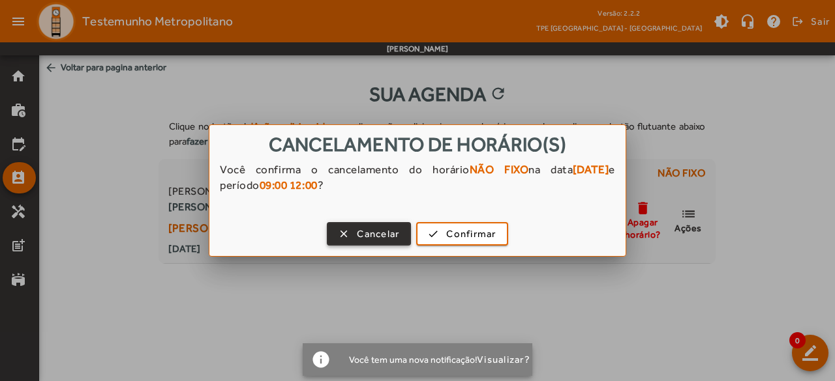
click at [383, 235] on span "Cancelar" at bounding box center [378, 234] width 42 height 15
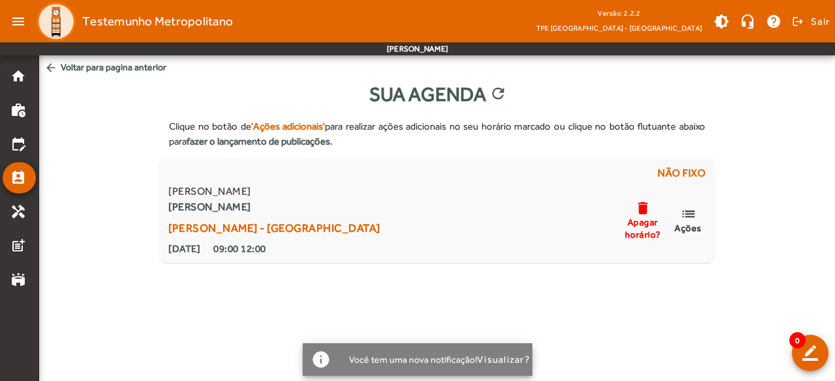
click at [736, 192] on div "Clique no botão de 'Ações adicionais' para realizar ações adicionais no seu hor…" at bounding box center [437, 186] width 796 height 155
click at [357, 144] on div "Clique no botão de 'Ações adicionais' para realizar ações adicionais no seu hor…" at bounding box center [436, 134] width 557 height 50
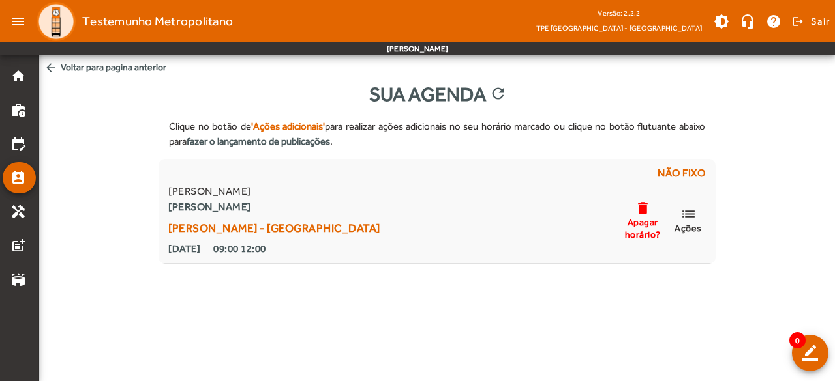
click at [110, 288] on body "menu Testemunho Metropolitano Versão: 2.2.2 TPE [GEOGRAPHIC_DATA] - Centro brig…" at bounding box center [417, 190] width 835 height 381
click at [19, 114] on mat-icon "work_history" at bounding box center [18, 110] width 16 height 16
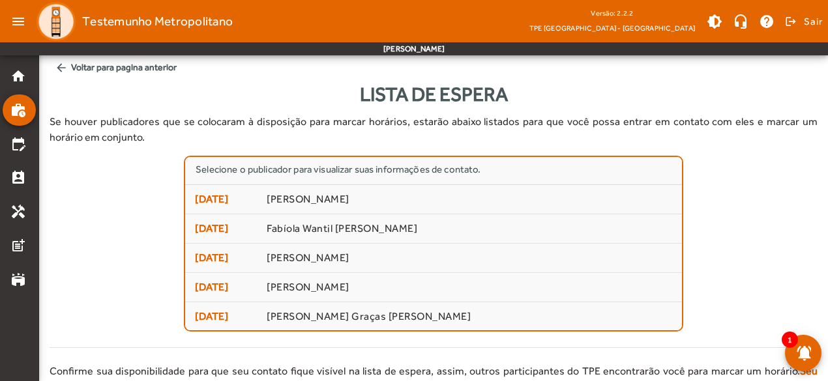
click at [118, 138] on p "Se houver publicadores que se colocaram à disposição para marcar horários, esta…" at bounding box center [434, 129] width 768 height 31
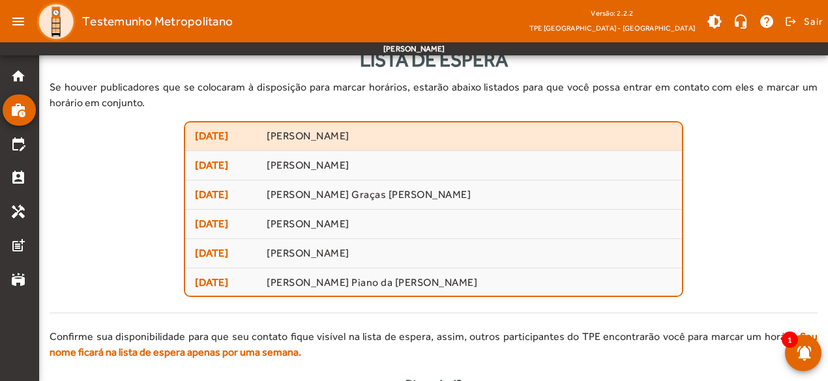
scroll to position [22, 0]
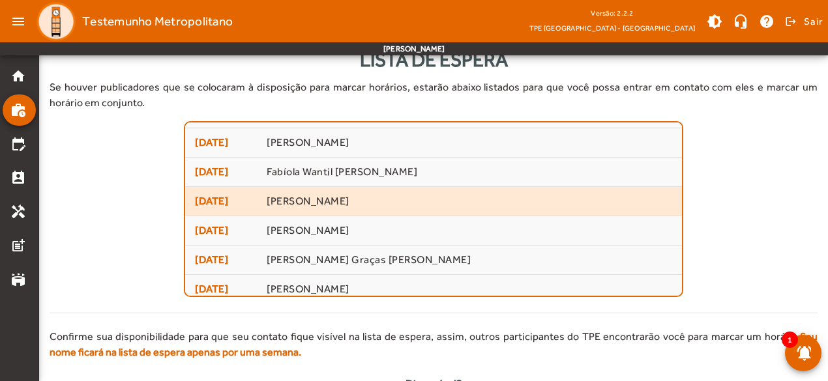
click at [339, 198] on span "[PERSON_NAME]" at bounding box center [470, 202] width 406 height 14
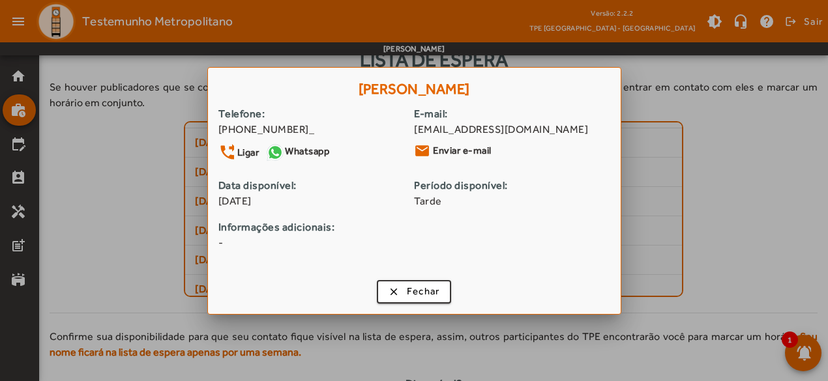
drag, startPoint x: 120, startPoint y: 245, endPoint x: 135, endPoint y: 227, distance: 23.1
click at [120, 243] on div at bounding box center [414, 190] width 828 height 381
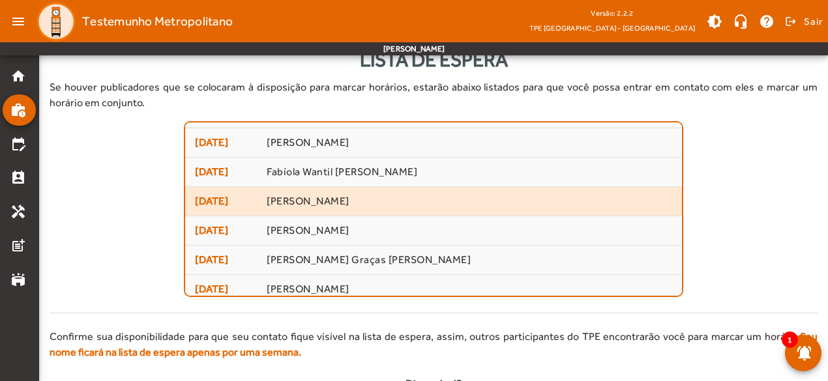
click at [291, 195] on span "[PERSON_NAME]" at bounding box center [470, 202] width 406 height 14
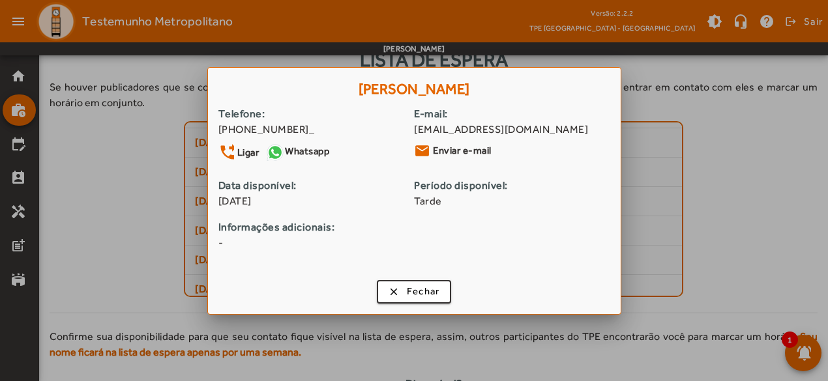
scroll to position [0, 0]
click at [396, 292] on span "button" at bounding box center [414, 291] width 72 height 31
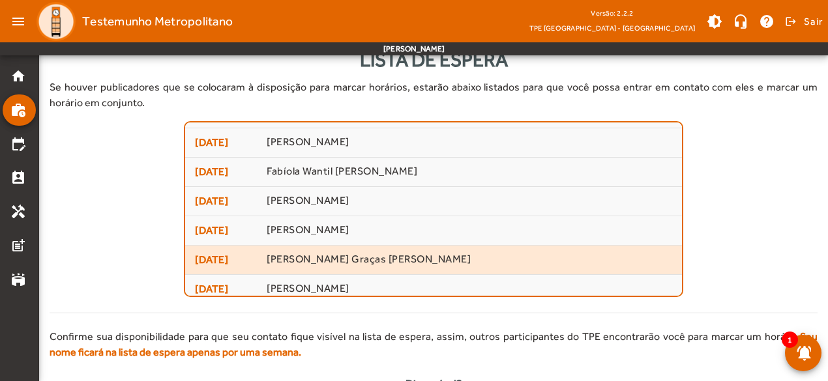
scroll to position [35, 0]
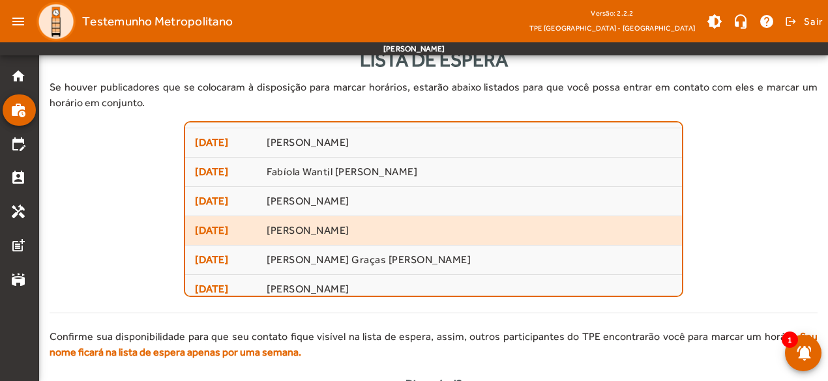
click at [359, 230] on span "[PERSON_NAME]" at bounding box center [470, 231] width 406 height 14
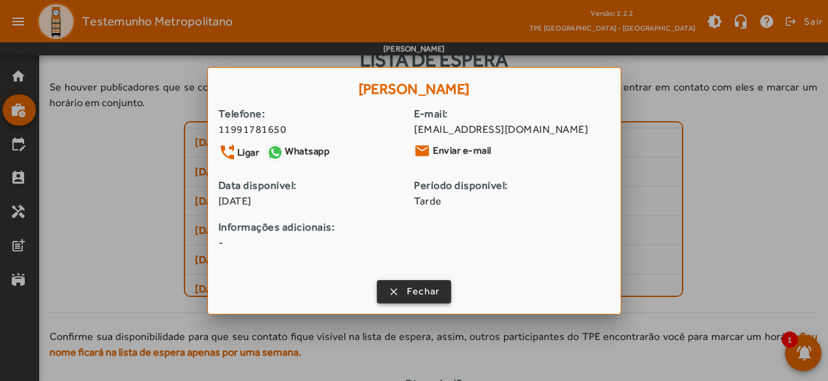
click at [421, 286] on span "Fechar" at bounding box center [423, 291] width 33 height 15
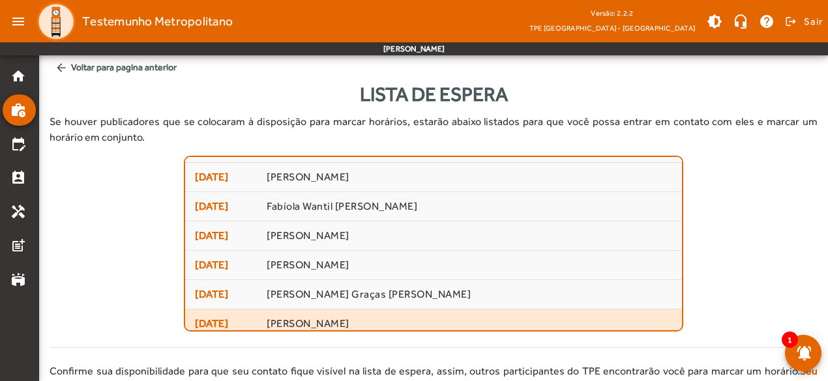
scroll to position [35, 0]
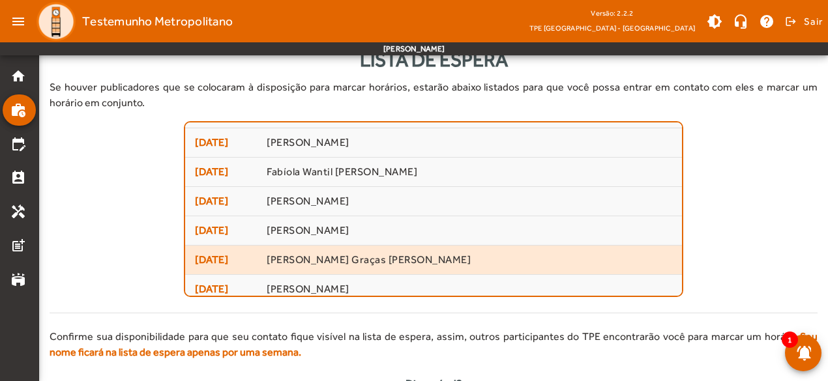
click at [366, 264] on span "[PERSON_NAME] Graças [PERSON_NAME]" at bounding box center [470, 261] width 406 height 14
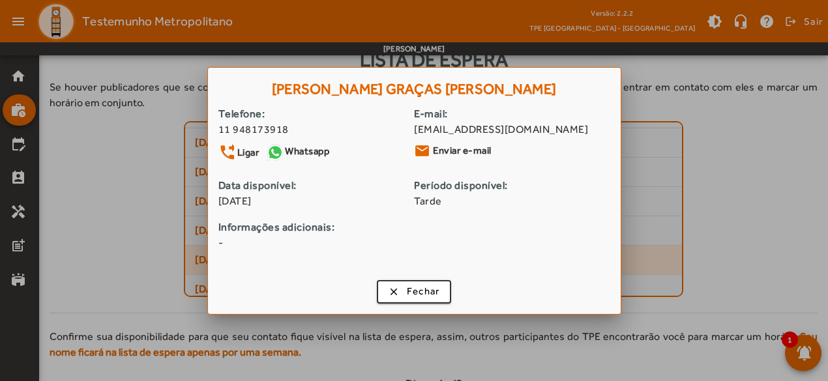
scroll to position [0, 0]
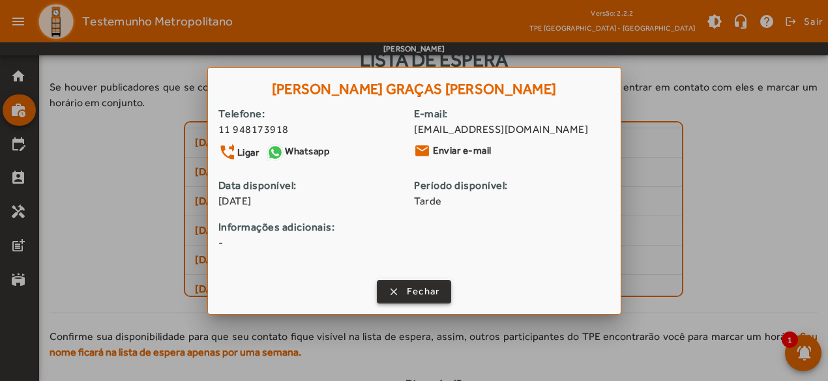
click at [415, 294] on span "Fechar" at bounding box center [423, 291] width 33 height 15
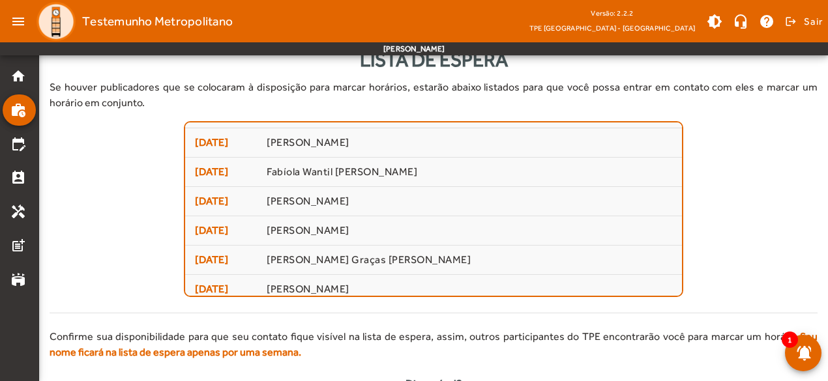
click at [97, 196] on div "Selecione o publicador para visualizar suas informações de contato. [DATE] [PER…" at bounding box center [434, 209] width 768 height 176
click at [10, 78] on mat-icon "home" at bounding box center [18, 76] width 16 height 16
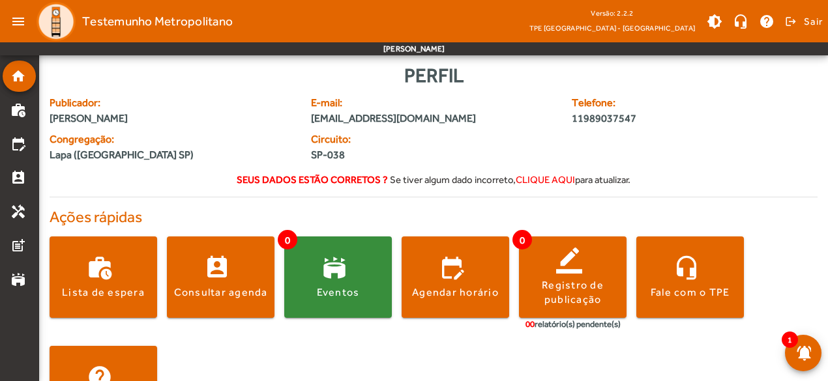
click at [201, 140] on span "Congregação:" at bounding box center [173, 140] width 246 height 16
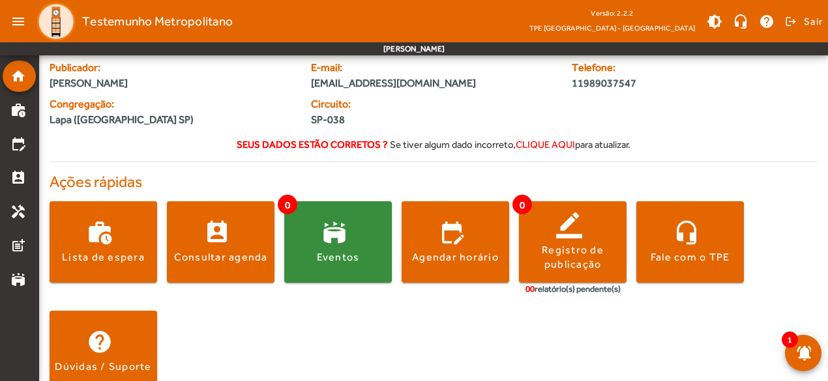
scroll to position [61, 0]
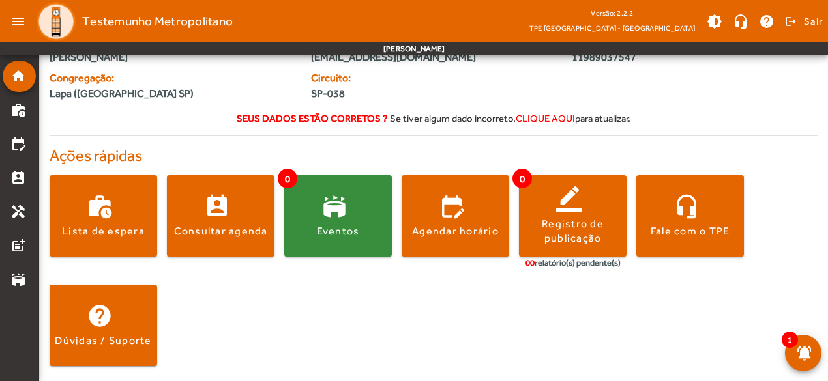
click at [201, 122] on div "Seus dados estão corretos ? Se tiver algum dado incorreto, clique aqui para atu…" at bounding box center [434, 116] width 768 height 18
click at [17, 77] on mat-icon "home" at bounding box center [18, 76] width 16 height 16
